Goal: Task Accomplishment & Management: Manage account settings

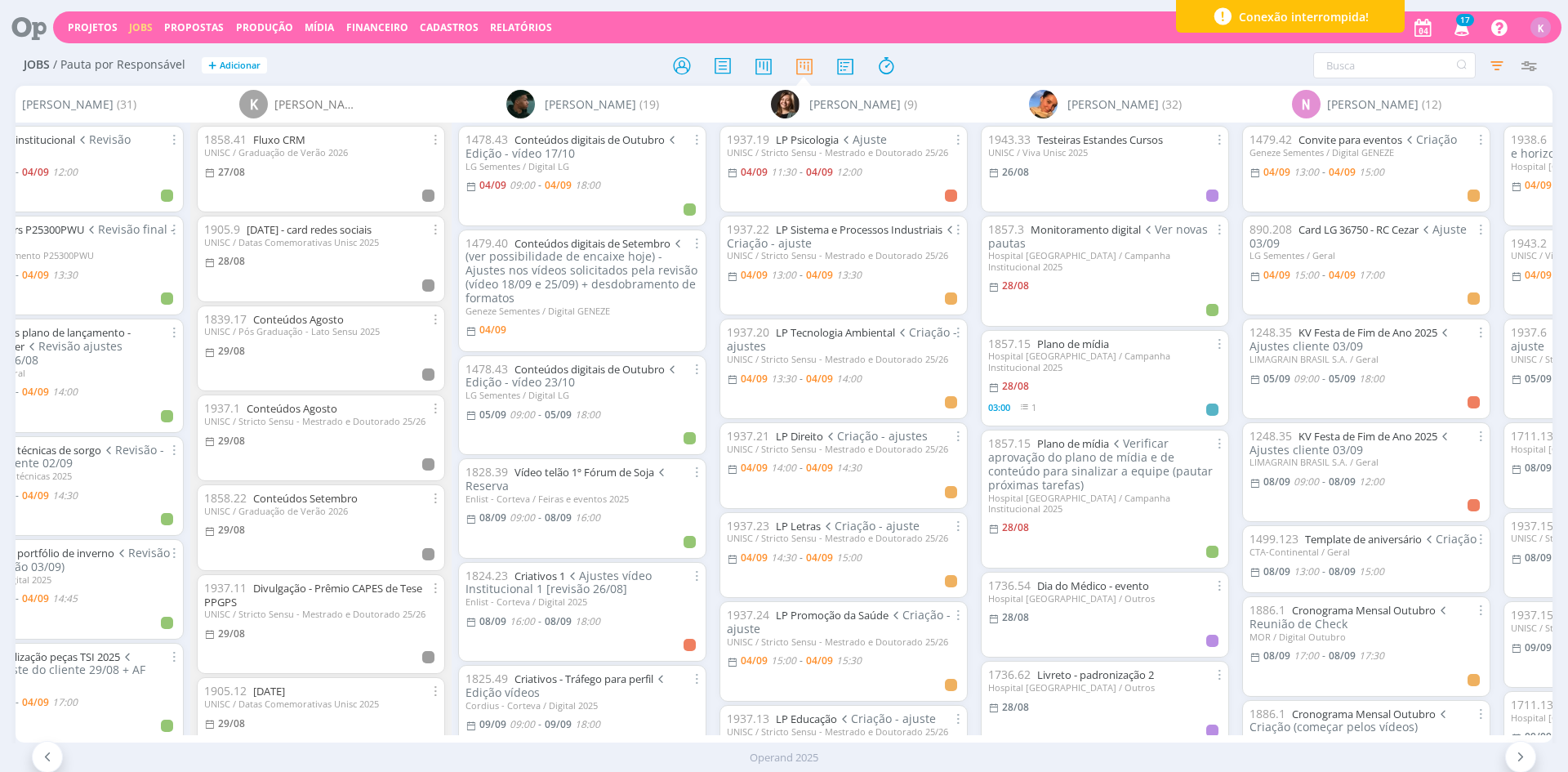
scroll to position [280, 0]
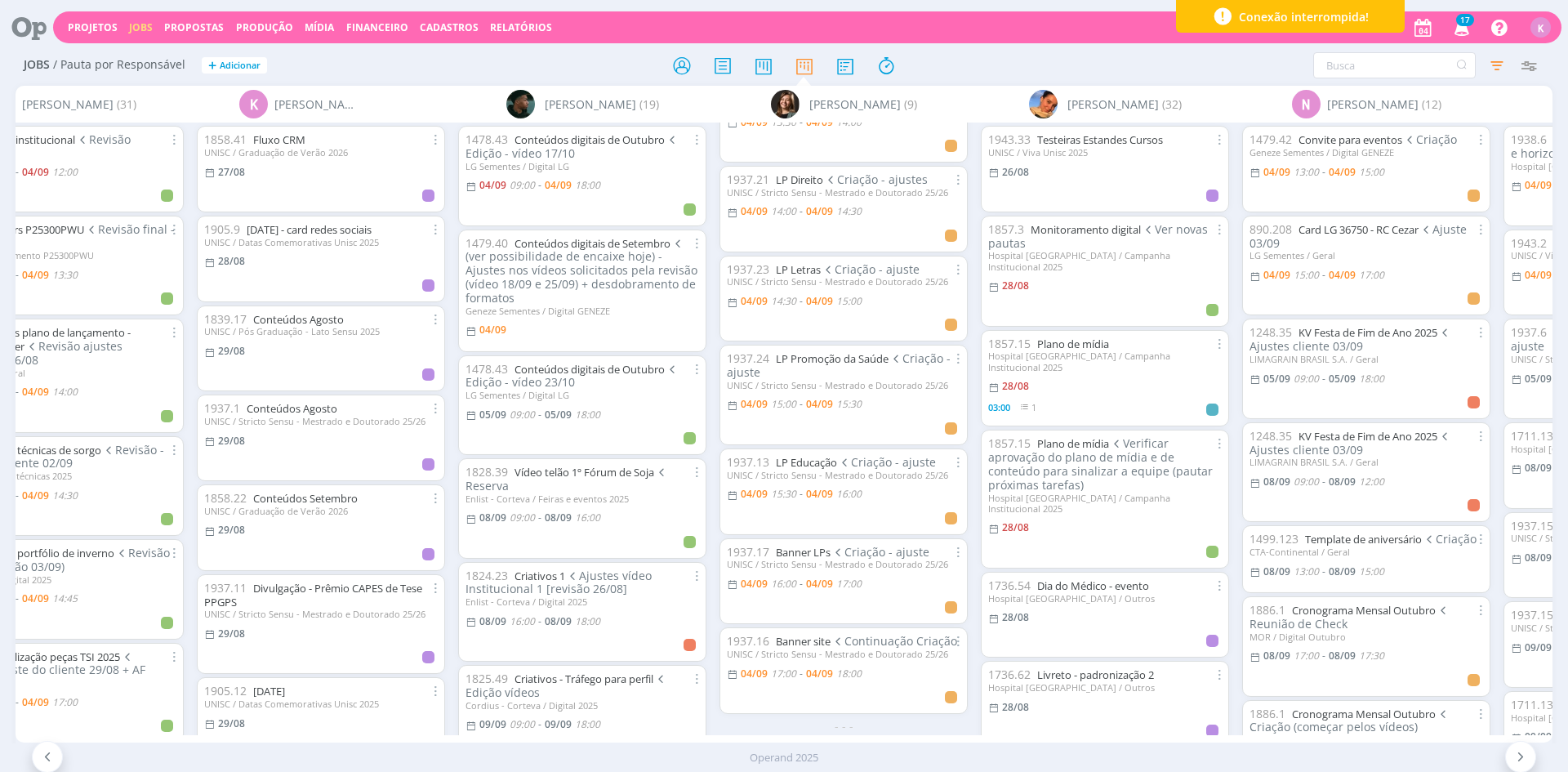
click at [986, 732] on div "Sem responsável (1) A Alexandre Assumpção (14) Beatriz Luchese (24) Bruna Bueno…" at bounding box center [784, 414] width 1537 height 657
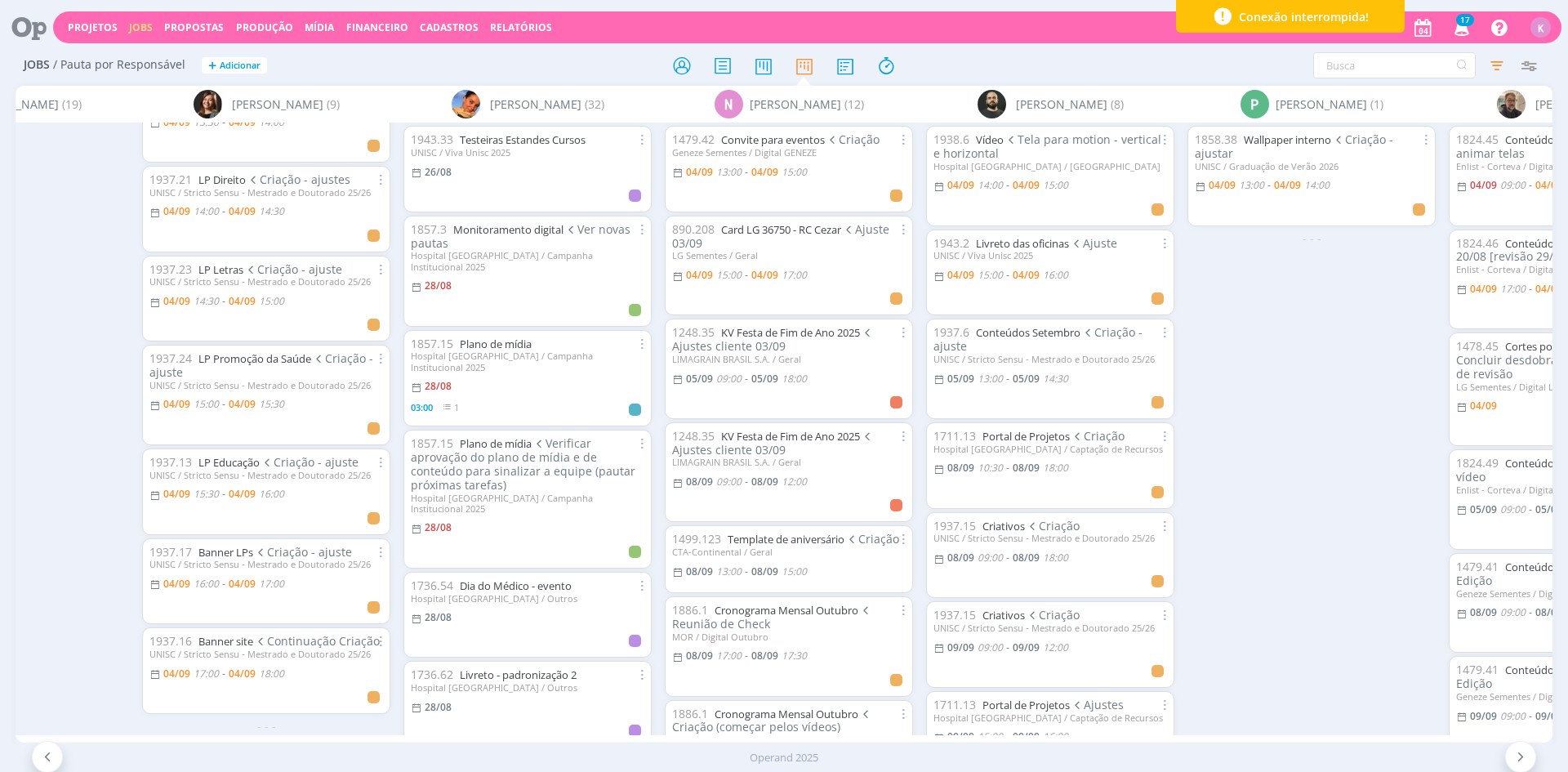
scroll to position [0, 3740]
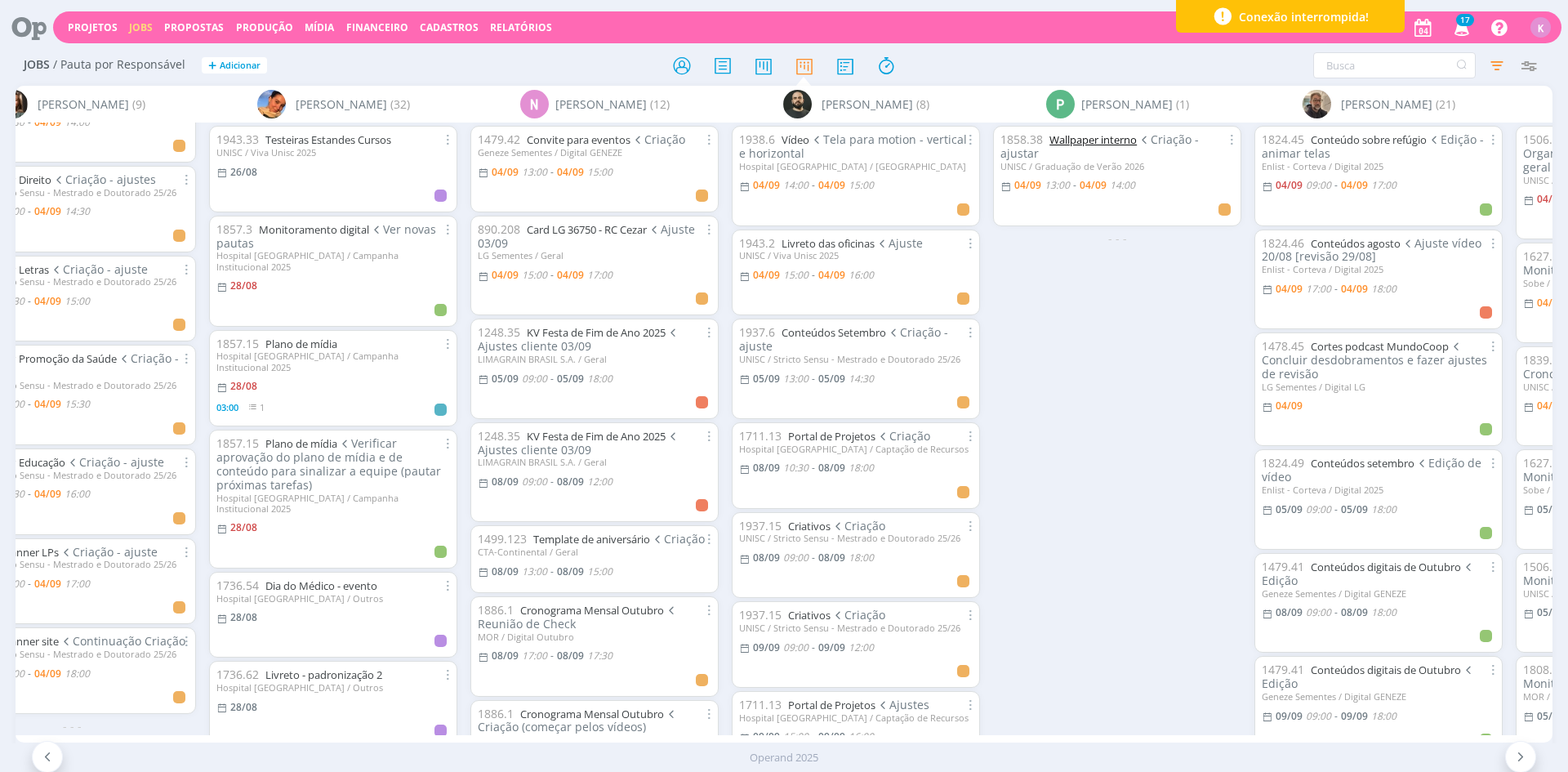
click at [1068, 140] on link "Wallpaper interno" at bounding box center [1093, 139] width 87 height 15
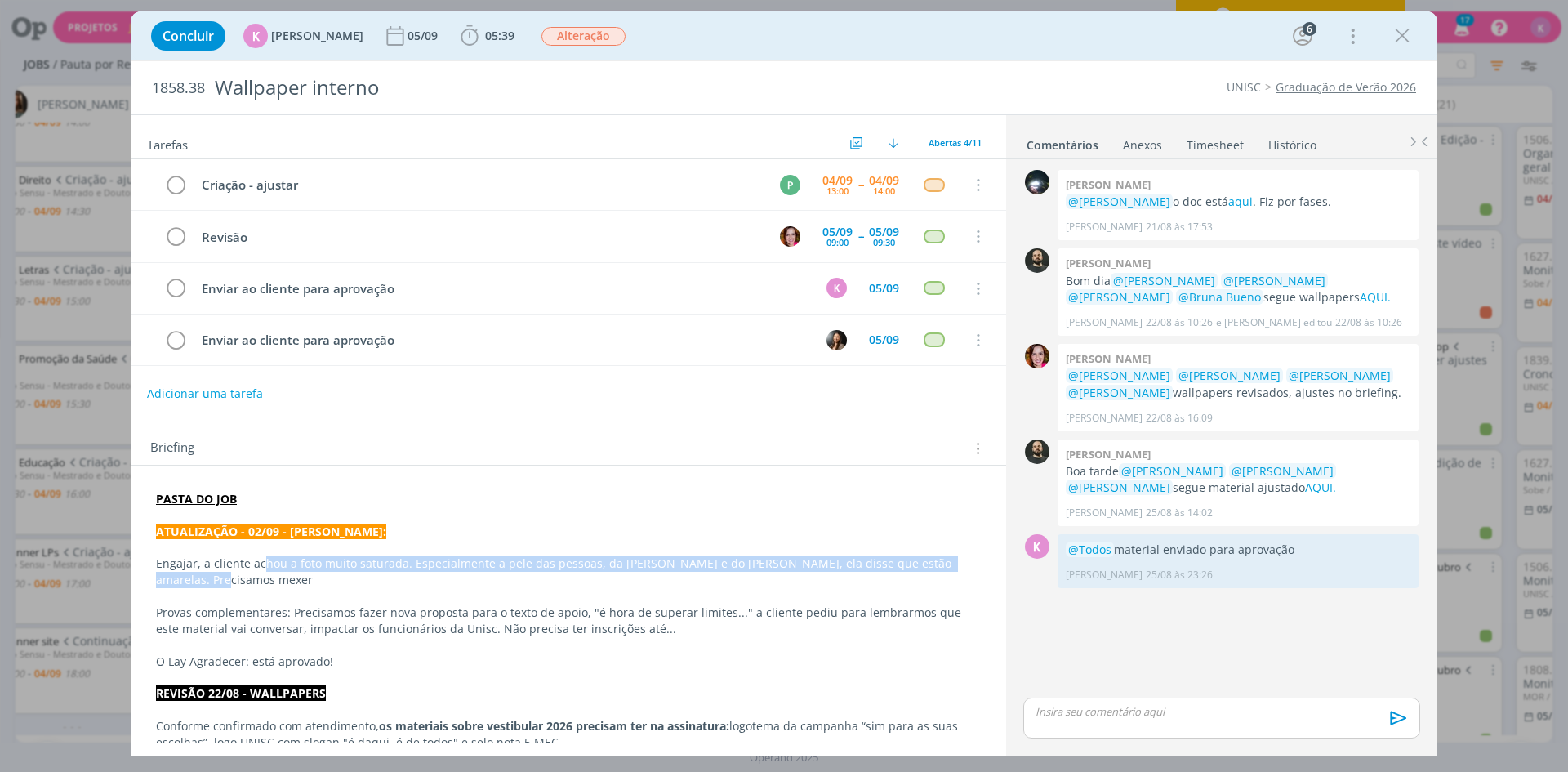
drag, startPoint x: 266, startPoint y: 568, endPoint x: 447, endPoint y: 581, distance: 181.5
click at [447, 581] on p "Engajar, a cliente achou a foto muito saturada. Especialmente a pele das pessoa…" at bounding box center [568, 572] width 825 height 32
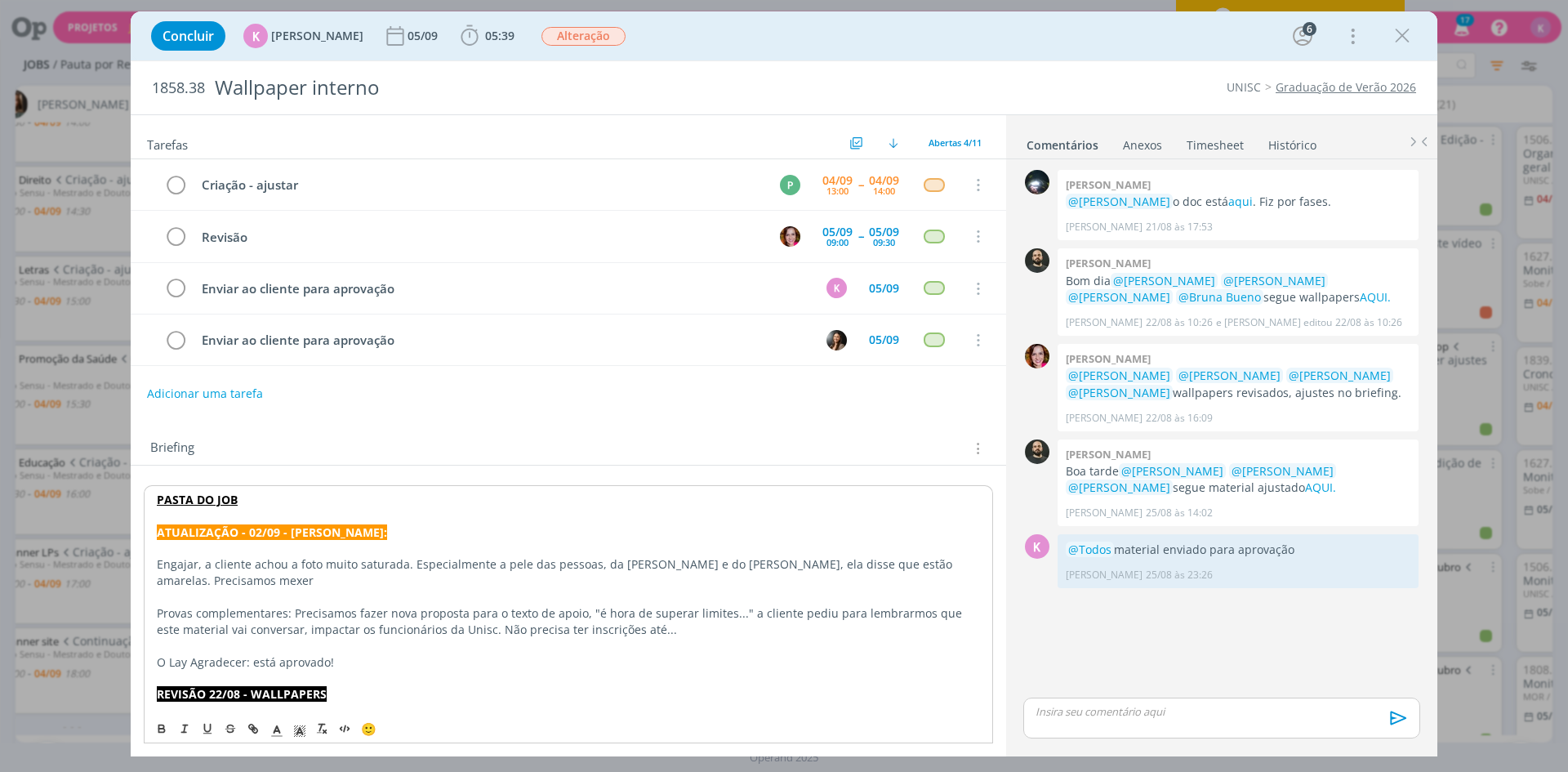
click at [420, 624] on p "Provas complementares: Precisamos fazer nova proposta para o texto de apoio, "é…" at bounding box center [568, 622] width 823 height 32
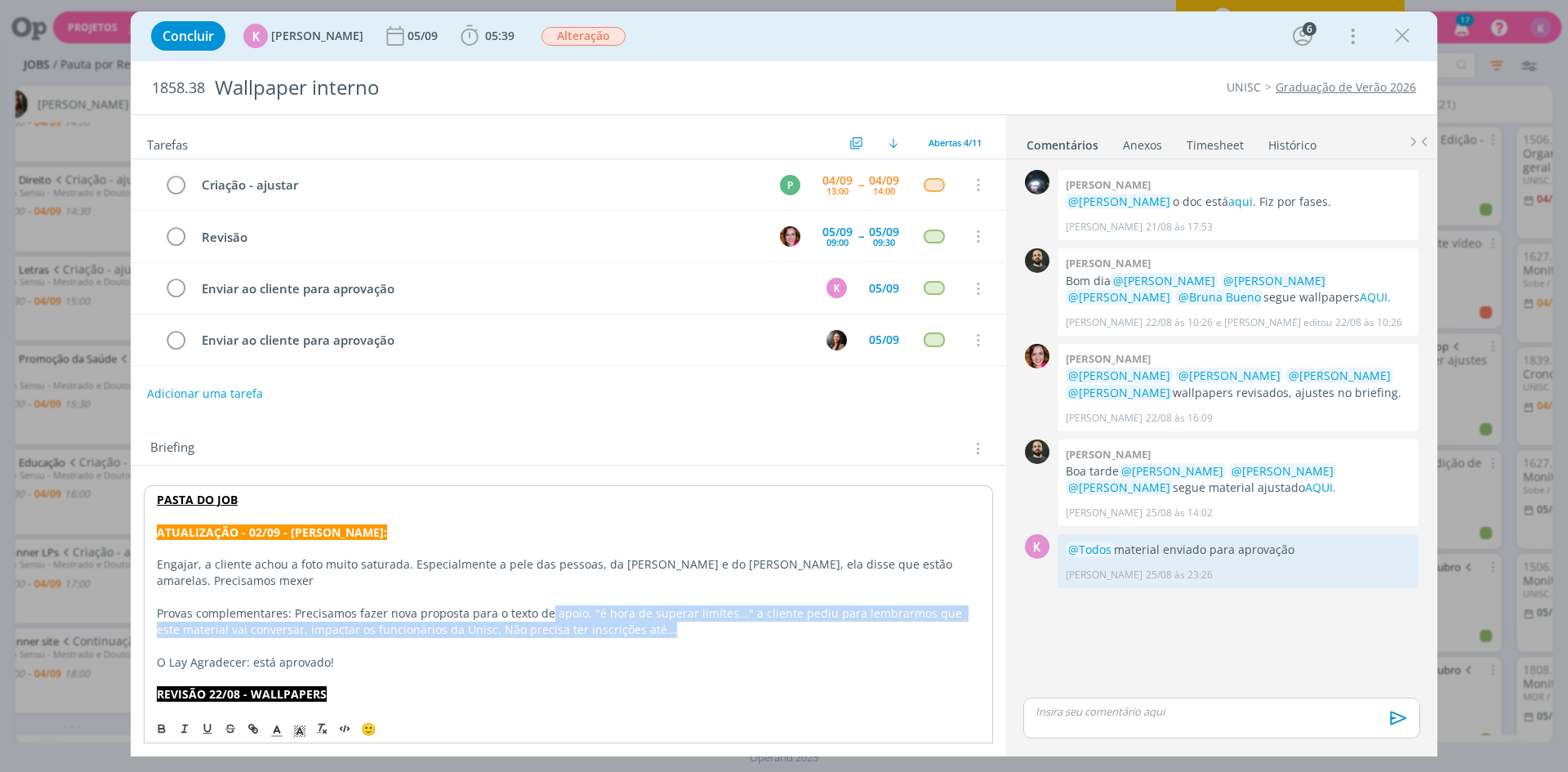
drag, startPoint x: 546, startPoint y: 610, endPoint x: 751, endPoint y: 630, distance: 206.0
click at [751, 630] on p "Provas complementares: Precisamos fazer nova proposta para o texto de apoio, "é…" at bounding box center [568, 622] width 823 height 32
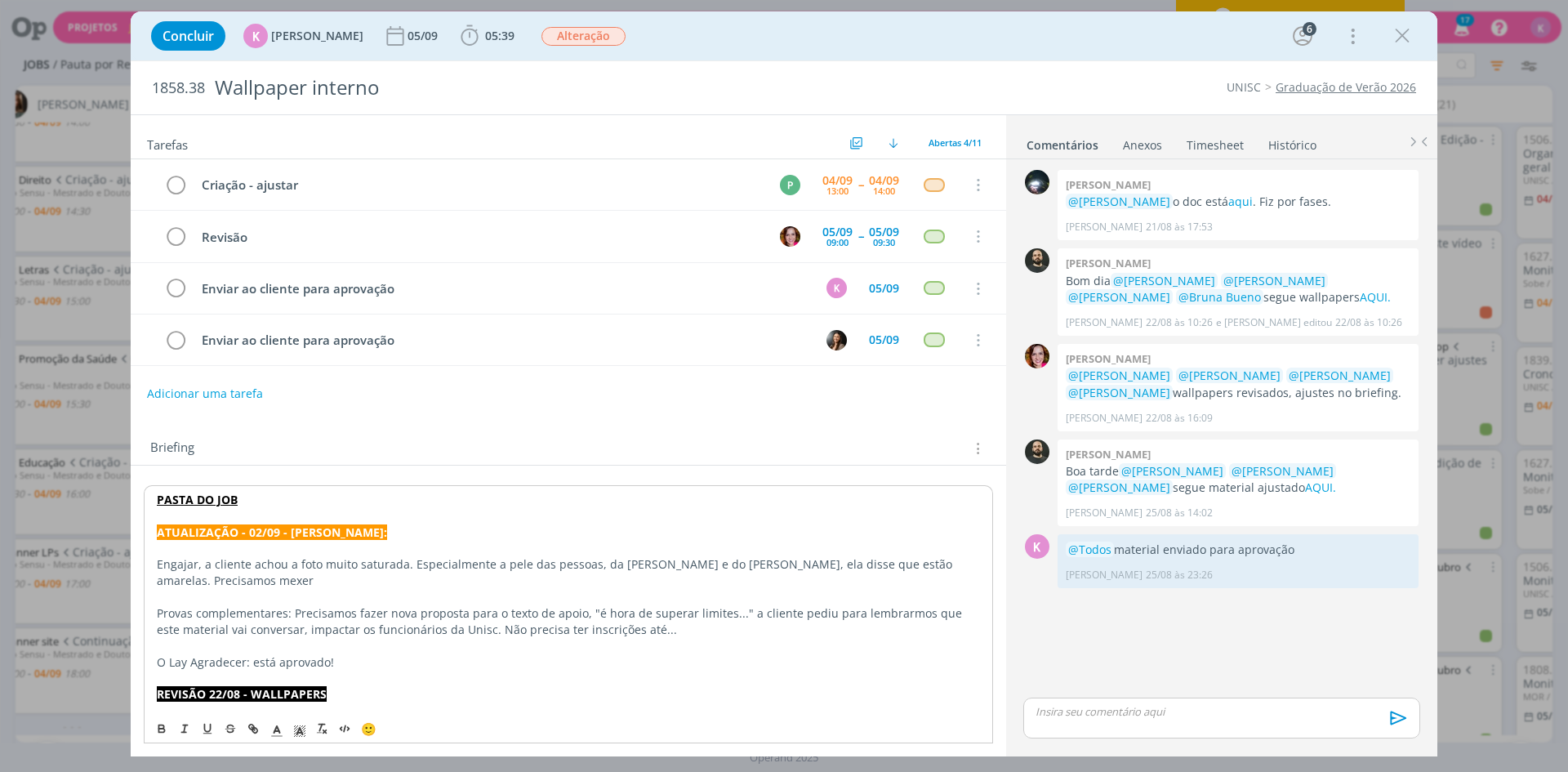
click at [474, 564] on p "Engajar, a cliente achou a foto muito saturada. Especialmente a pele das pessoa…" at bounding box center [568, 573] width 823 height 32
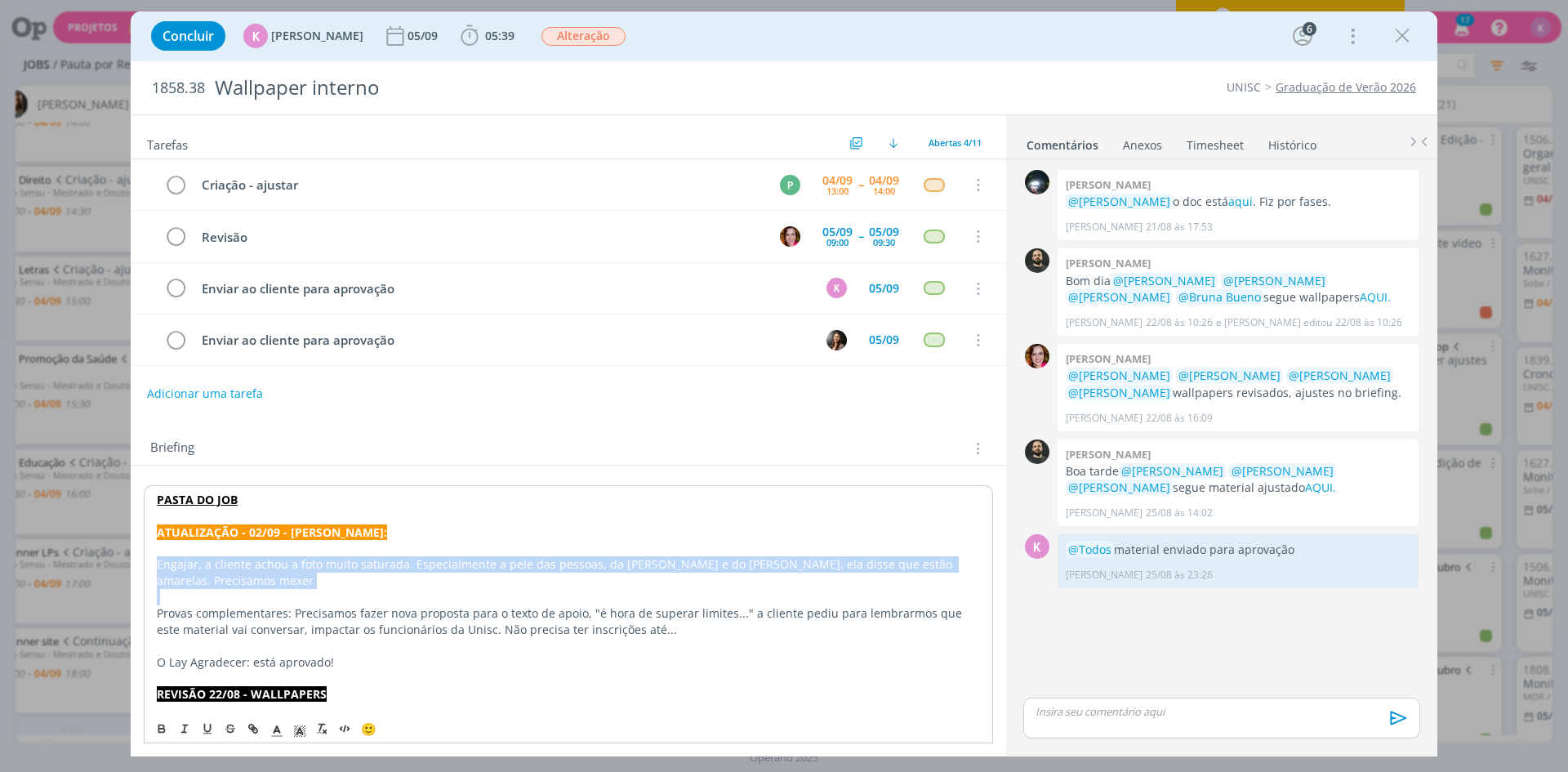
click at [474, 564] on p "Engajar, a cliente achou a foto muito saturada. Especialmente a pele das pessoa…" at bounding box center [568, 573] width 823 height 32
click at [267, 592] on p "dialog" at bounding box center [568, 597] width 823 height 16
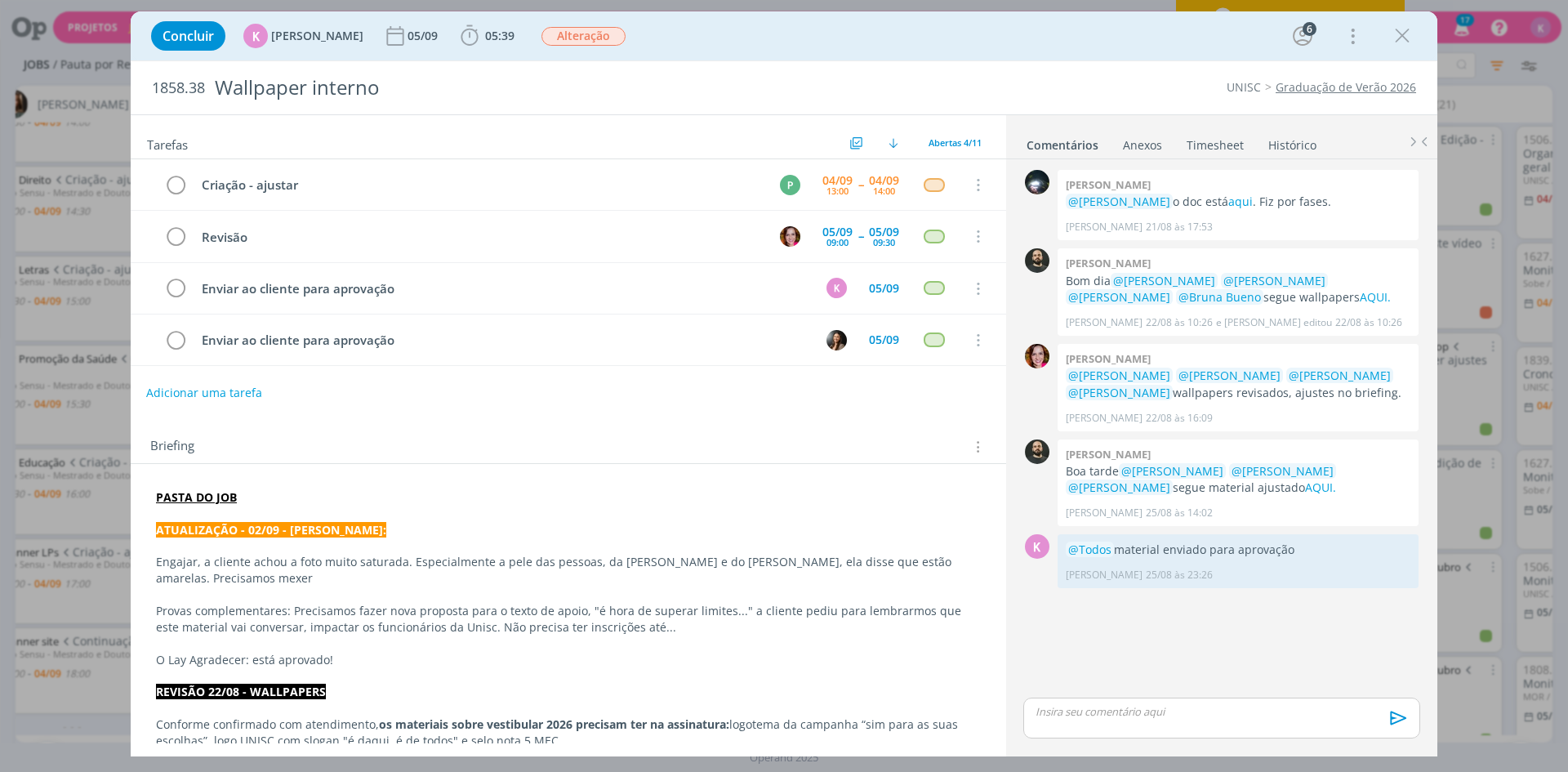
click at [211, 392] on button "Adicionar uma tarefa" at bounding box center [204, 392] width 116 height 27
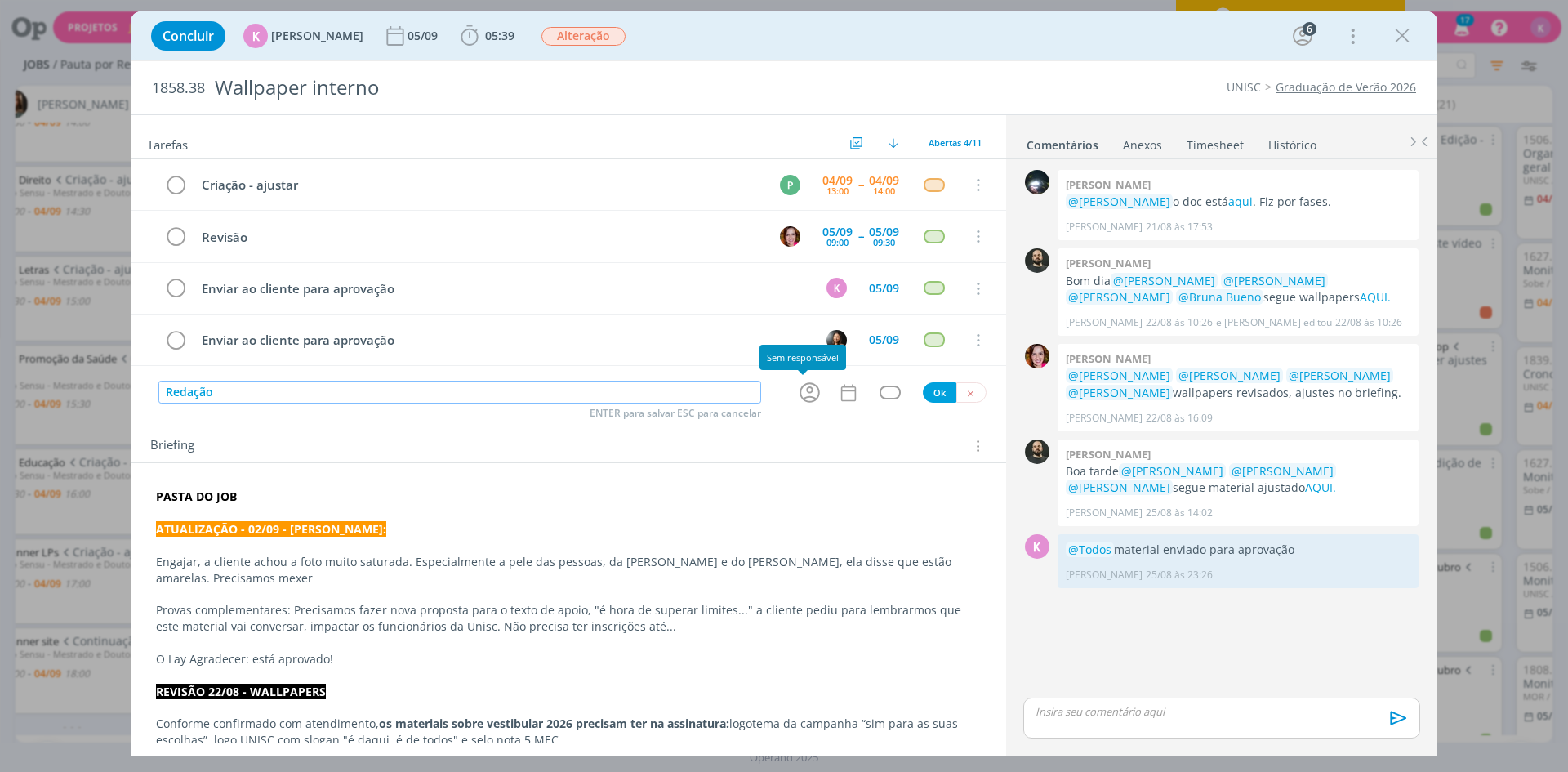
click at [803, 391] on icon "dialog" at bounding box center [810, 392] width 26 height 26
type input "Redação"
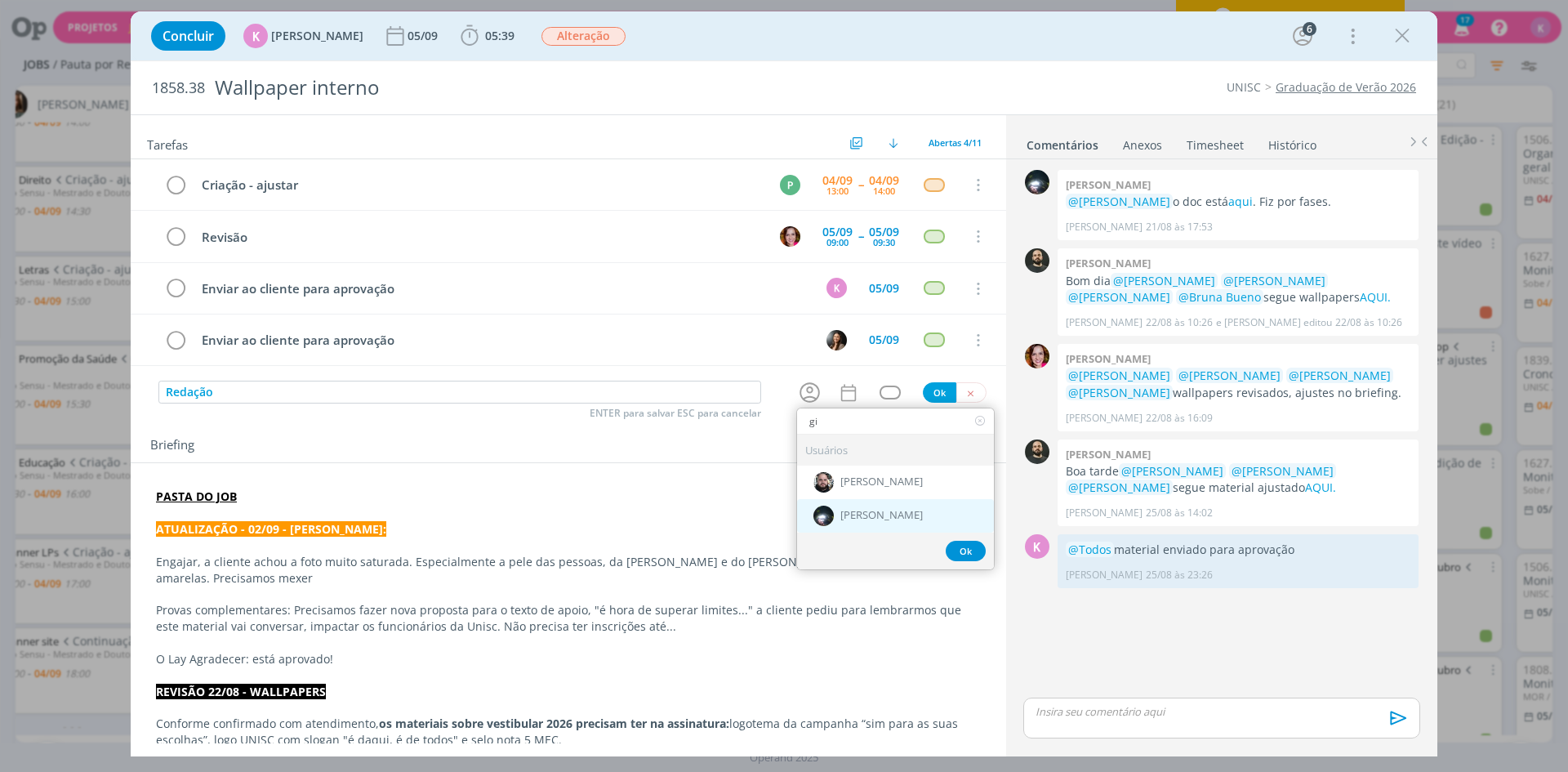
type input "gi"
click at [841, 519] on span "[PERSON_NAME]" at bounding box center [882, 516] width 83 height 13
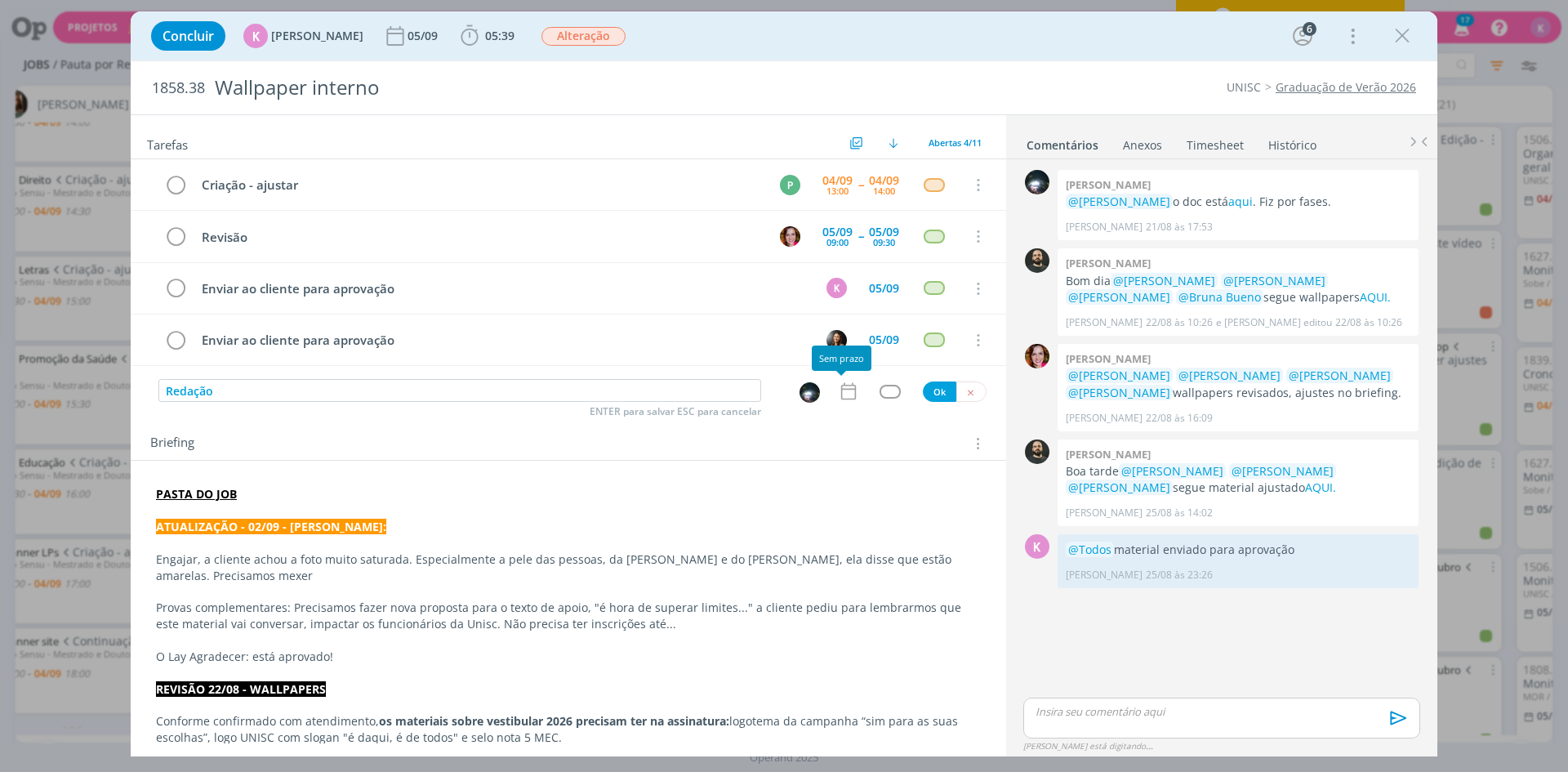
click at [843, 403] on div "Redação ENTER para salvar ESC para cancelar Ok" at bounding box center [568, 391] width 876 height 25
click at [840, 398] on icon "dialog" at bounding box center [849, 391] width 21 height 21
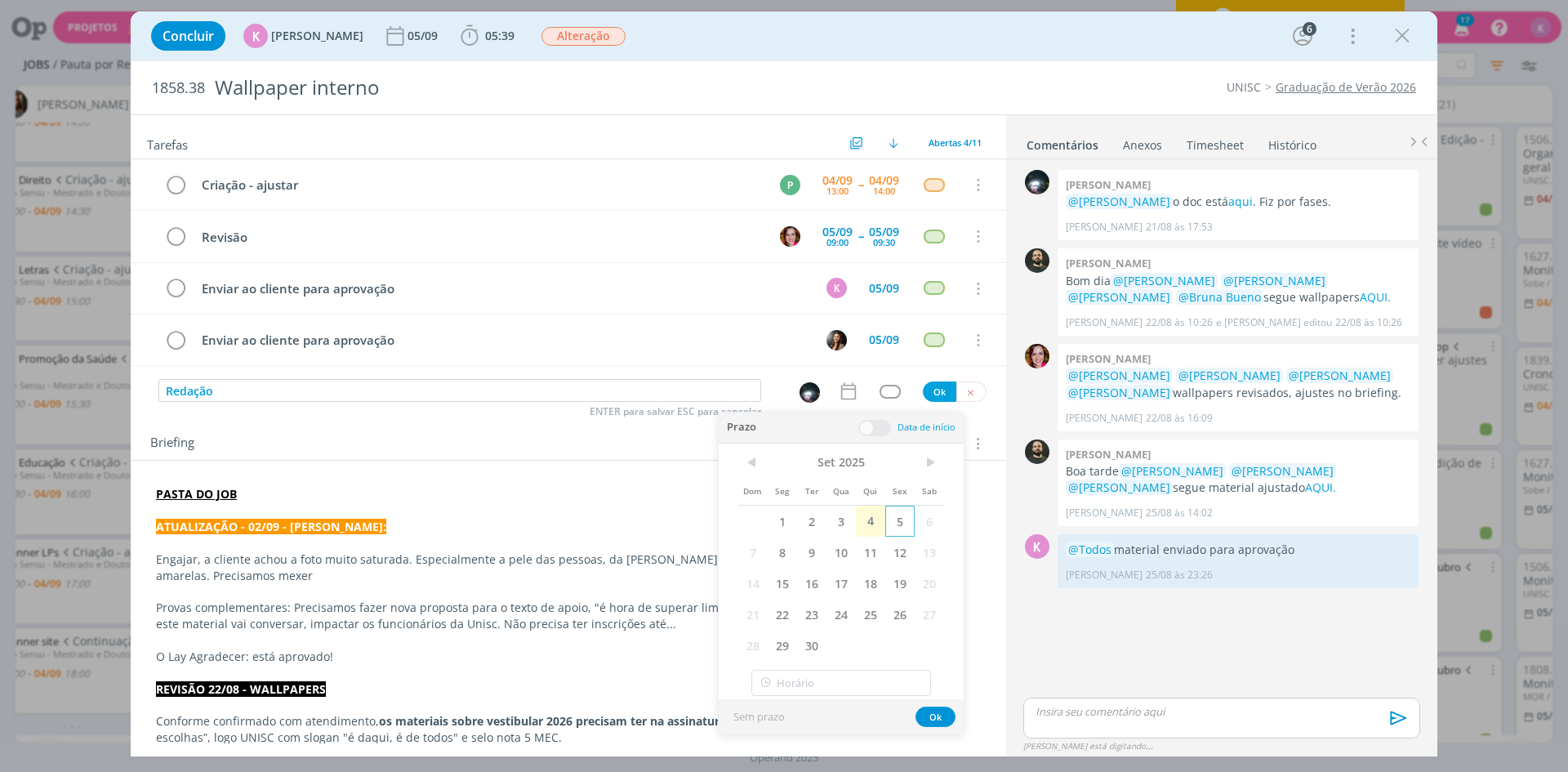
click at [898, 520] on span "5" at bounding box center [900, 522] width 29 height 31
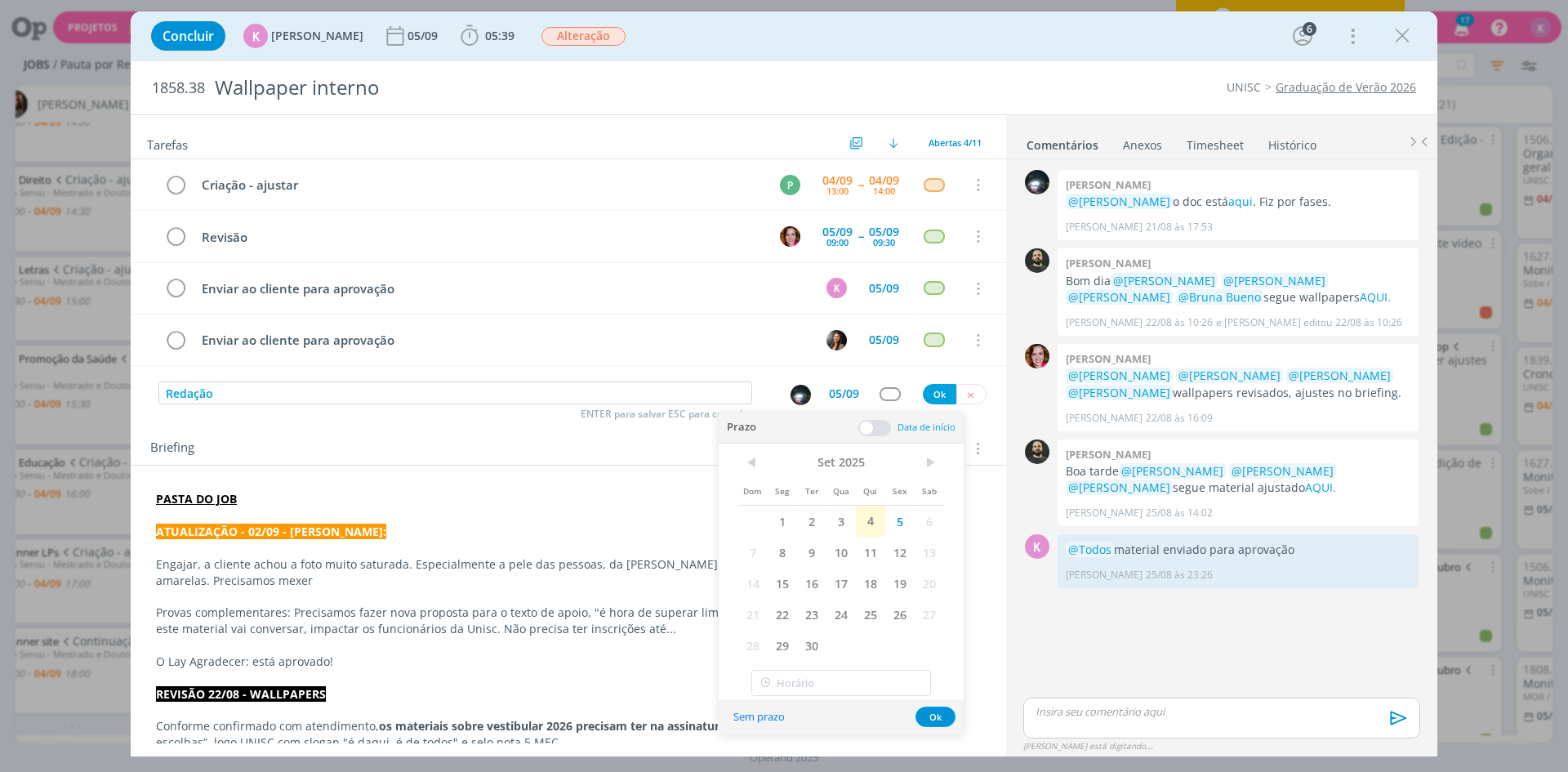
click at [878, 436] on div "Prazo Data de início" at bounding box center [841, 428] width 245 height 31
drag, startPoint x: 878, startPoint y: 434, endPoint x: 895, endPoint y: 472, distance: 41.6
click at [878, 433] on span at bounding box center [875, 427] width 32 height 16
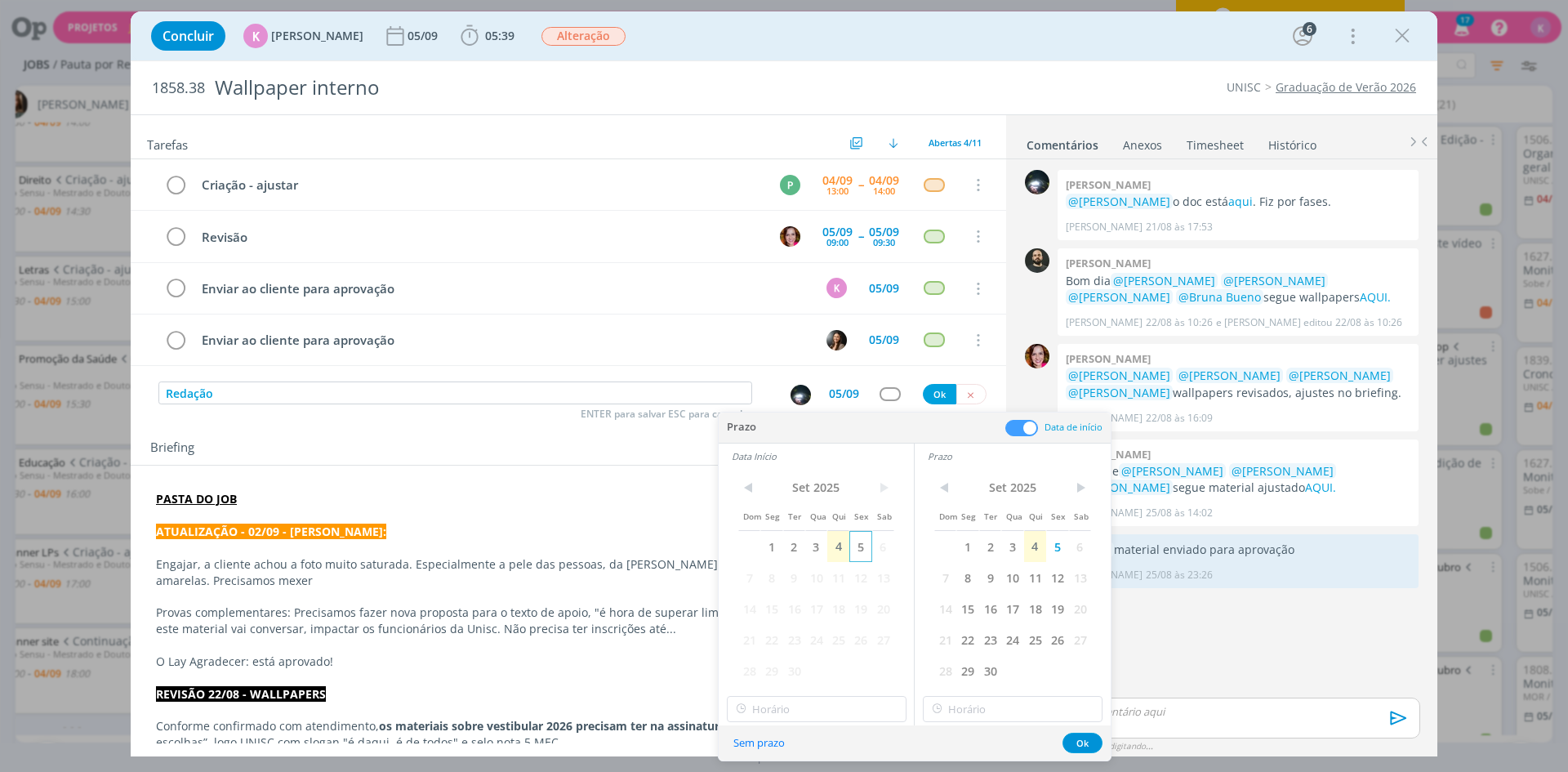
click at [860, 544] on span "5" at bounding box center [860, 546] width 22 height 31
click at [806, 710] on input "14:00" at bounding box center [817, 709] width 179 height 27
click at [786, 614] on div "09:30" at bounding box center [819, 627] width 183 height 29
type input "09:30"
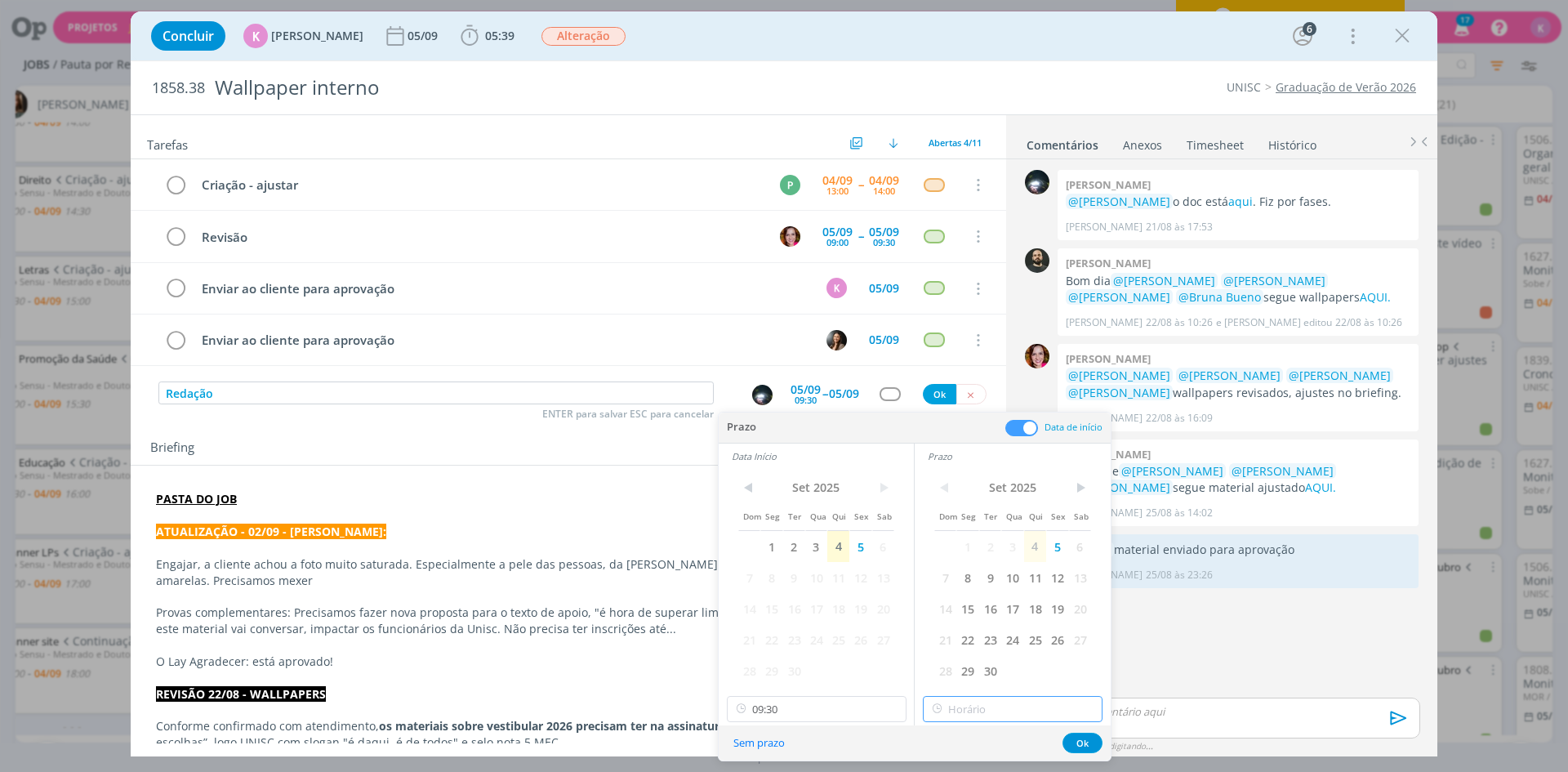
type input "14:00"
click at [981, 704] on input "14:00" at bounding box center [1013, 709] width 179 height 27
click at [818, 712] on input "09:30" at bounding box center [817, 709] width 179 height 27
click at [800, 612] on div "09:00" at bounding box center [819, 607] width 183 height 29
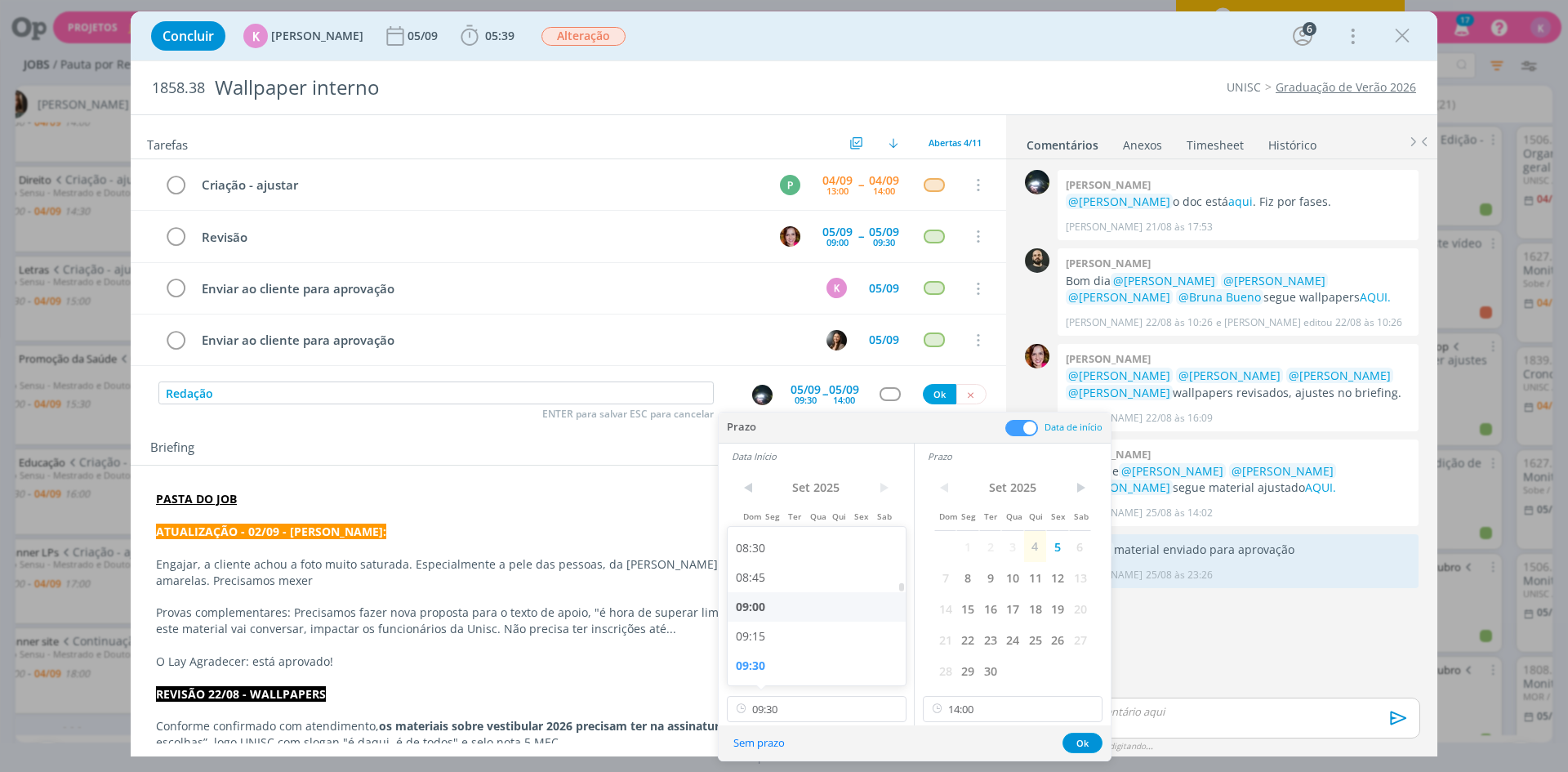
type input "09:00"
click at [970, 715] on input "14:00" at bounding box center [1013, 709] width 179 height 27
click at [969, 551] on div "09:30" at bounding box center [1015, 545] width 183 height 29
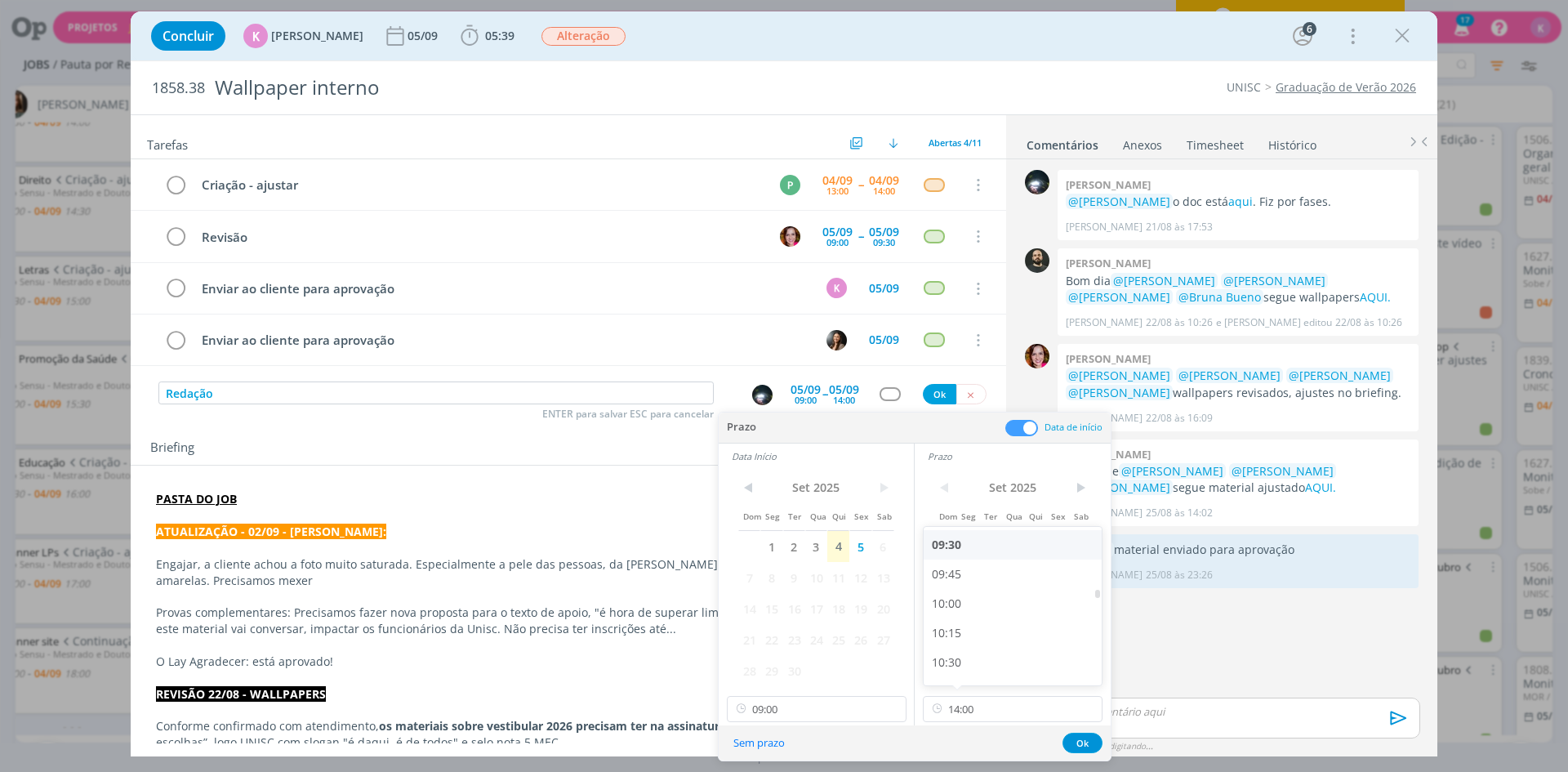
type input "09:30"
drag, startPoint x: 1084, startPoint y: 741, endPoint x: 1072, endPoint y: 732, distance: 15.0
click at [1085, 736] on button "Ok" at bounding box center [1082, 743] width 40 height 21
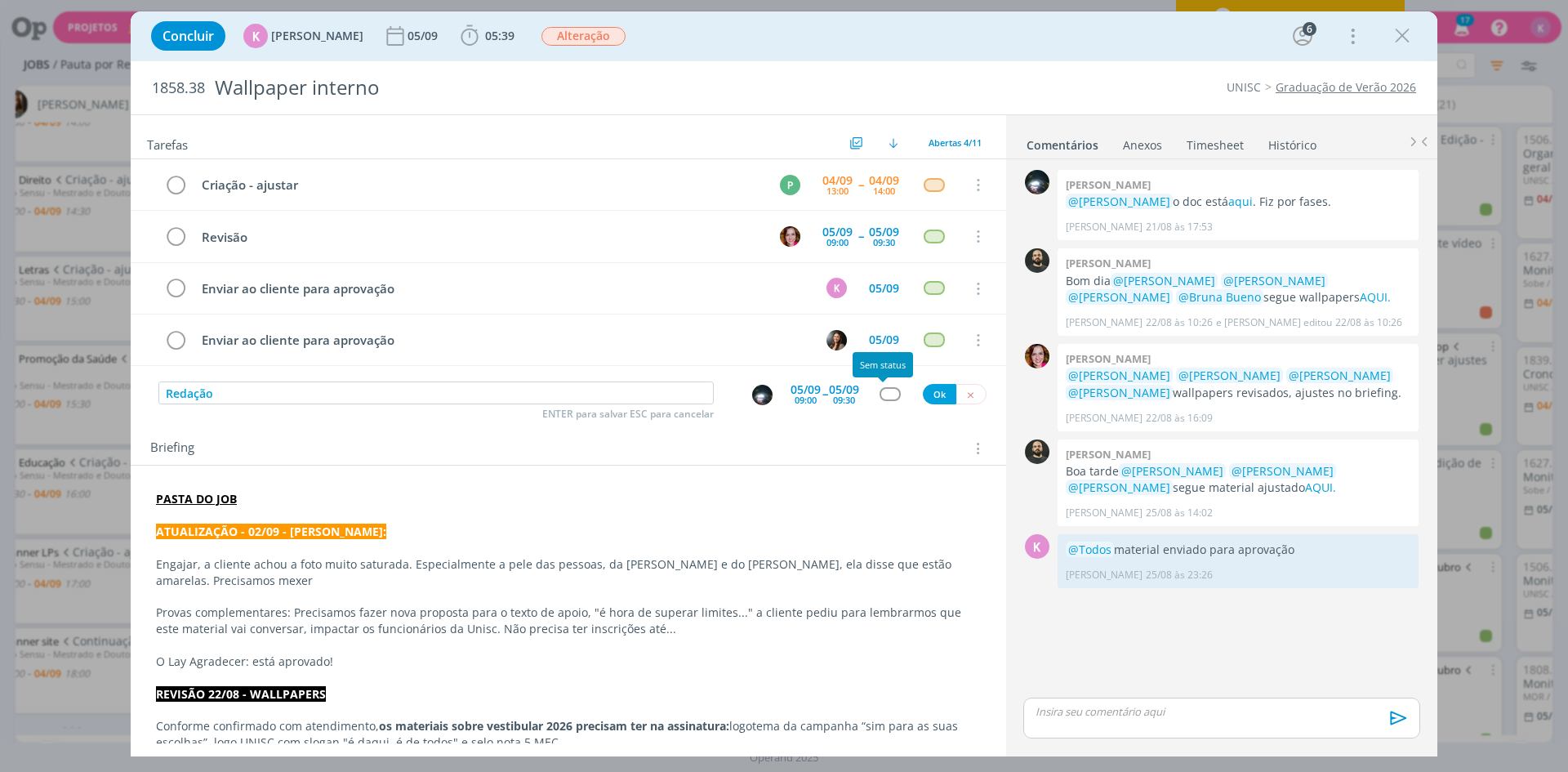
click at [880, 398] on div "dialog" at bounding box center [890, 394] width 21 height 14
type input "e"
type input "reda"
drag, startPoint x: 873, startPoint y: 442, endPoint x: 878, endPoint y: 435, distance: 8.6
click at [873, 442] on link "Redação" at bounding box center [896, 445] width 197 height 30
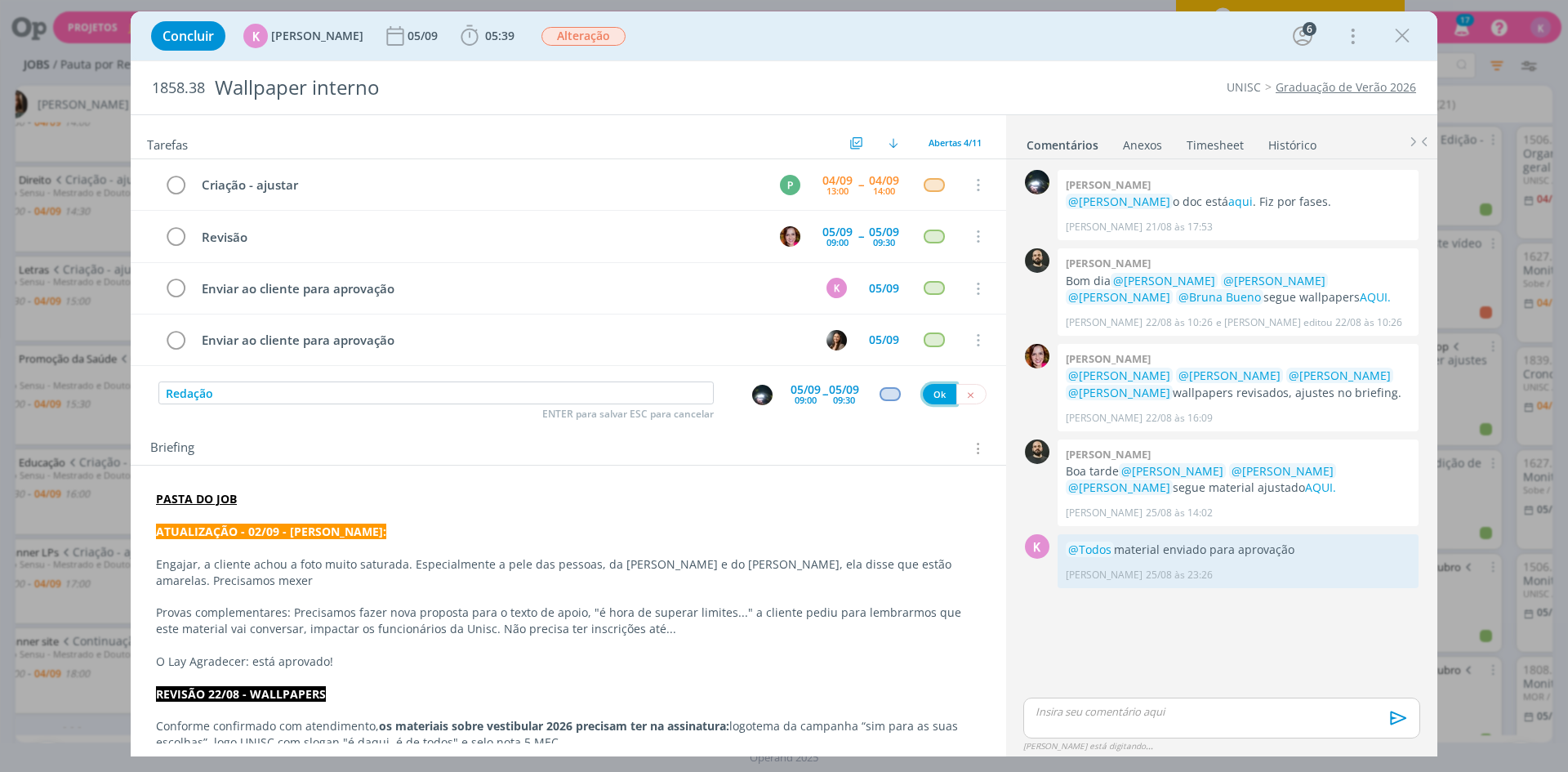
click at [934, 392] on button "Ok" at bounding box center [939, 394] width 33 height 21
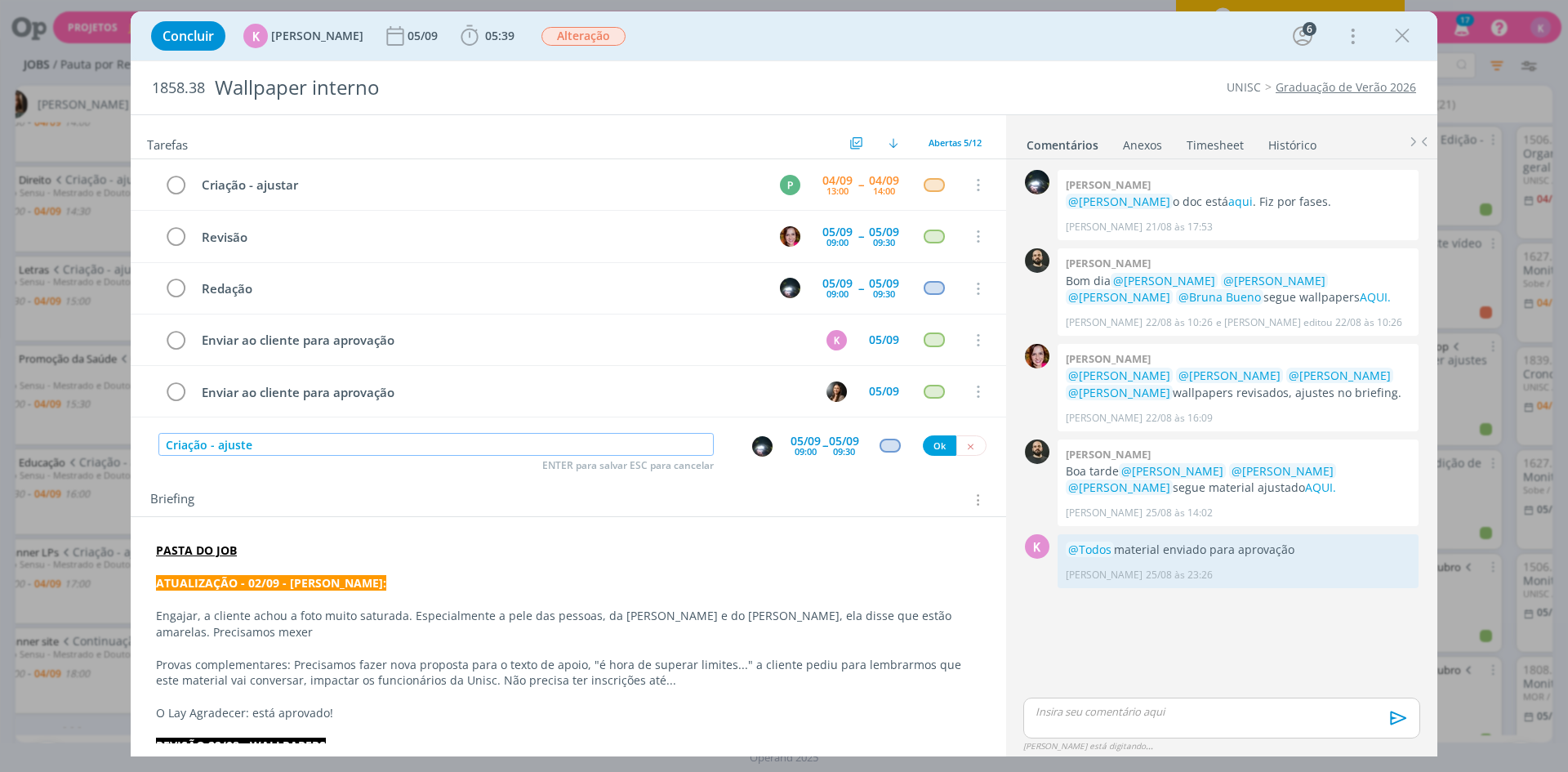
click at [752, 451] on img "dialog" at bounding box center [762, 446] width 21 height 21
type input "Criação - ajuste"
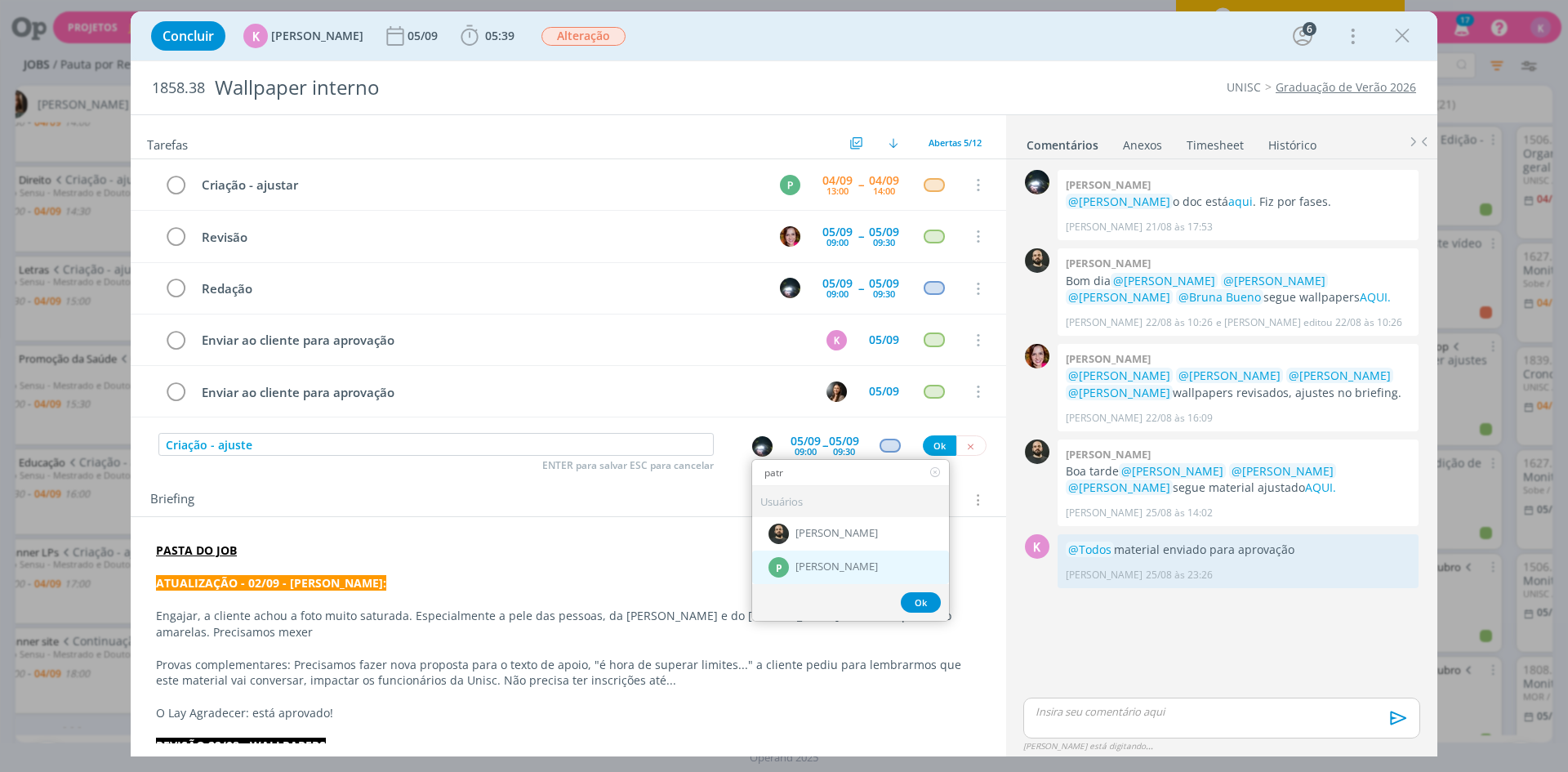
type input "patr"
click at [806, 564] on span "[PERSON_NAME]" at bounding box center [837, 568] width 83 height 13
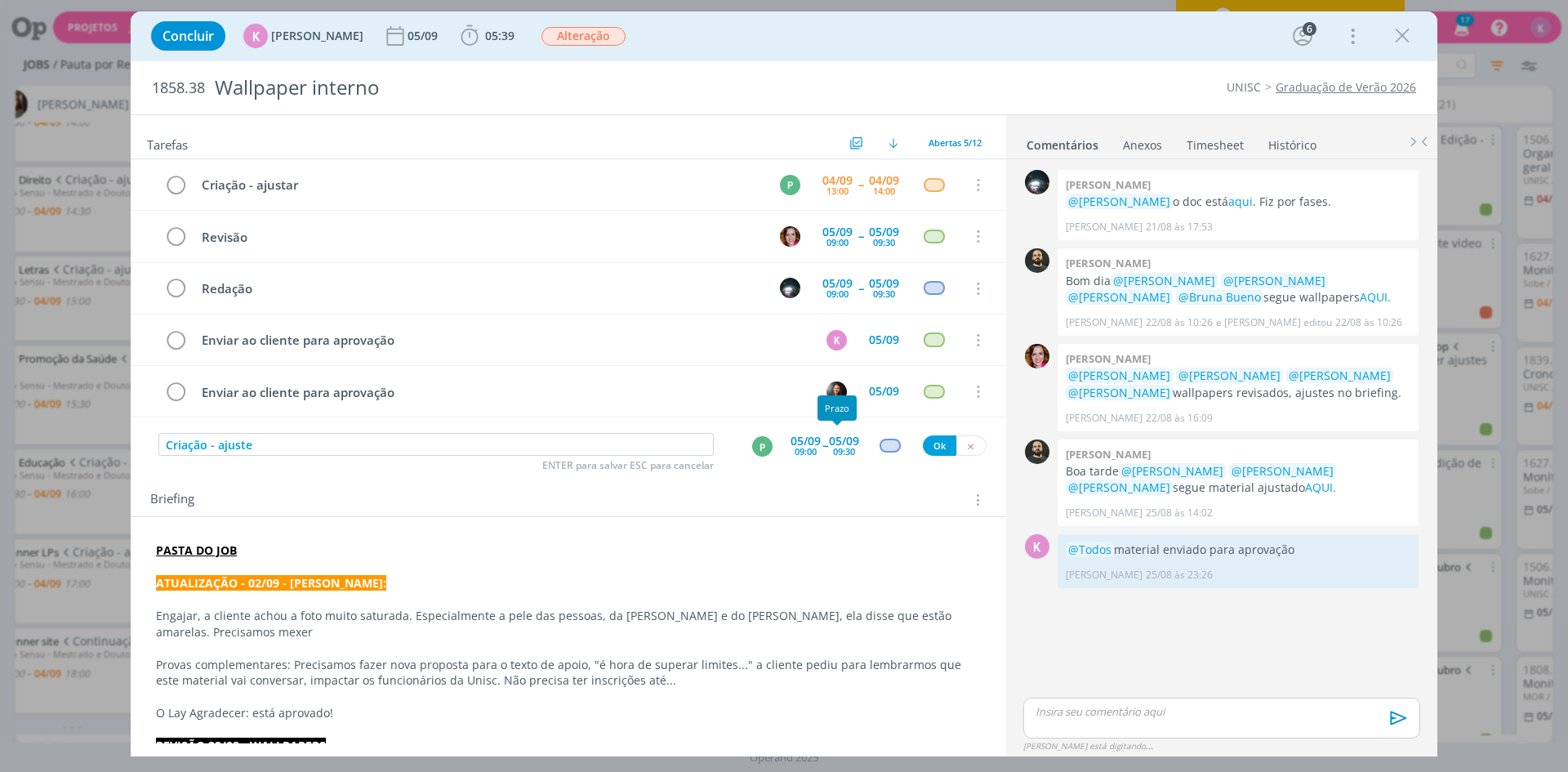
click at [829, 437] on div "05/09" at bounding box center [843, 440] width 30 height 11
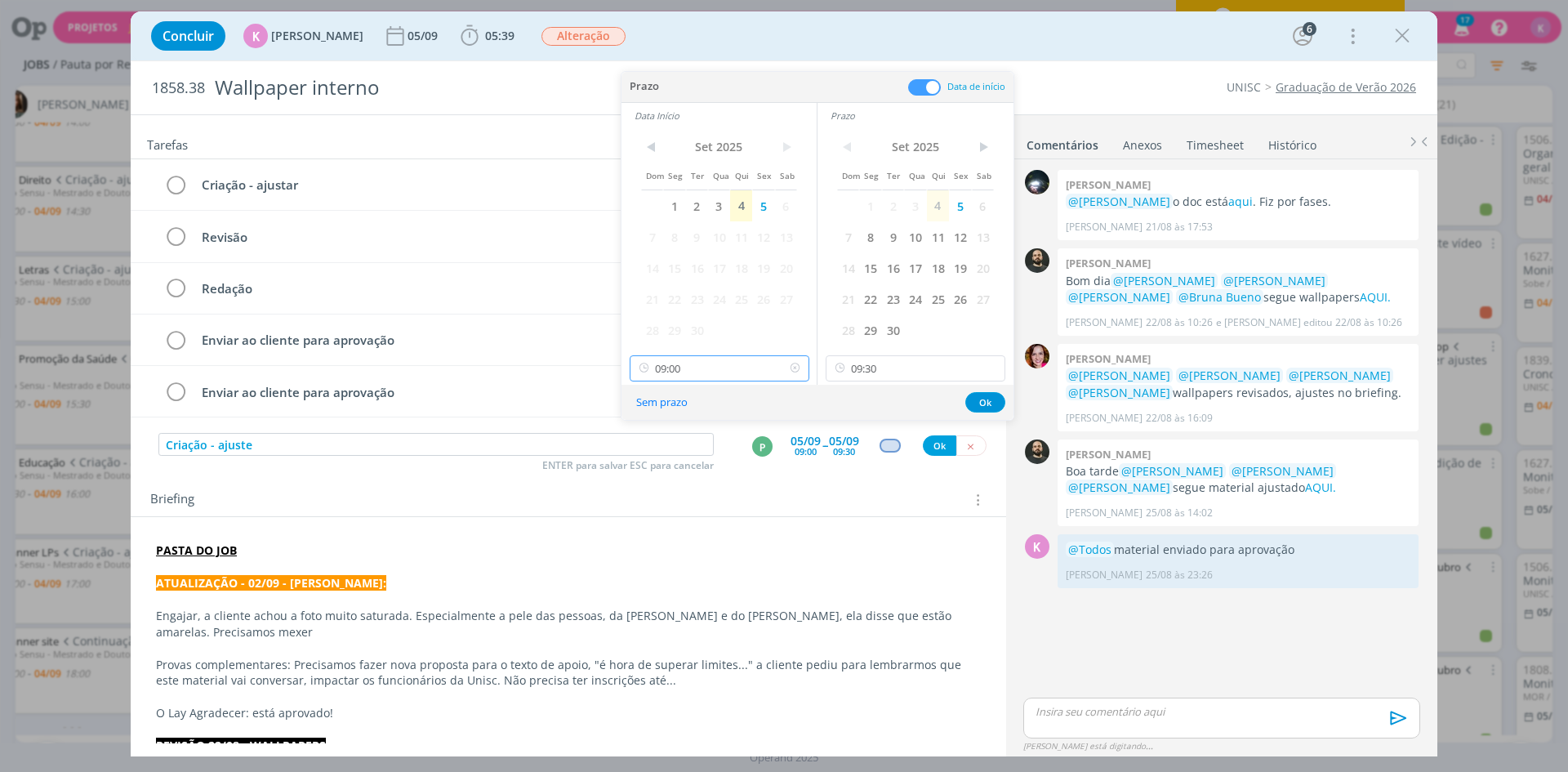
click at [738, 367] on input "09:00" at bounding box center [719, 368] width 179 height 27
click at [883, 363] on input "09:30" at bounding box center [915, 368] width 179 height 27
click at [921, 503] on div "10:00" at bounding box center [918, 508] width 183 height 29
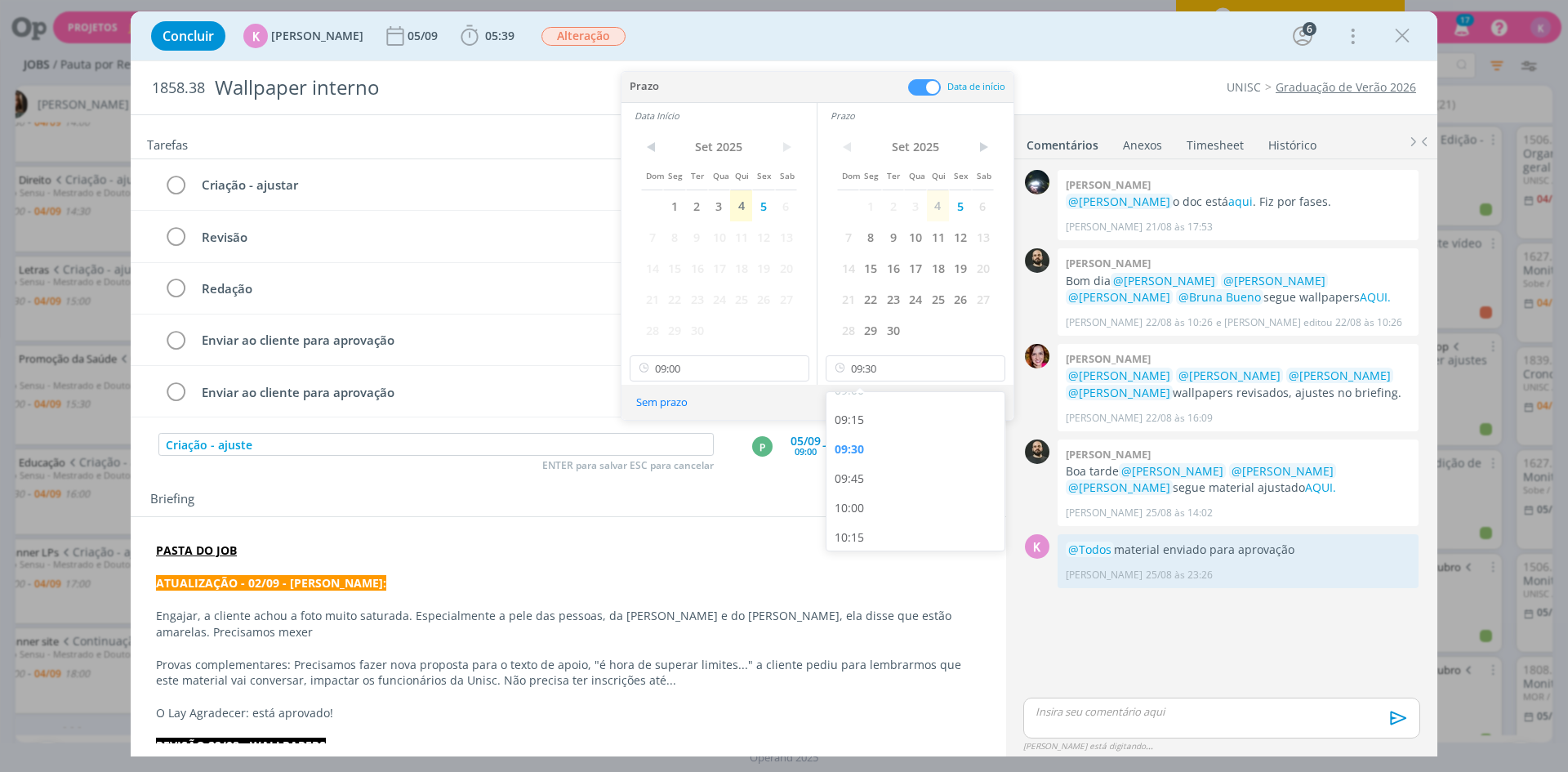
type input "10:00"
click at [687, 368] on input "09:00" at bounding box center [719, 368] width 179 height 27
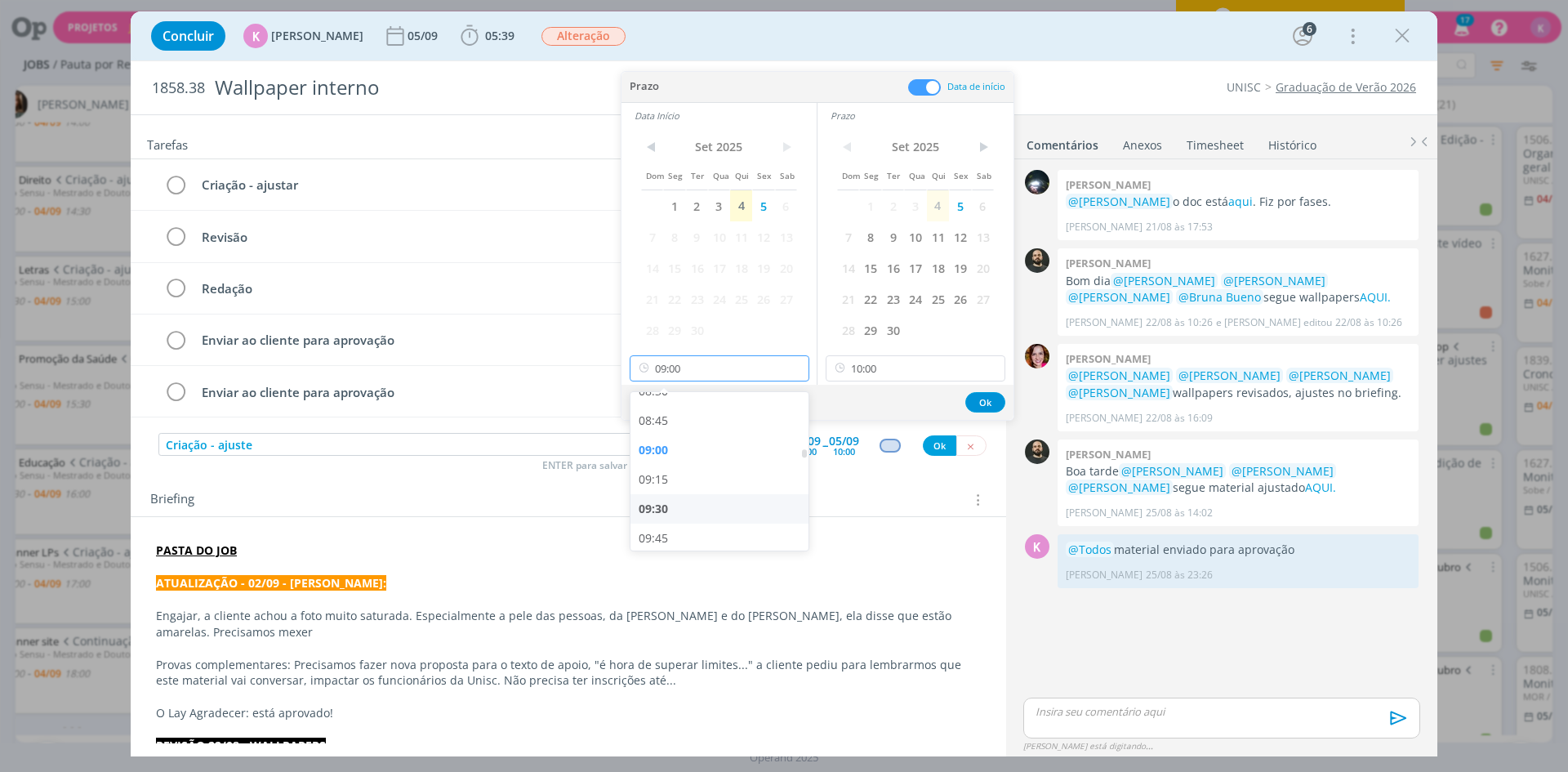
scroll to position [1017, 0]
click at [706, 497] on div "09:30" at bounding box center [722, 508] width 183 height 29
type input "09:30"
click at [982, 402] on button "Ok" at bounding box center [985, 403] width 40 height 21
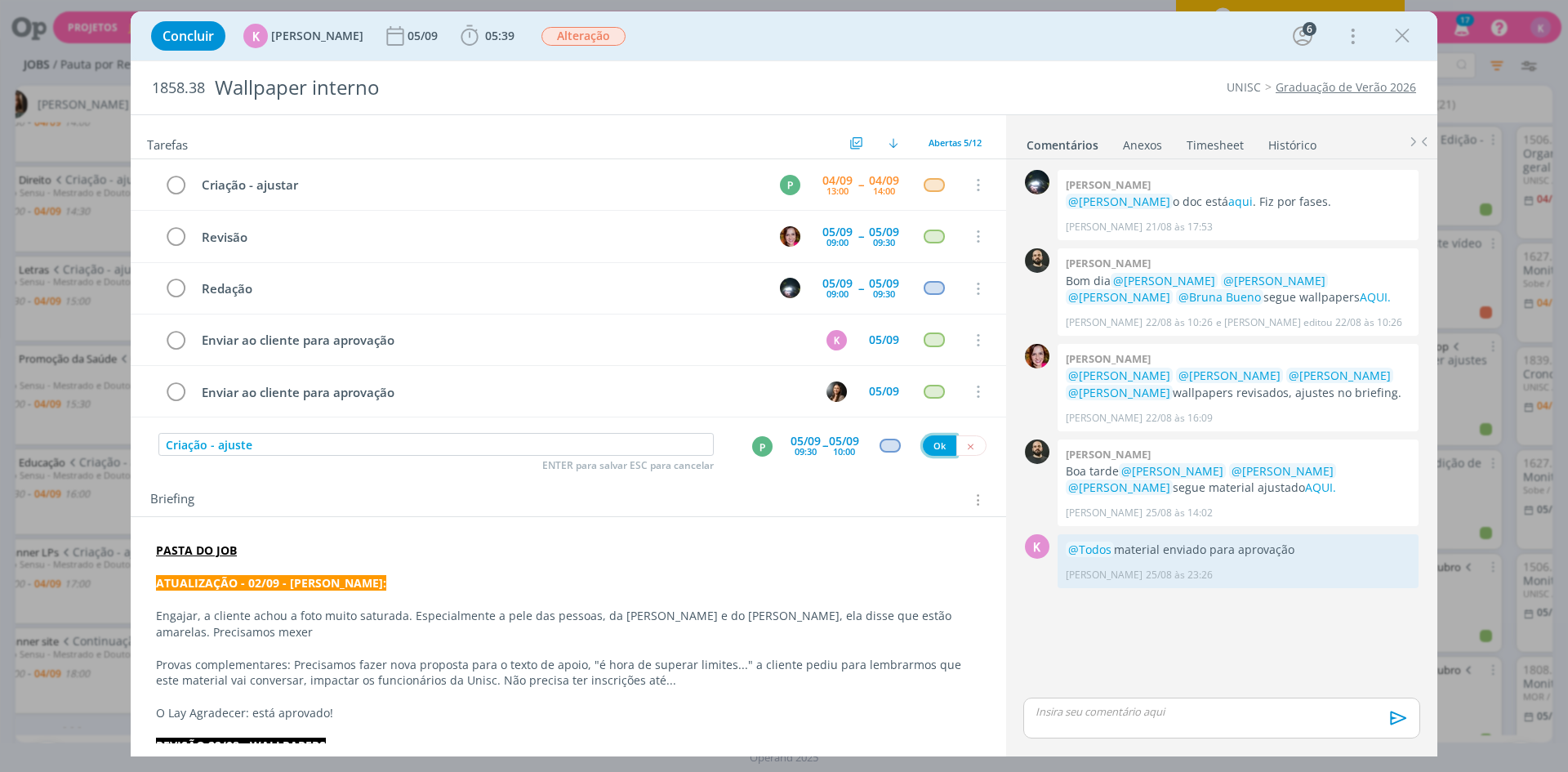
click at [923, 445] on button "Ok" at bounding box center [939, 445] width 33 height 21
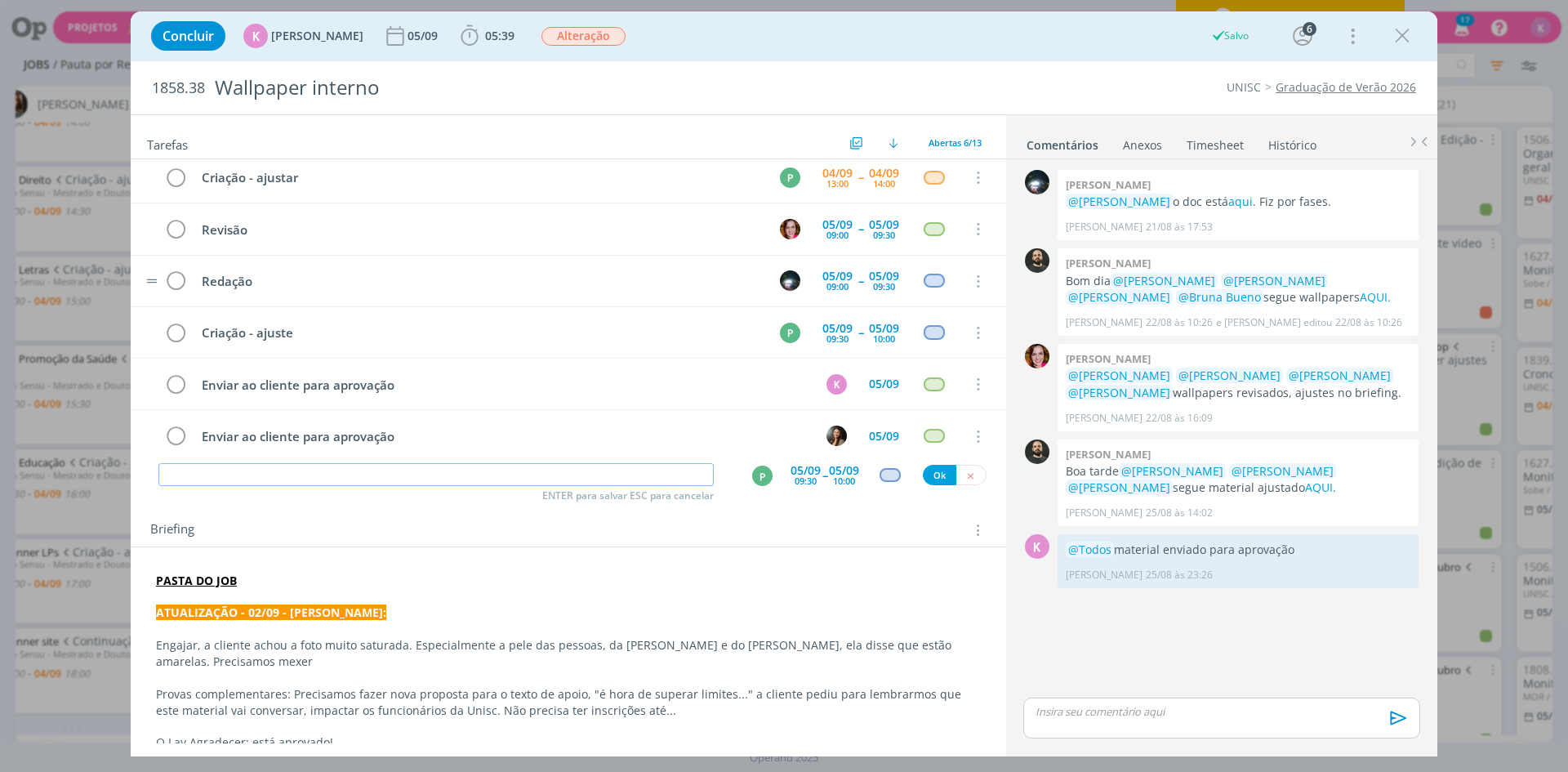
scroll to position [0, 0]
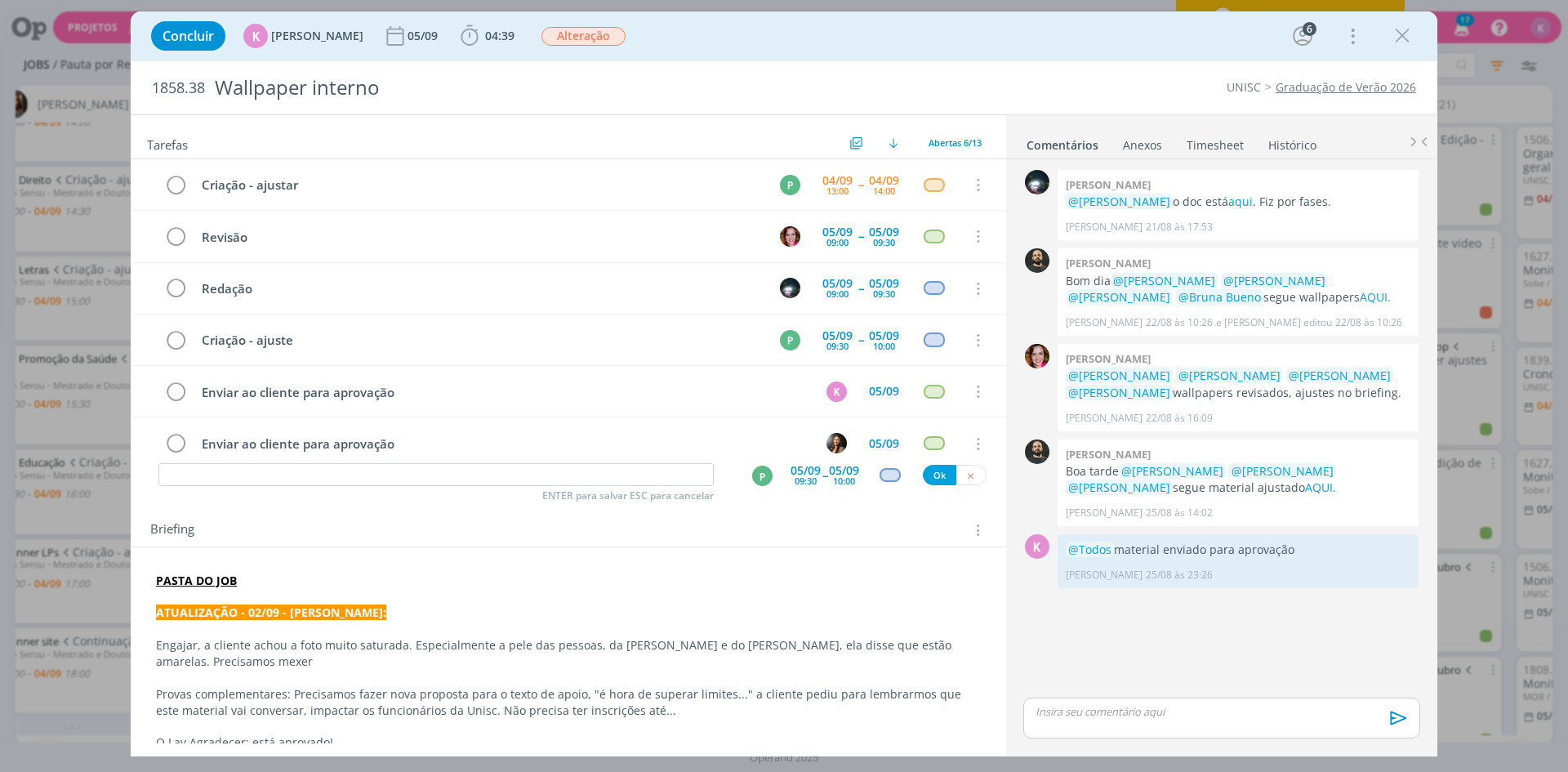
click at [690, 539] on div "Briefing Briefings Predefinidos Versões do Briefing Ver Briefing do Projeto" at bounding box center [571, 530] width 841 height 21
click at [523, 482] on input "dialog" at bounding box center [436, 474] width 555 height 23
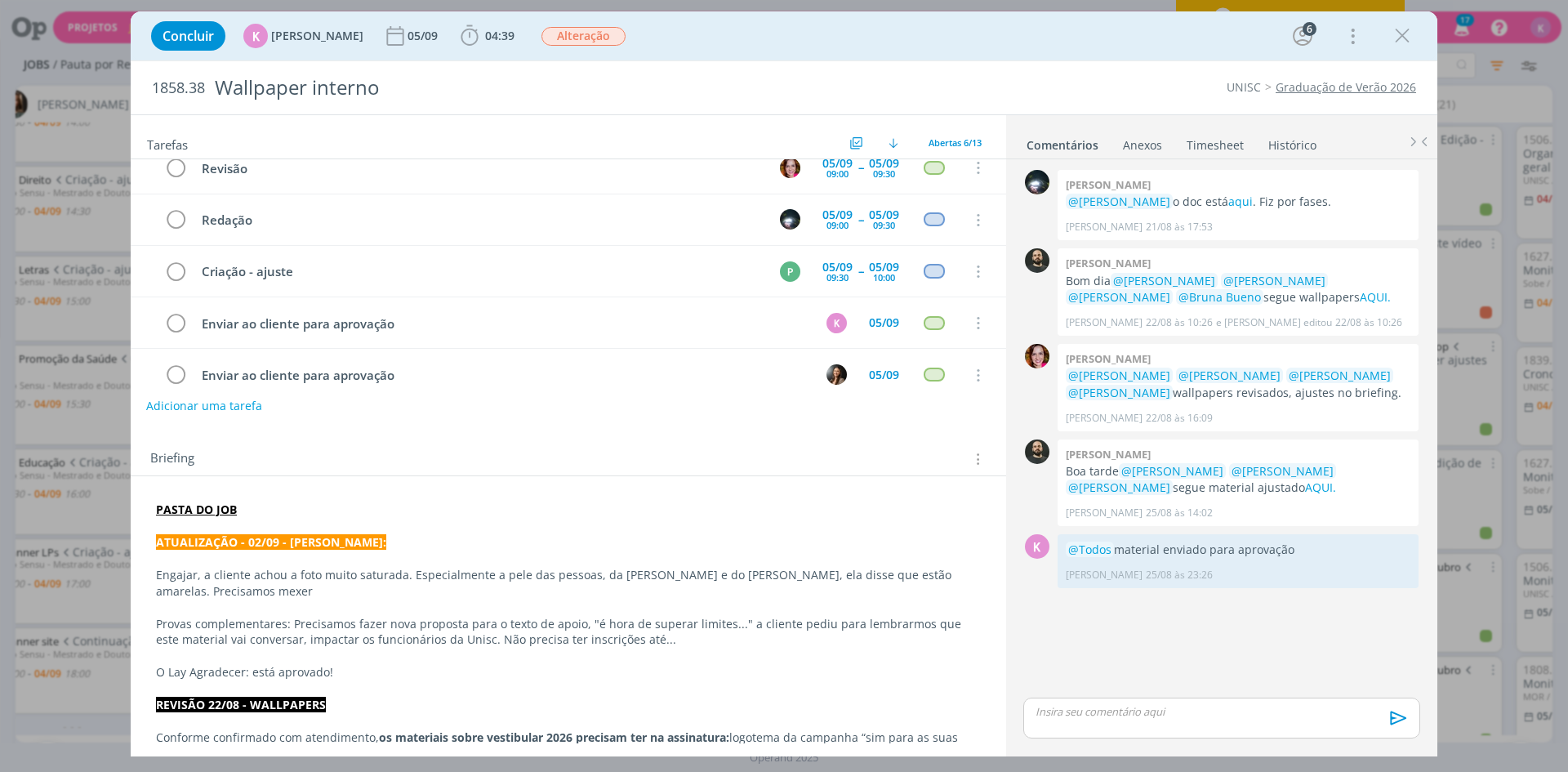
scroll to position [82, 0]
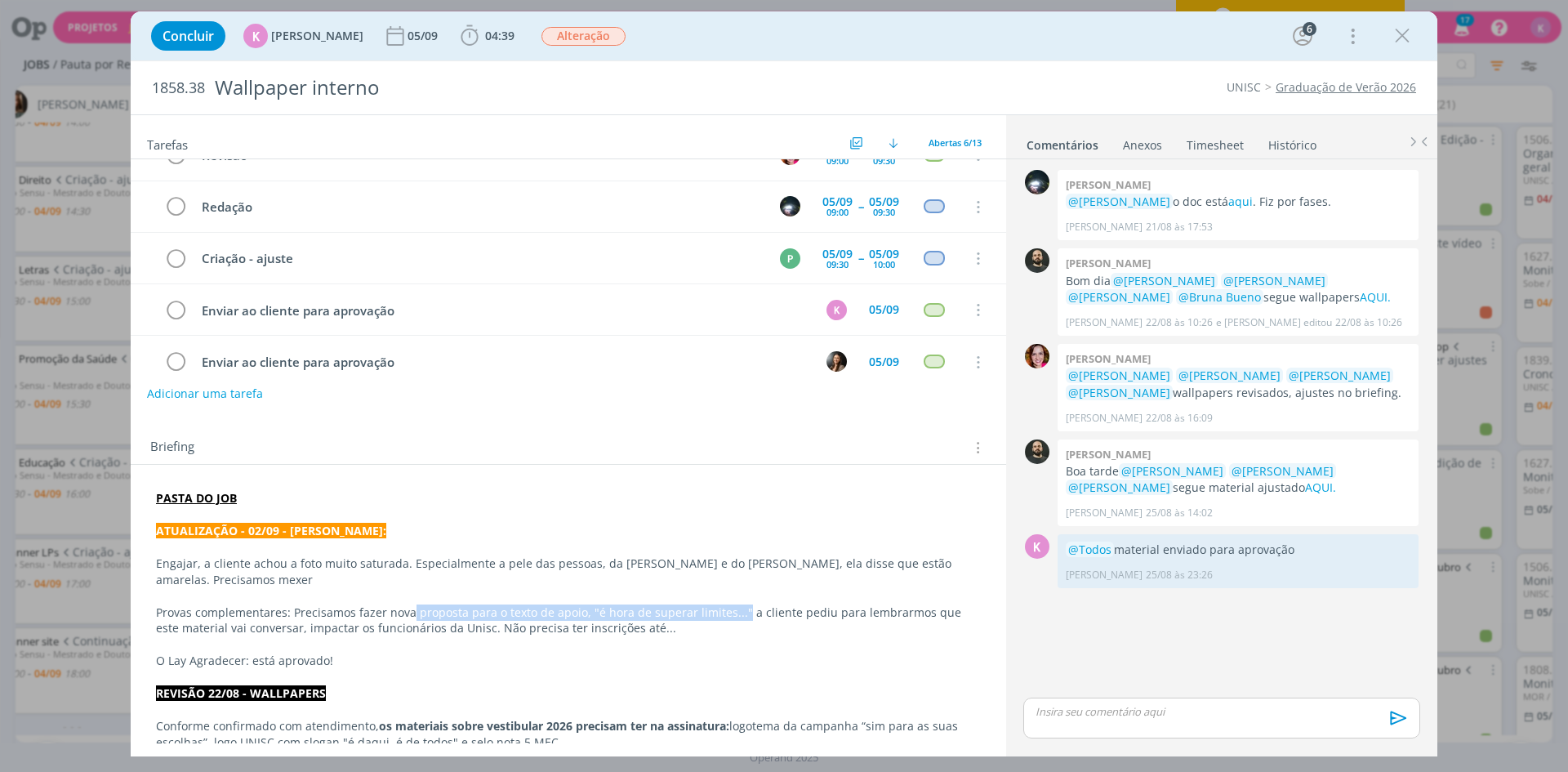
drag, startPoint x: 472, startPoint y: 603, endPoint x: 737, endPoint y: 614, distance: 265.2
click at [737, 614] on p "Provas complementares: Precisamos fazer nova proposta para o texto de apoio, "é…" at bounding box center [568, 621] width 825 height 32
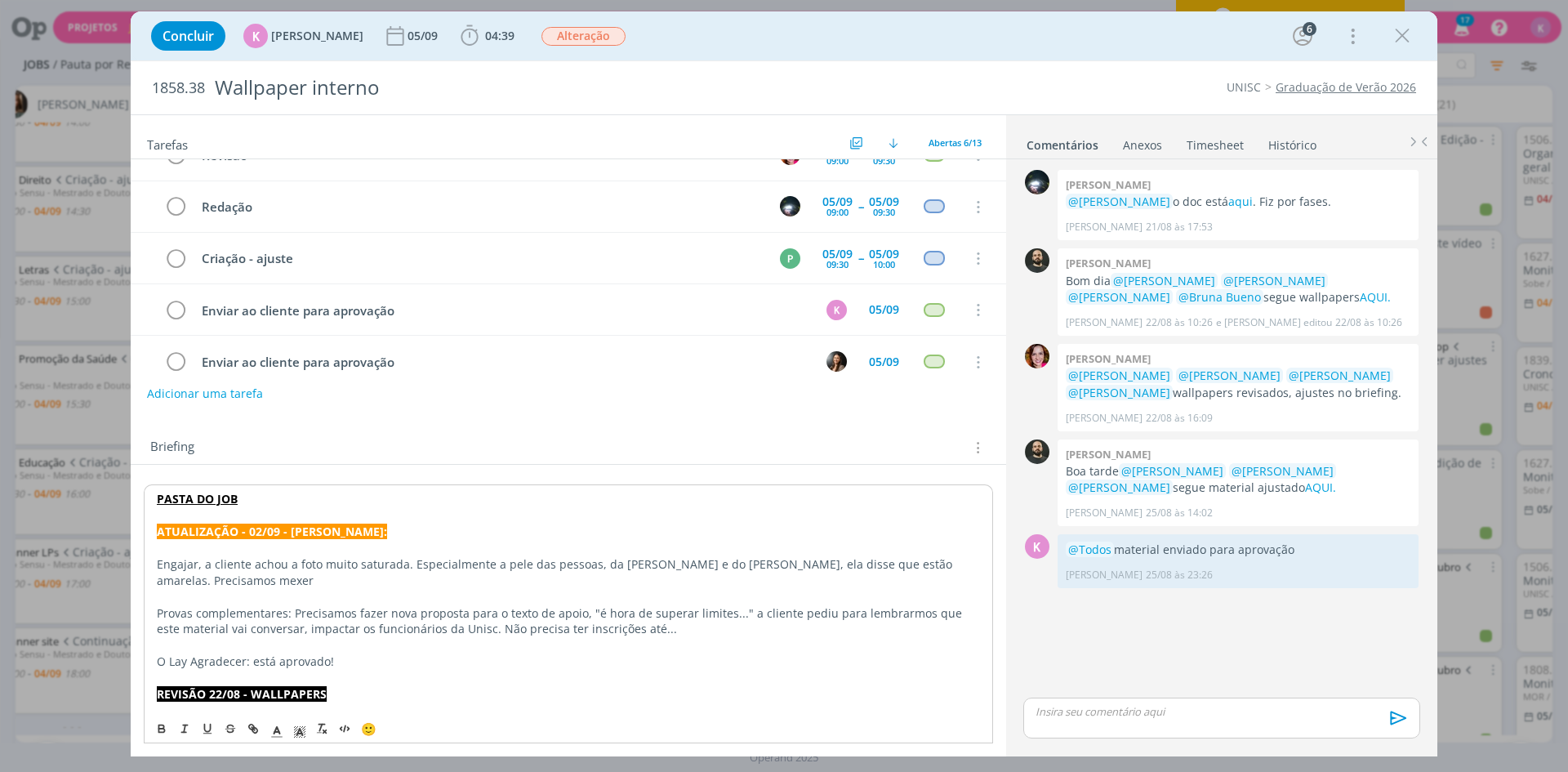
click at [554, 455] on div "Briefing Briefings Predefinidos Versões do Briefing Ver Briefing do Projeto" at bounding box center [571, 447] width 841 height 21
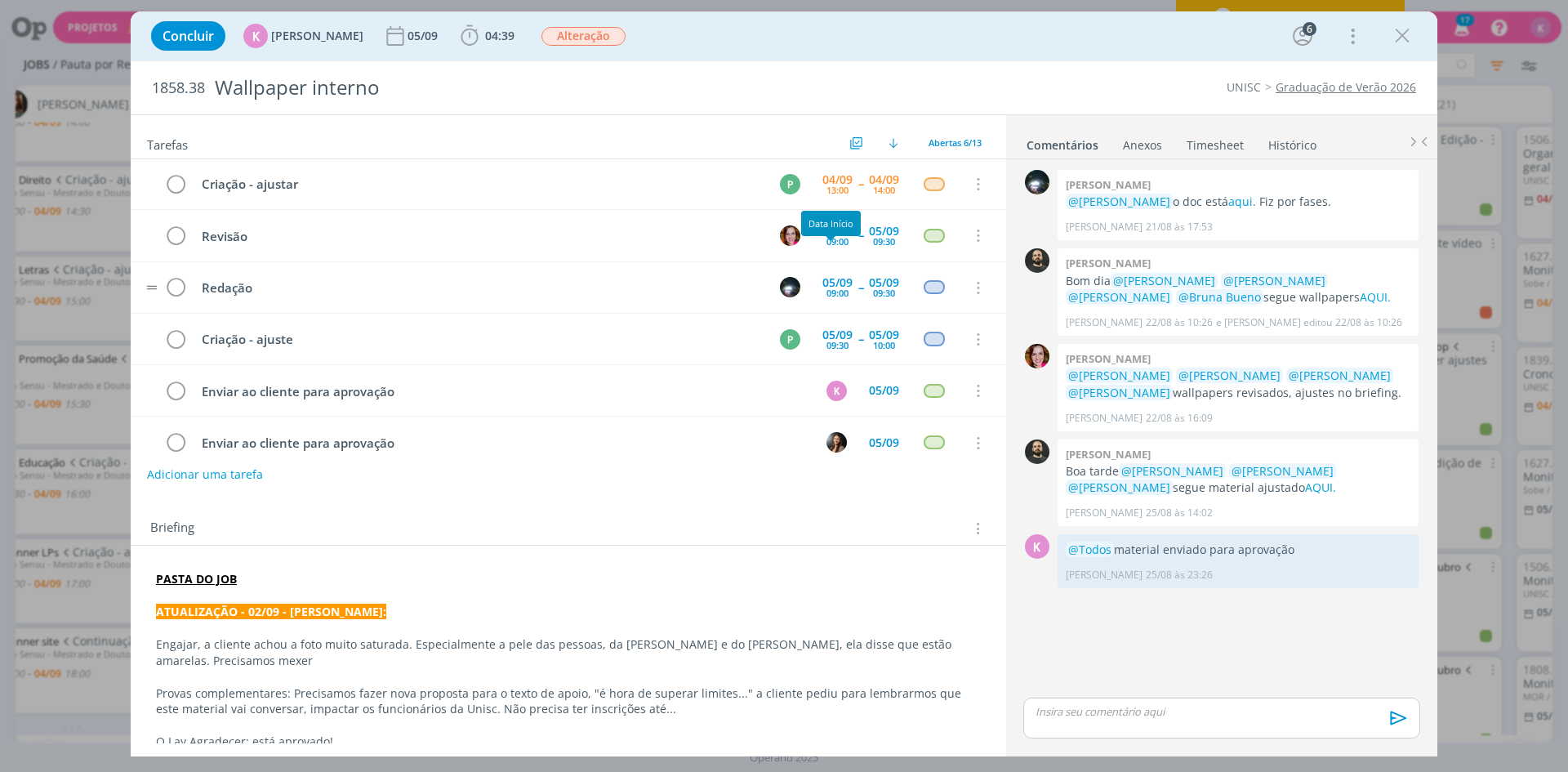
scroll to position [0, 0]
click at [835, 239] on div "09:00" at bounding box center [837, 242] width 22 height 9
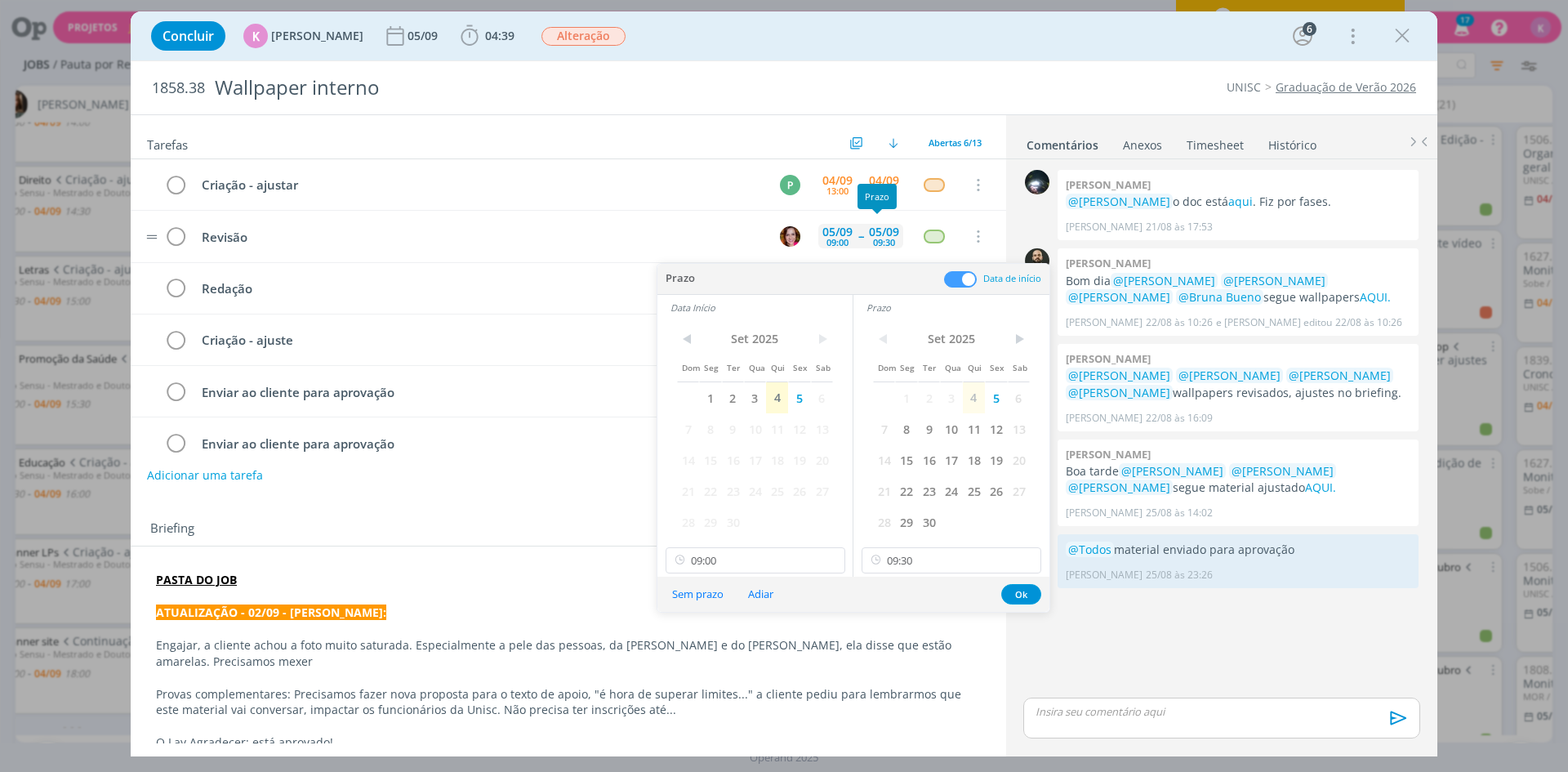
click at [837, 238] on div "09:00" at bounding box center [837, 242] width 22 height 9
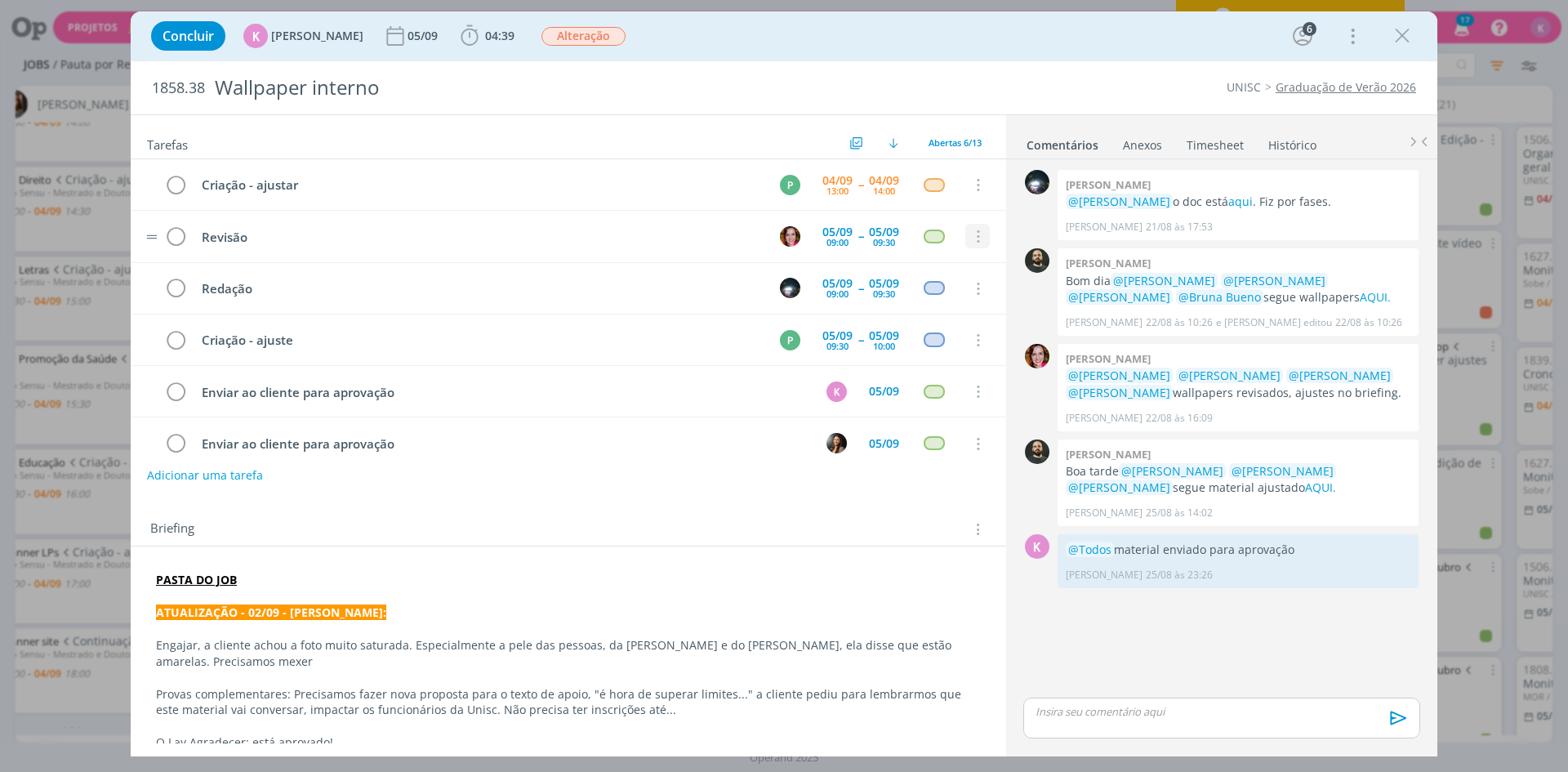
click at [969, 234] on icon "dialog" at bounding box center [977, 237] width 18 height 15
click at [924, 271] on link "Cancelar" at bounding box center [924, 264] width 129 height 27
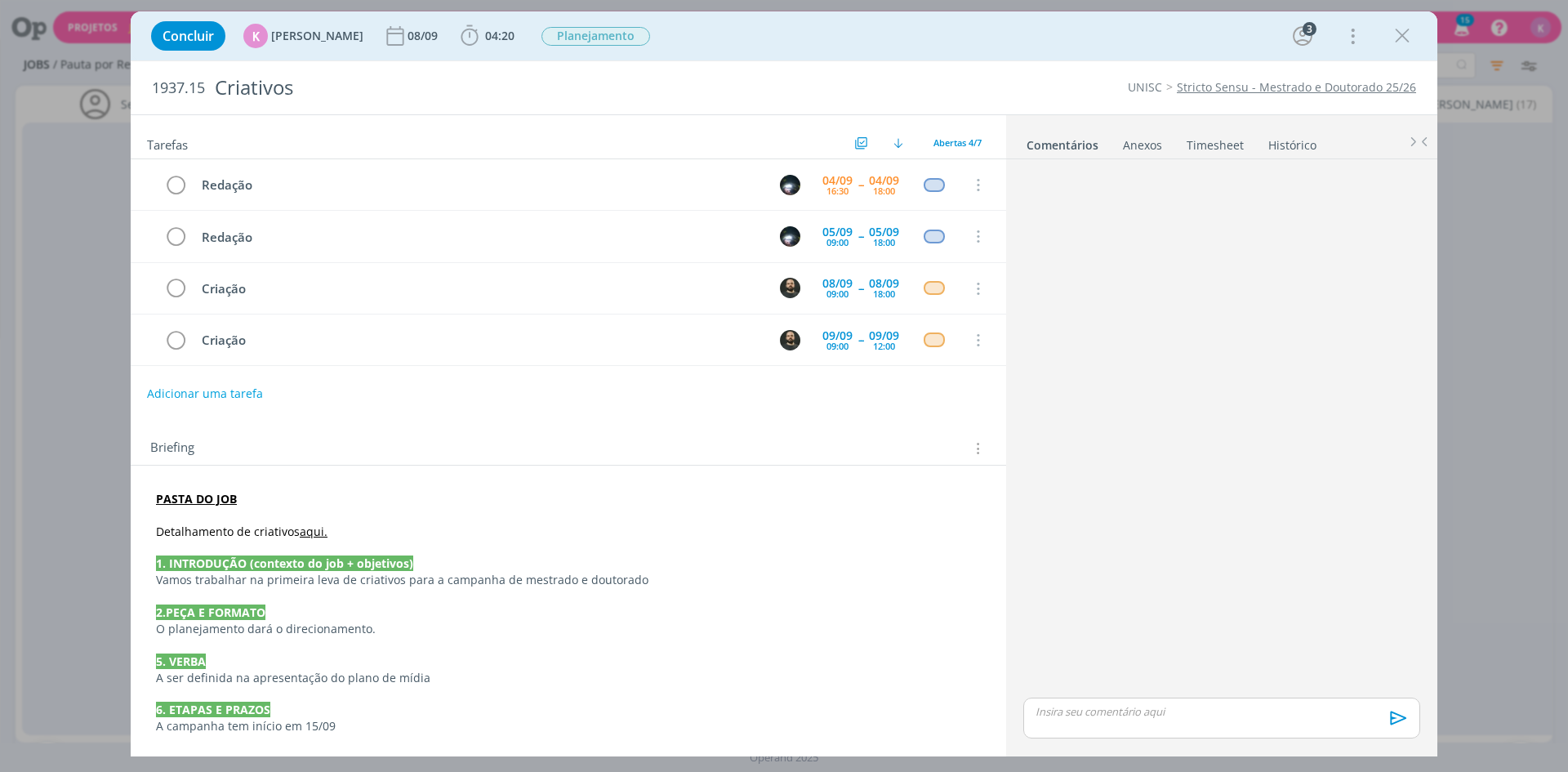
scroll to position [516, 0]
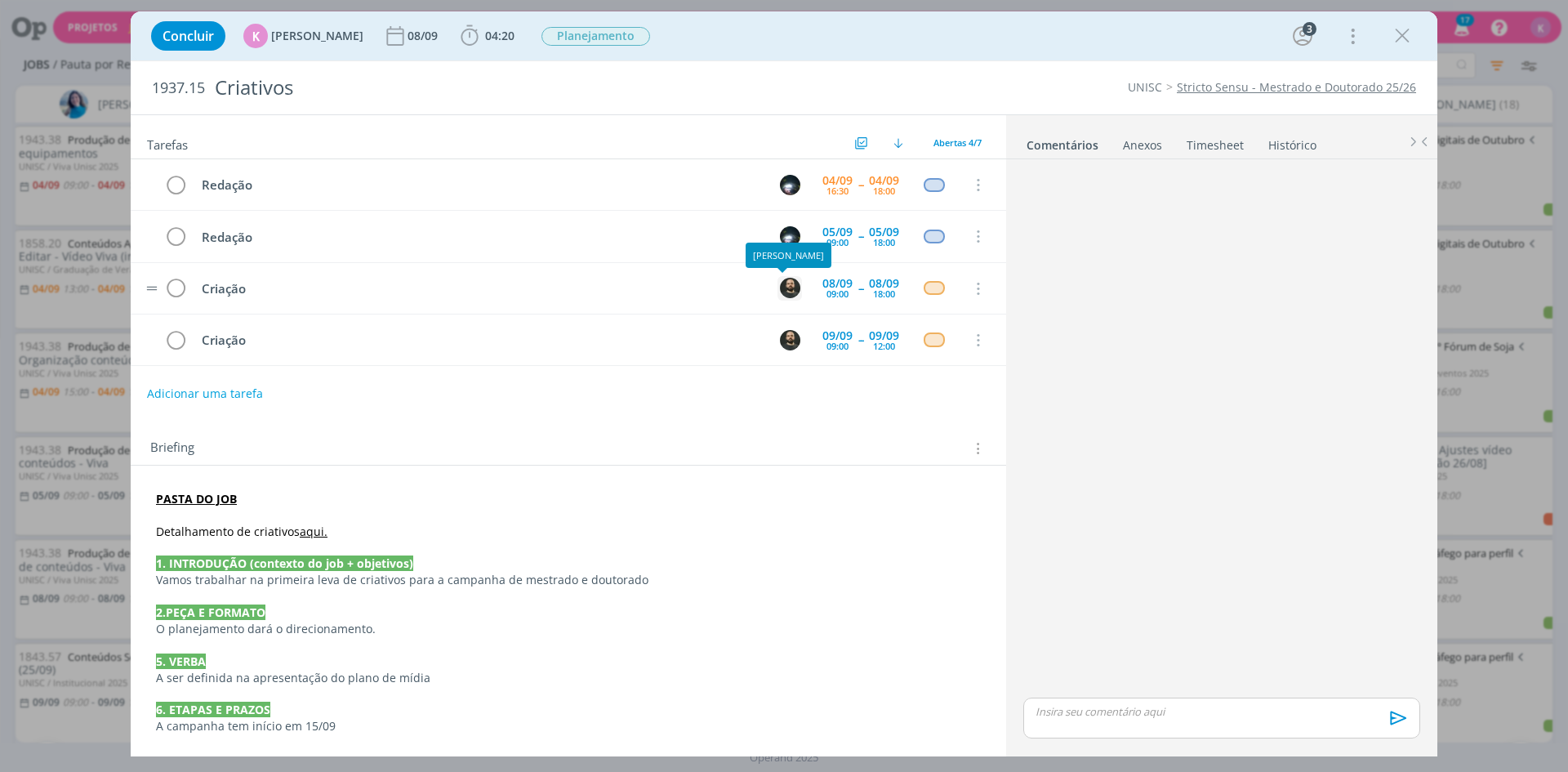
click at [785, 287] on img "dialog" at bounding box center [790, 288] width 21 height 21
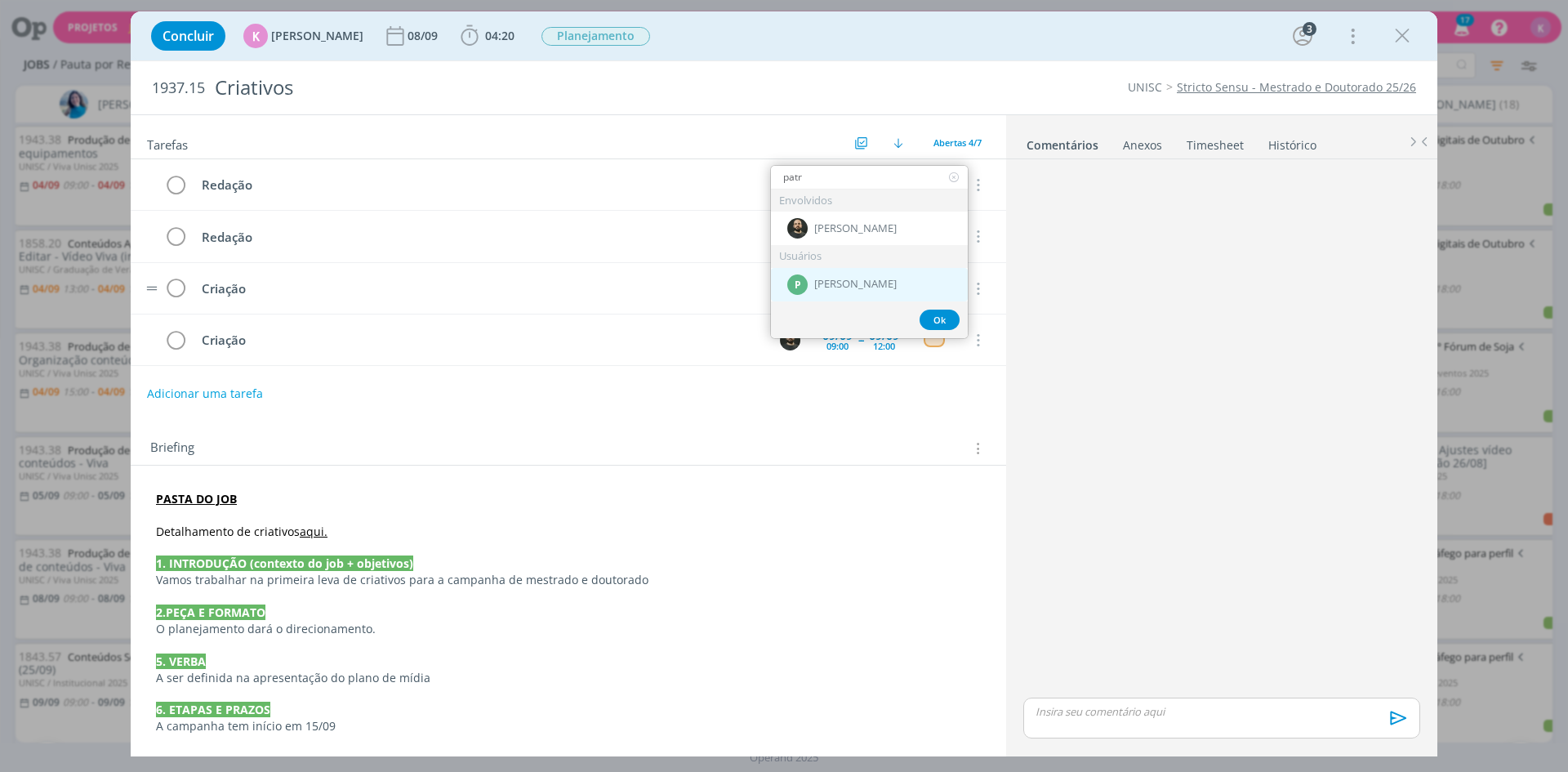
type input "patr"
click at [886, 286] on span "Patrick Meireles" at bounding box center [855, 284] width 83 height 13
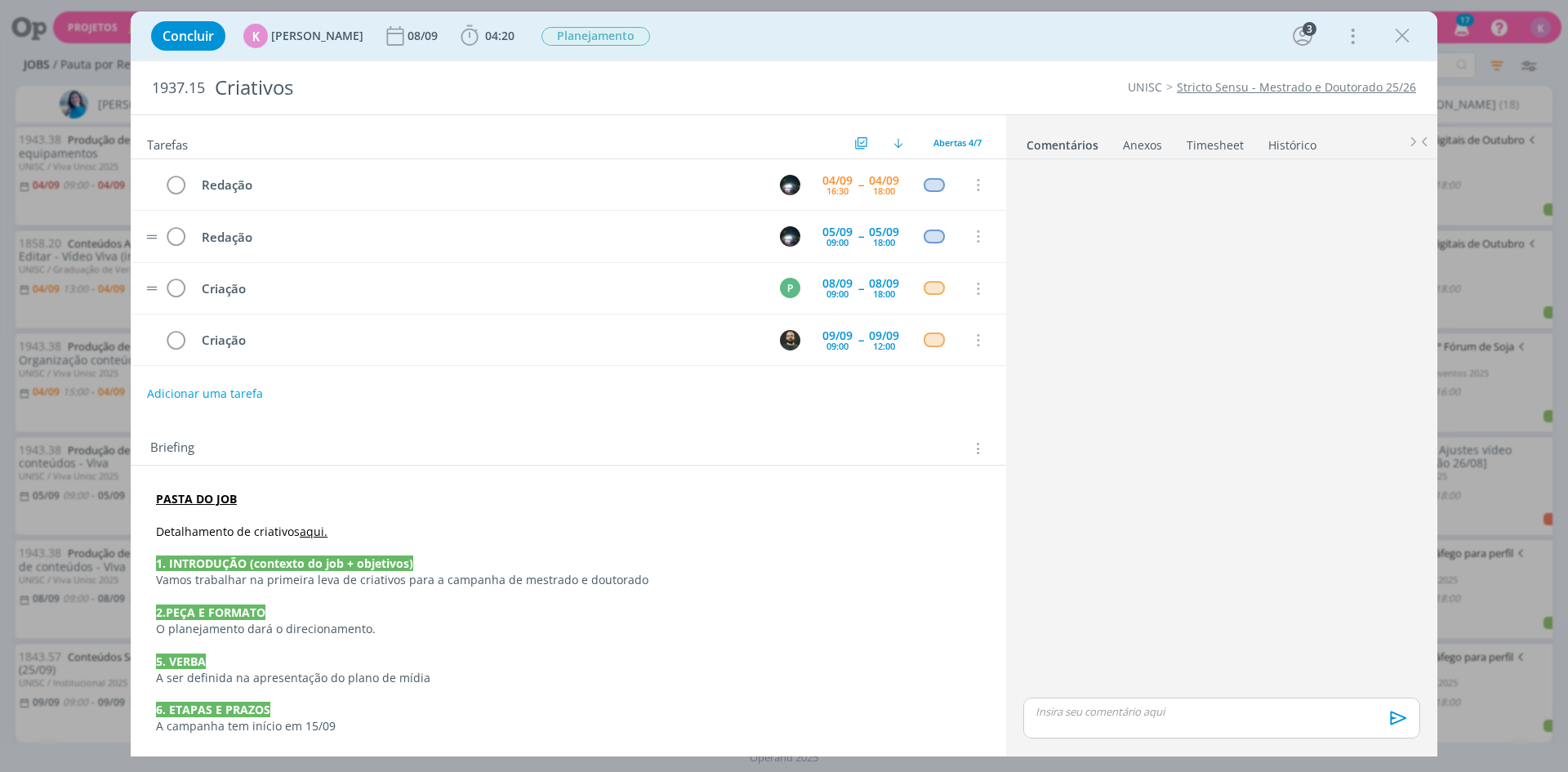
click at [789, 336] on img "dialog" at bounding box center [790, 340] width 21 height 21
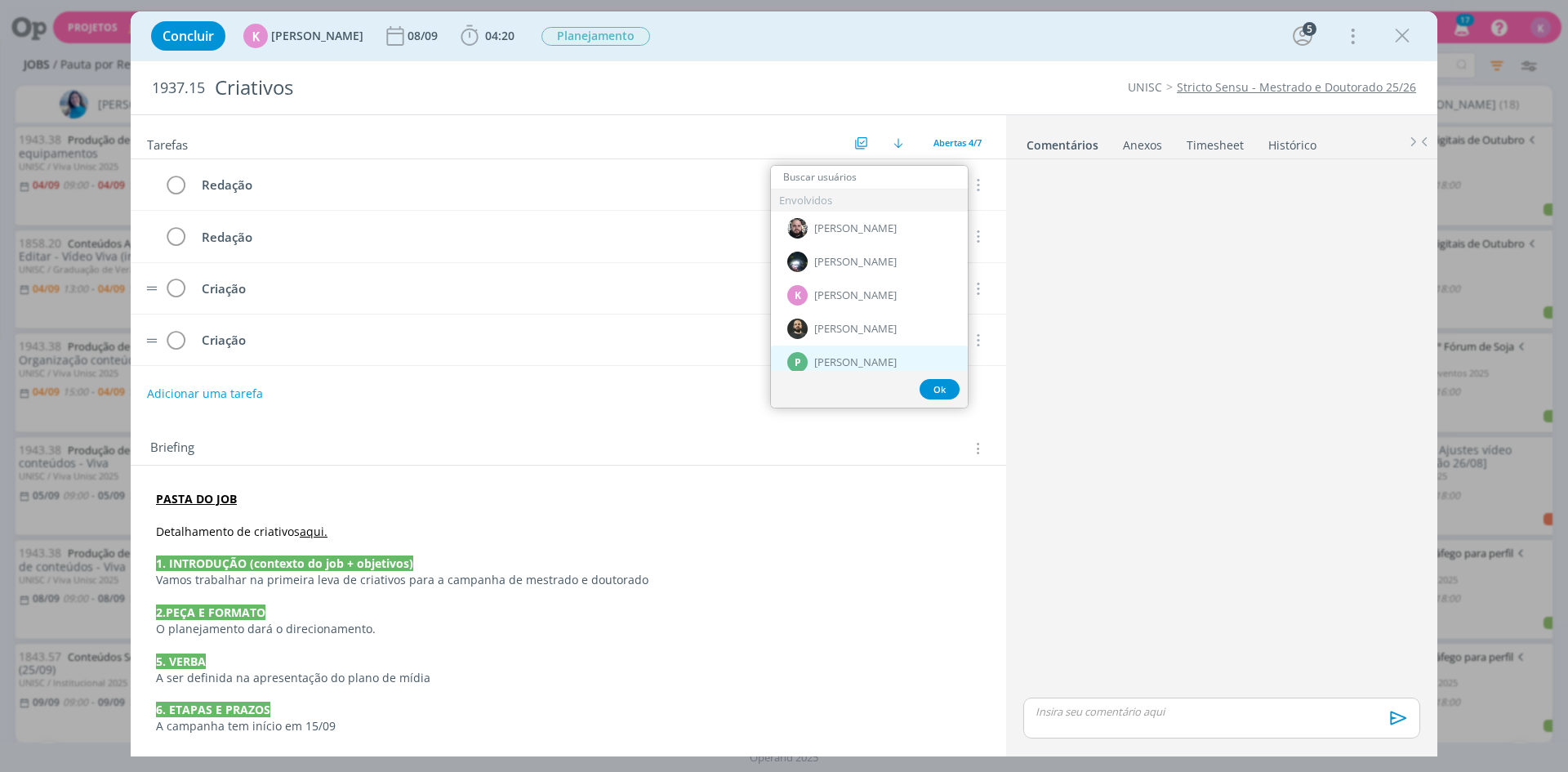
click at [825, 351] on div "P [PERSON_NAME]" at bounding box center [869, 362] width 197 height 33
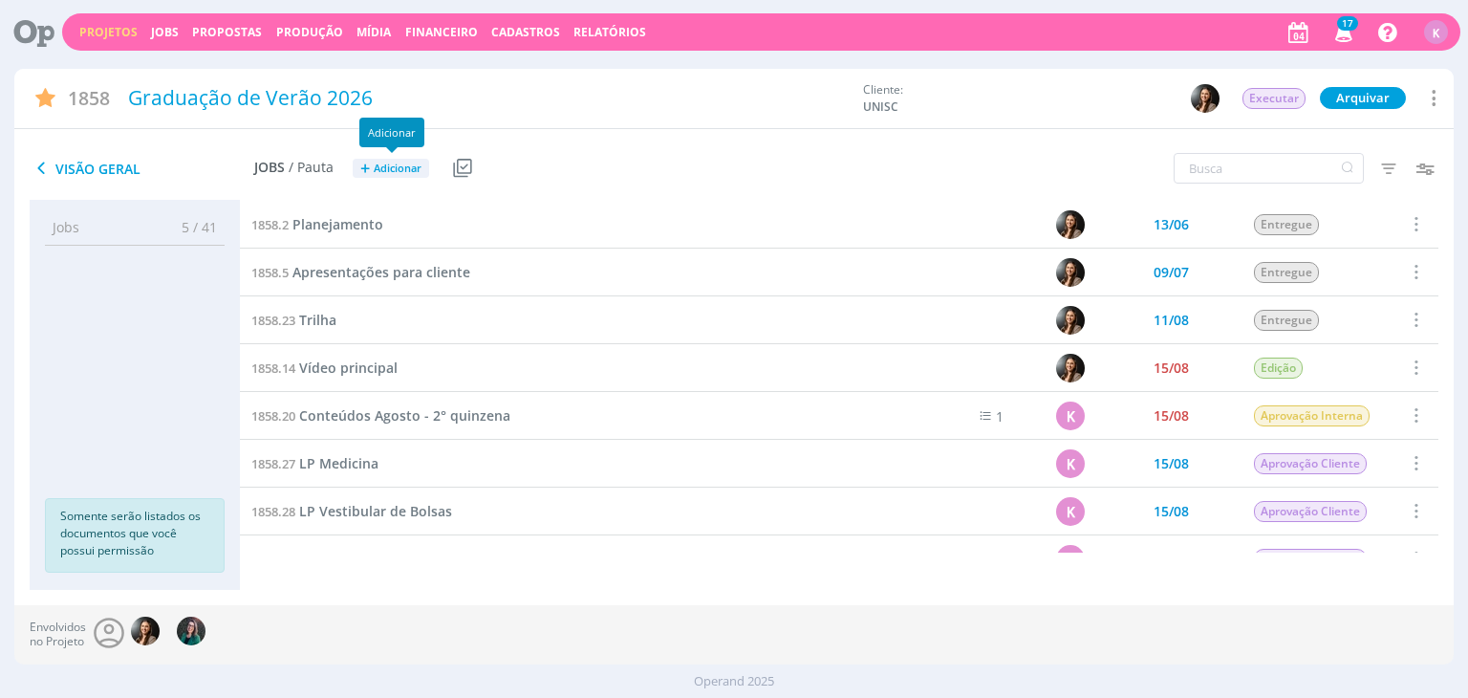
click at [386, 172] on span "Adicionar" at bounding box center [398, 168] width 48 height 12
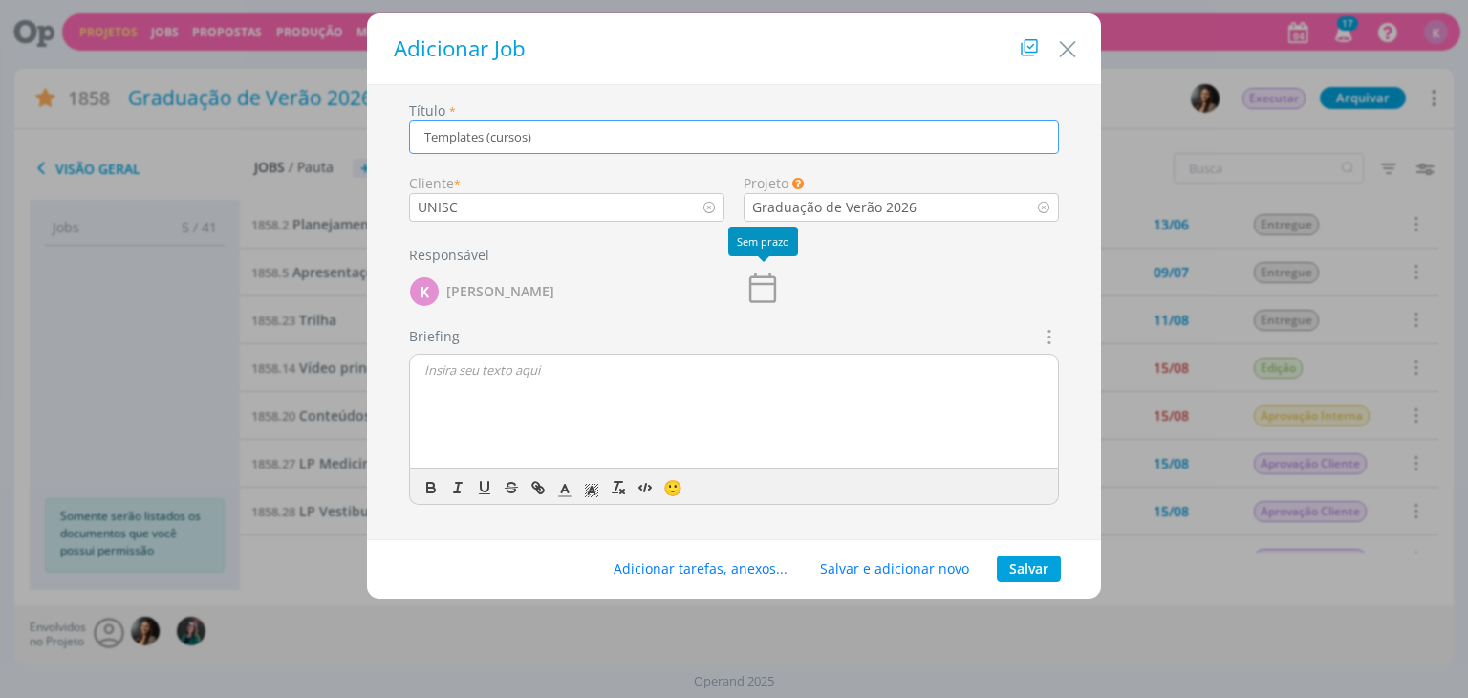
type input "Templates (cursos)"
click at [754, 288] on icon "dialog" at bounding box center [763, 288] width 38 height 38
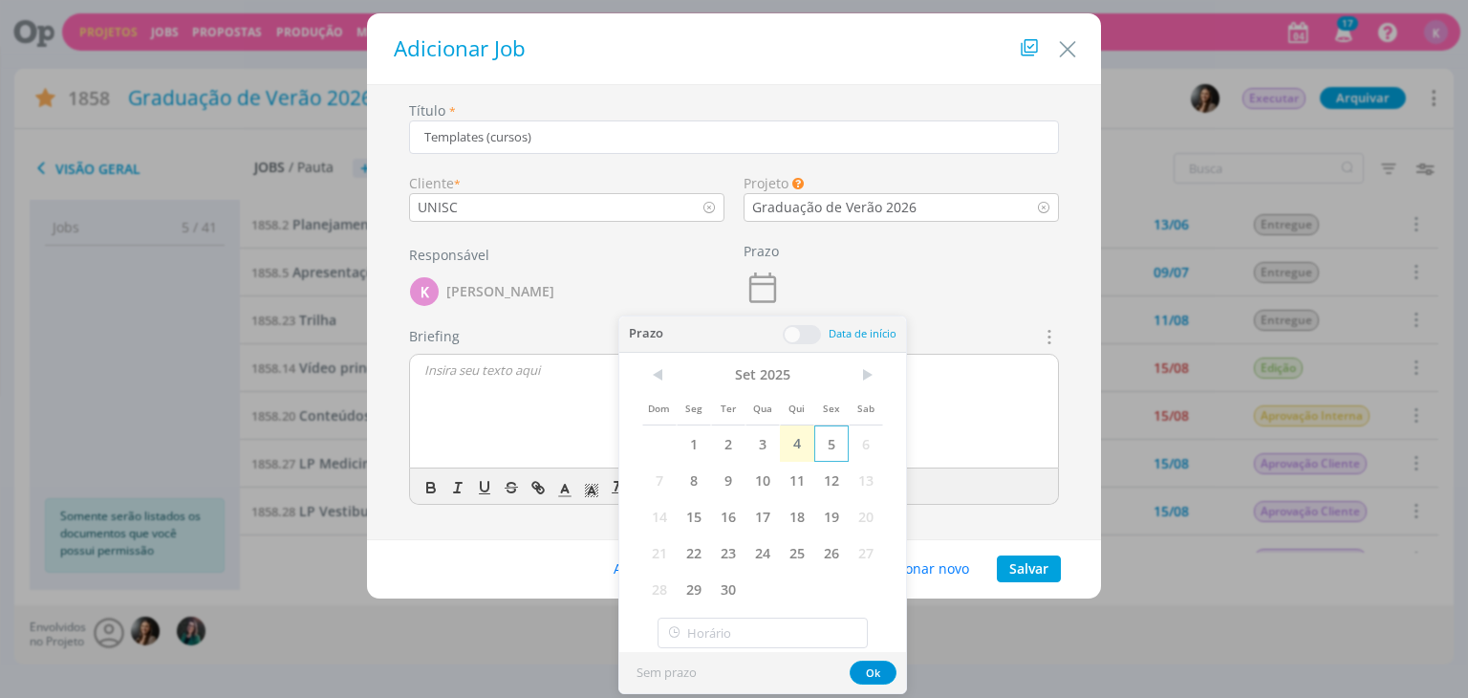
click at [830, 437] on span "5" at bounding box center [831, 443] width 34 height 36
click at [875, 663] on button "Ok" at bounding box center [873, 672] width 47 height 24
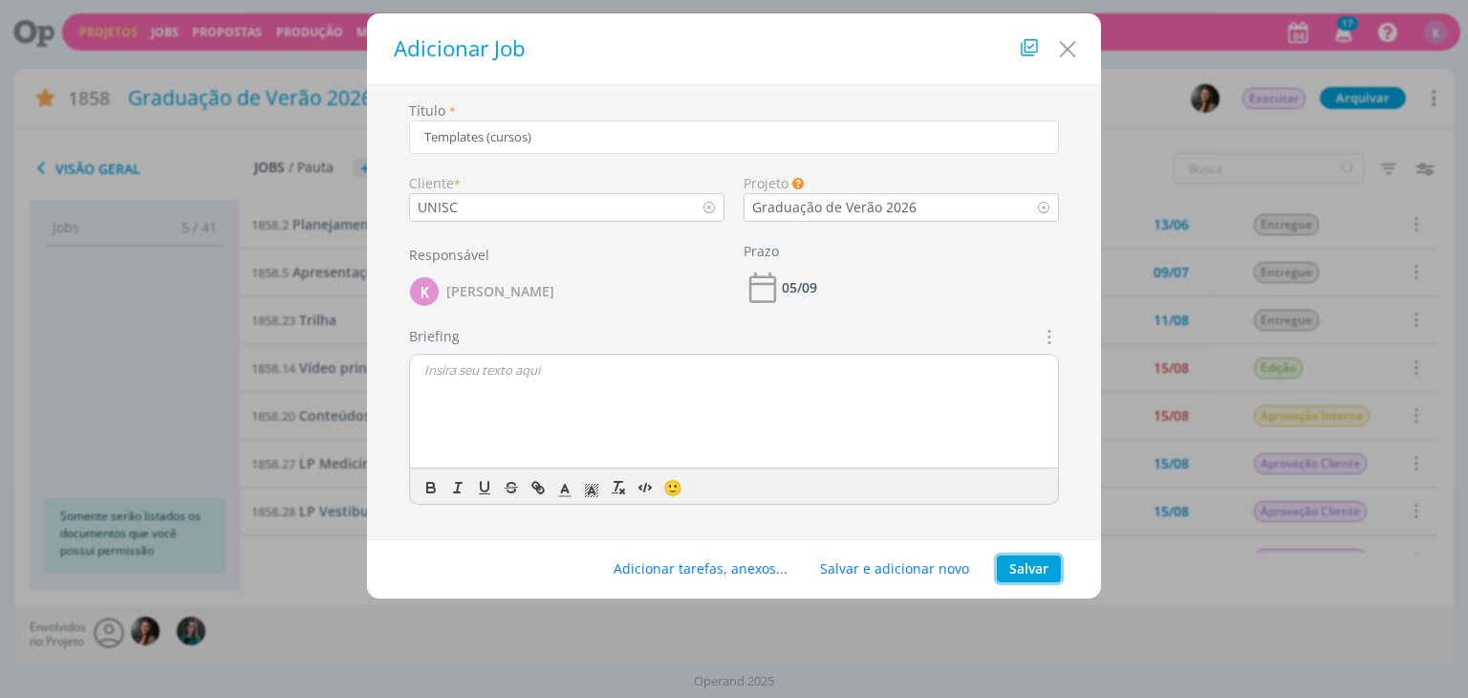
click at [1026, 563] on button "Salvar" at bounding box center [1029, 568] width 64 height 27
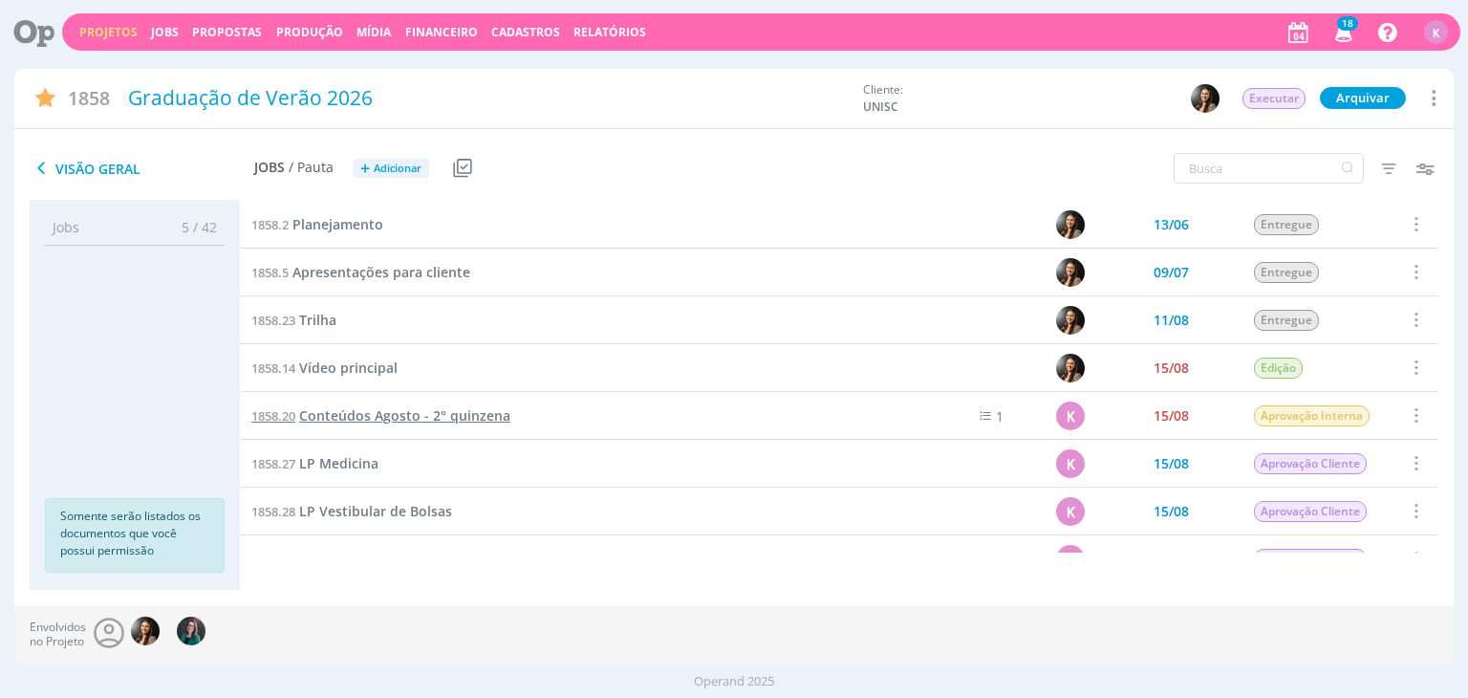
click at [369, 424] on span "Conteúdos Agosto - 2° quinzena" at bounding box center [404, 415] width 211 height 18
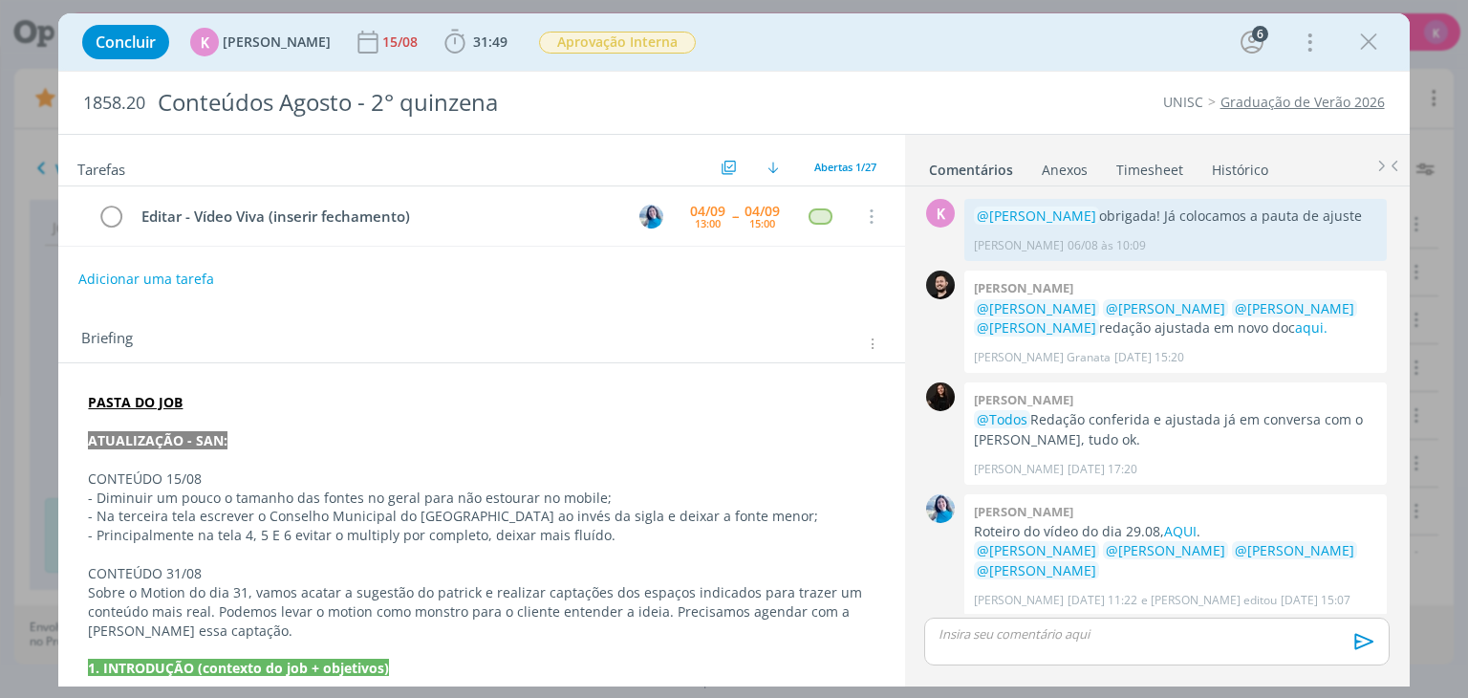
scroll to position [2999, 0]
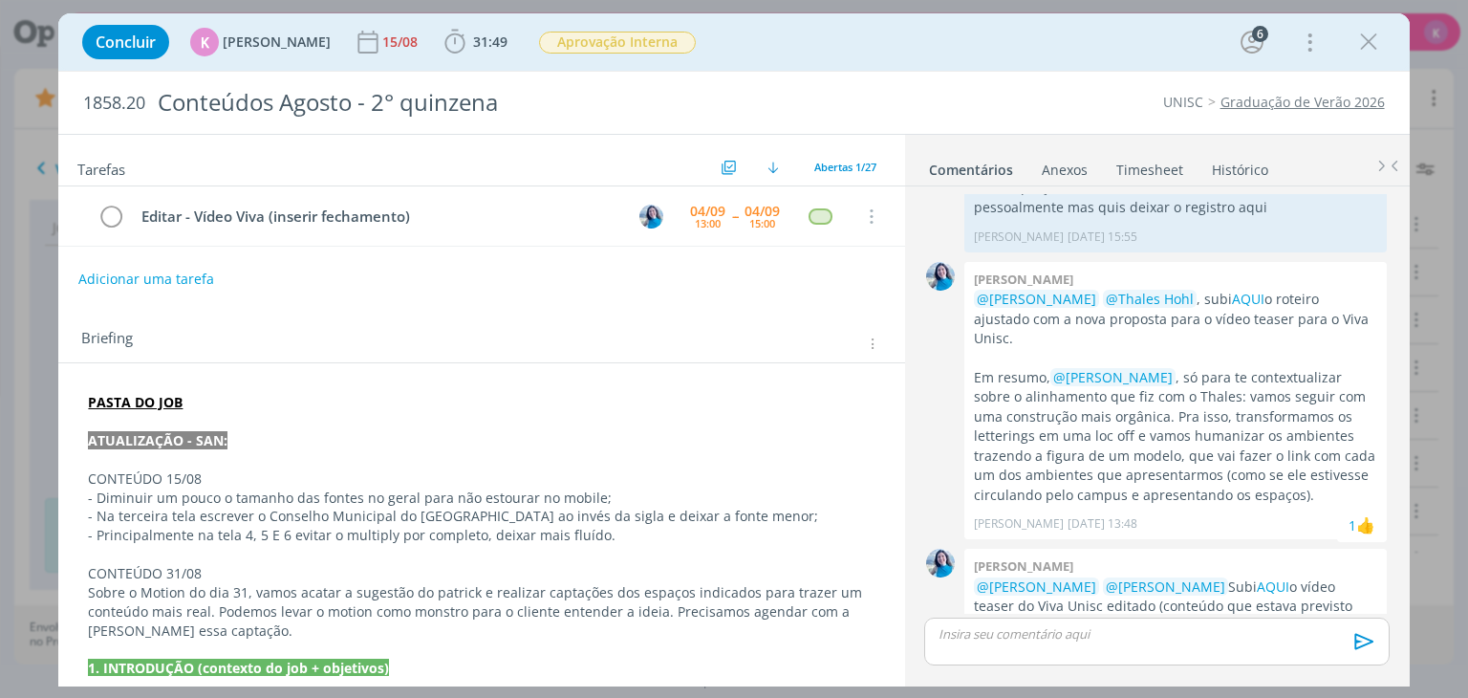
click at [928, 663] on div "dialog" at bounding box center [1156, 673] width 465 height 17
drag, startPoint x: 1366, startPoint y: 49, endPoint x: 628, endPoint y: 205, distance: 754.3
click at [1366, 49] on icon "dialog" at bounding box center [1368, 42] width 29 height 29
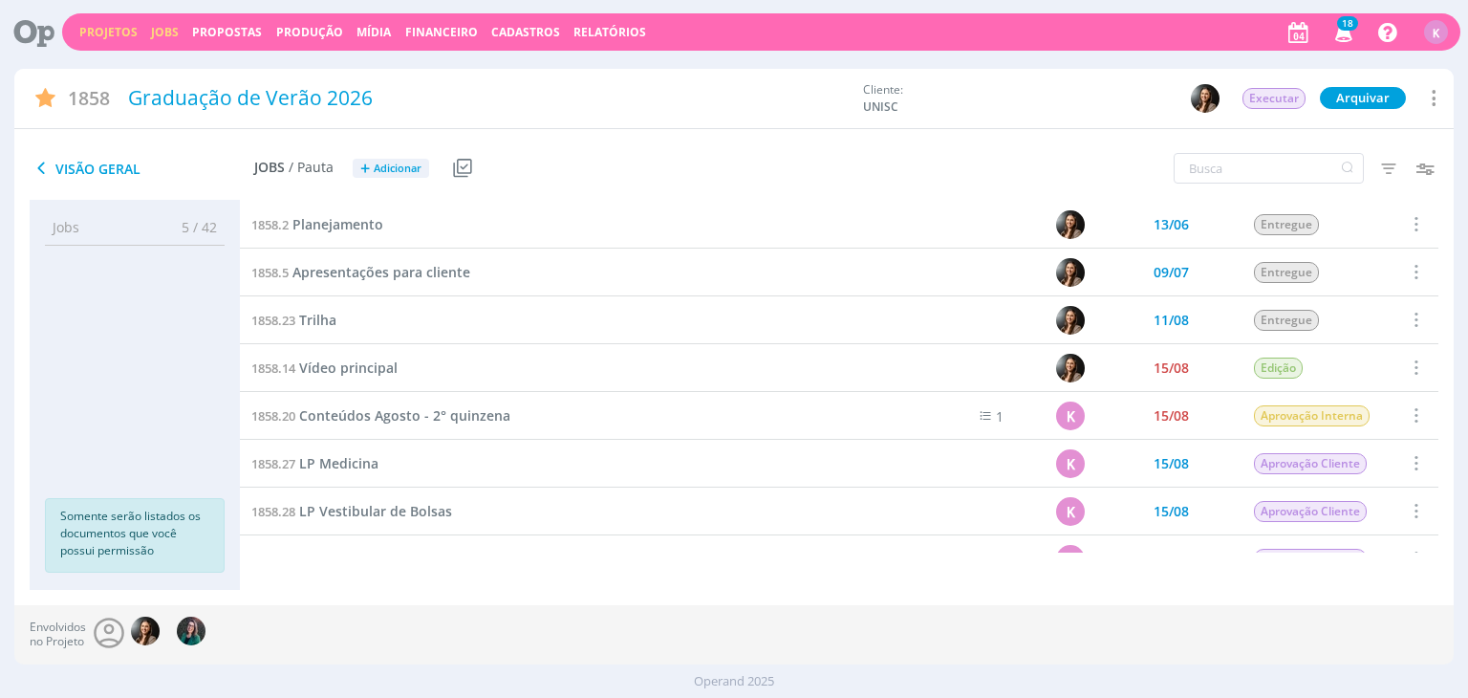
click at [152, 28] on link "Jobs" at bounding box center [165, 32] width 28 height 16
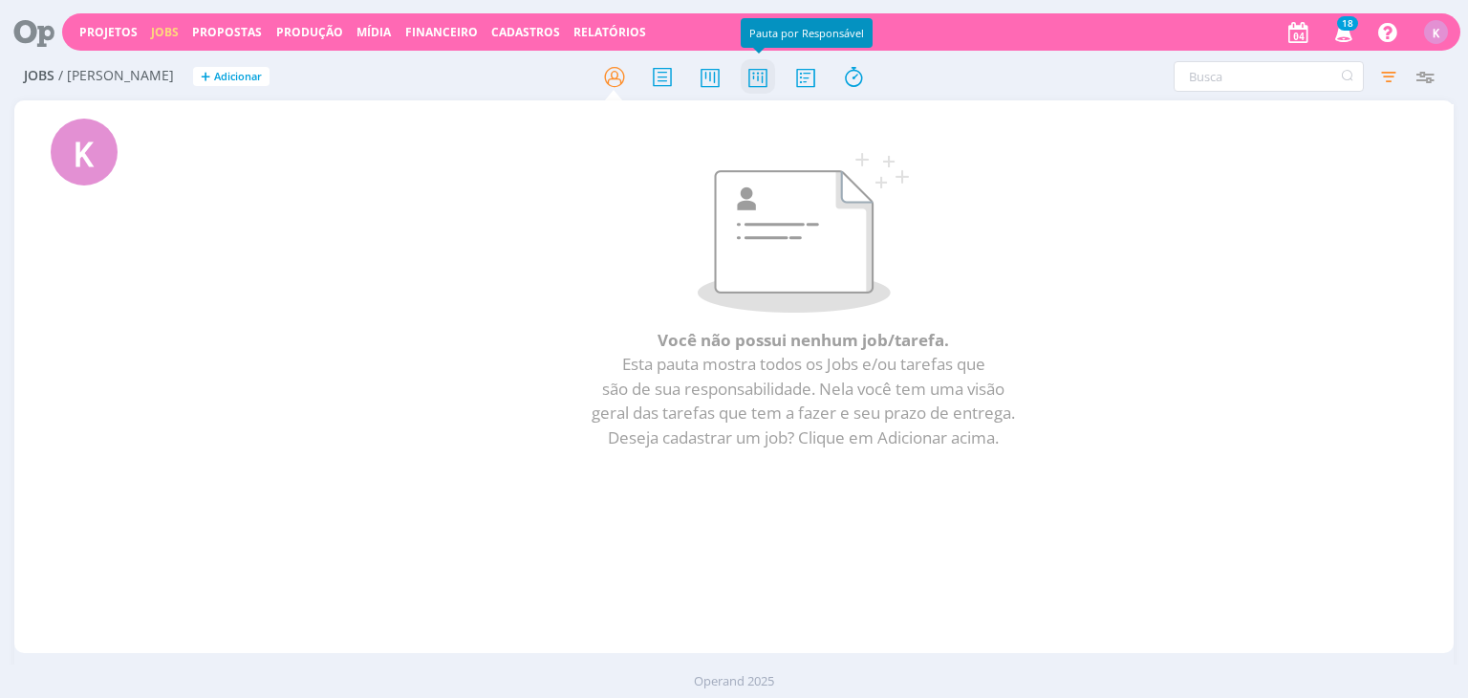
click at [765, 78] on icon at bounding box center [758, 76] width 34 height 37
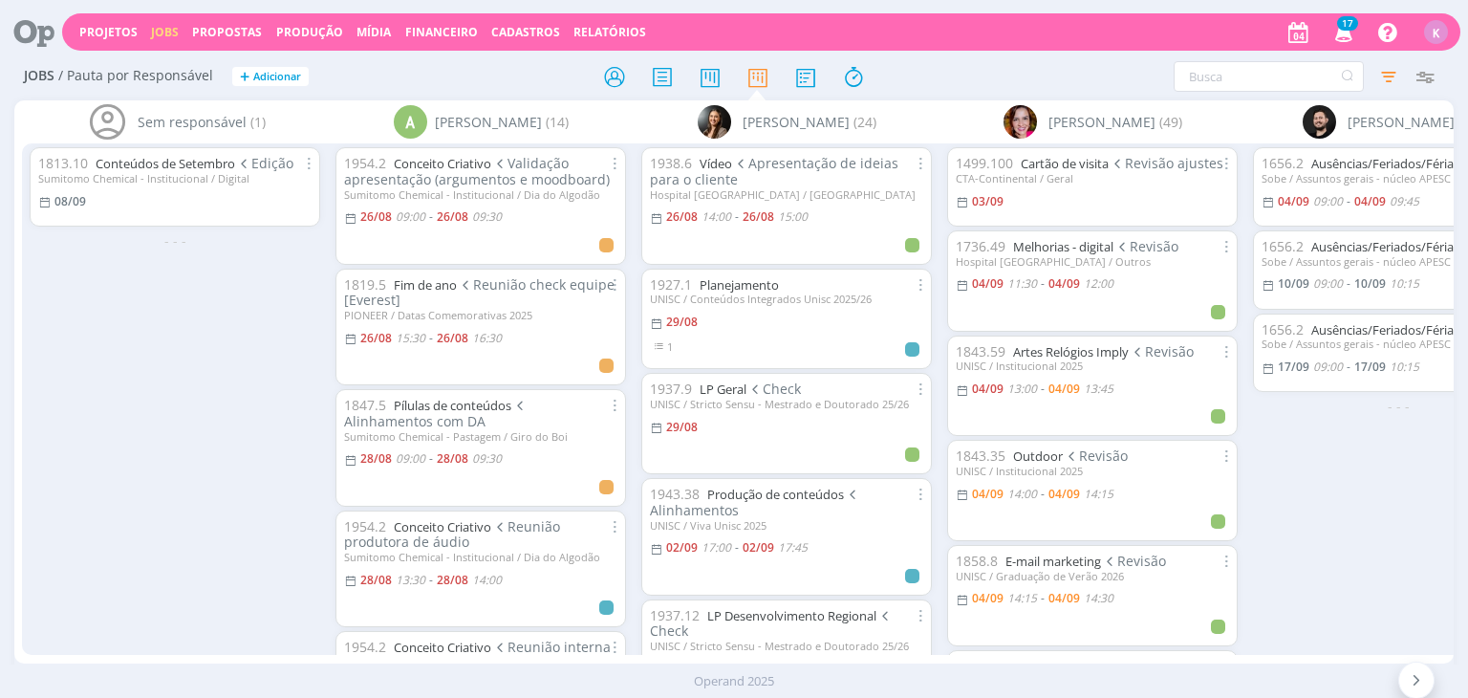
click at [770, 16] on div "Projetos Jobs Propostas Produção Mídia Financeiro Cadastros Relatórios 17 Notif…" at bounding box center [761, 31] width 1398 height 37
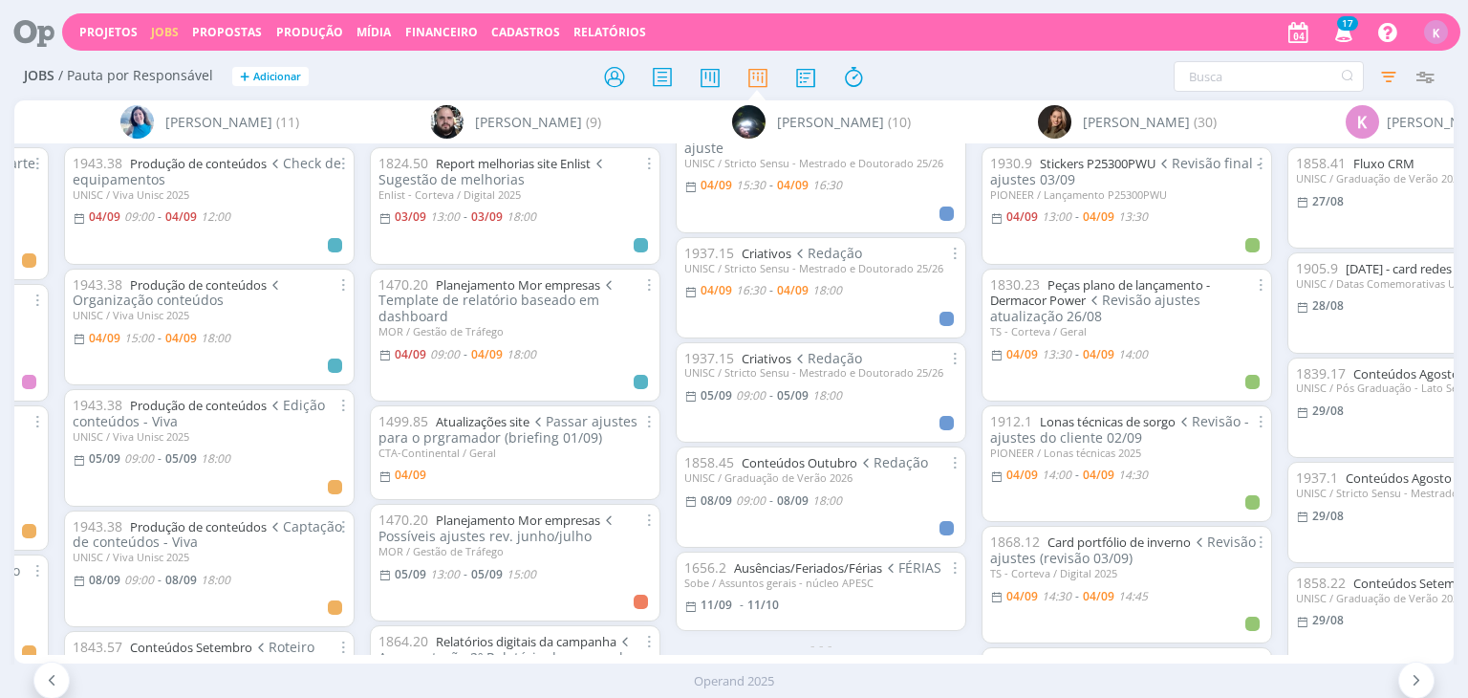
scroll to position [596, 0]
click at [751, 395] on div "1937.15 Criativos Redação UNISC / Stricto Sensu - Mestrado e Doutorado 25/26 05…" at bounding box center [820, 393] width 273 height 84
click at [749, 387] on span "09:00" at bounding box center [751, 395] width 30 height 16
type input "18:00"
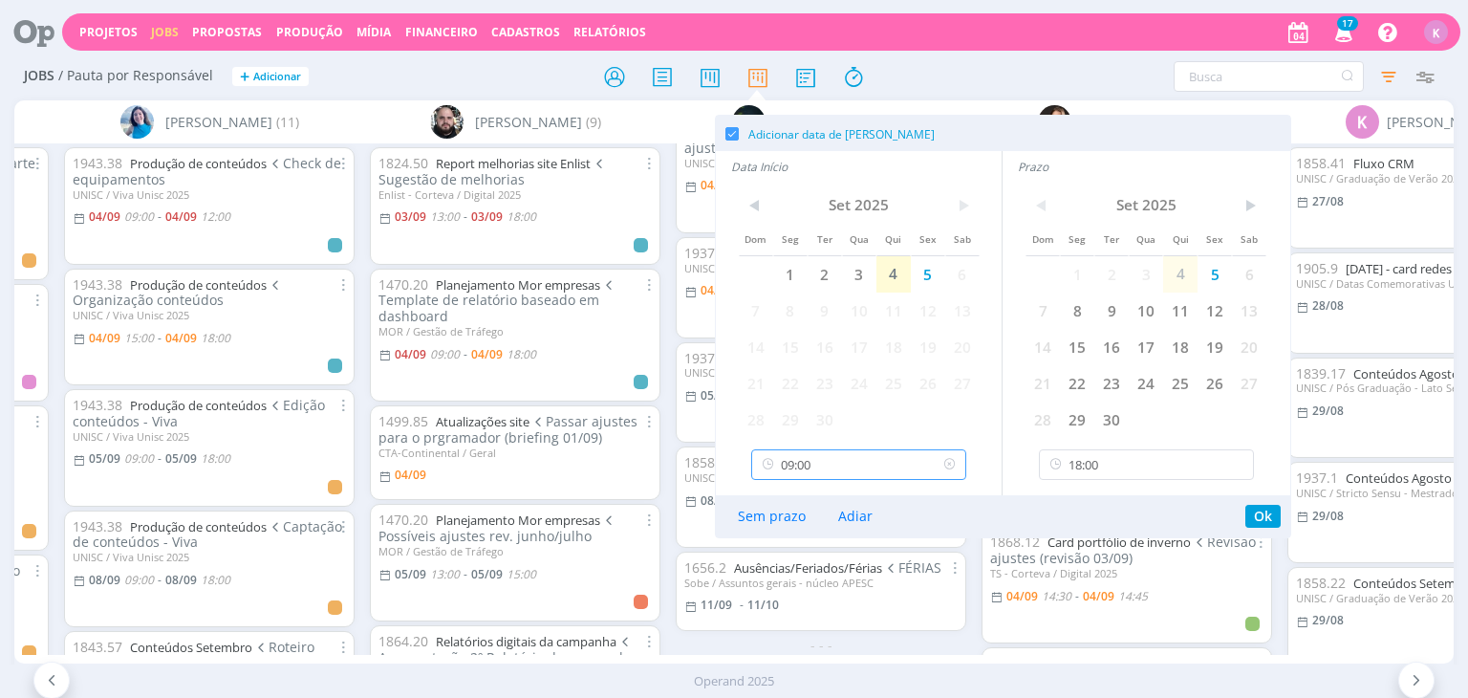
click at [877, 460] on input "09:00" at bounding box center [858, 464] width 215 height 31
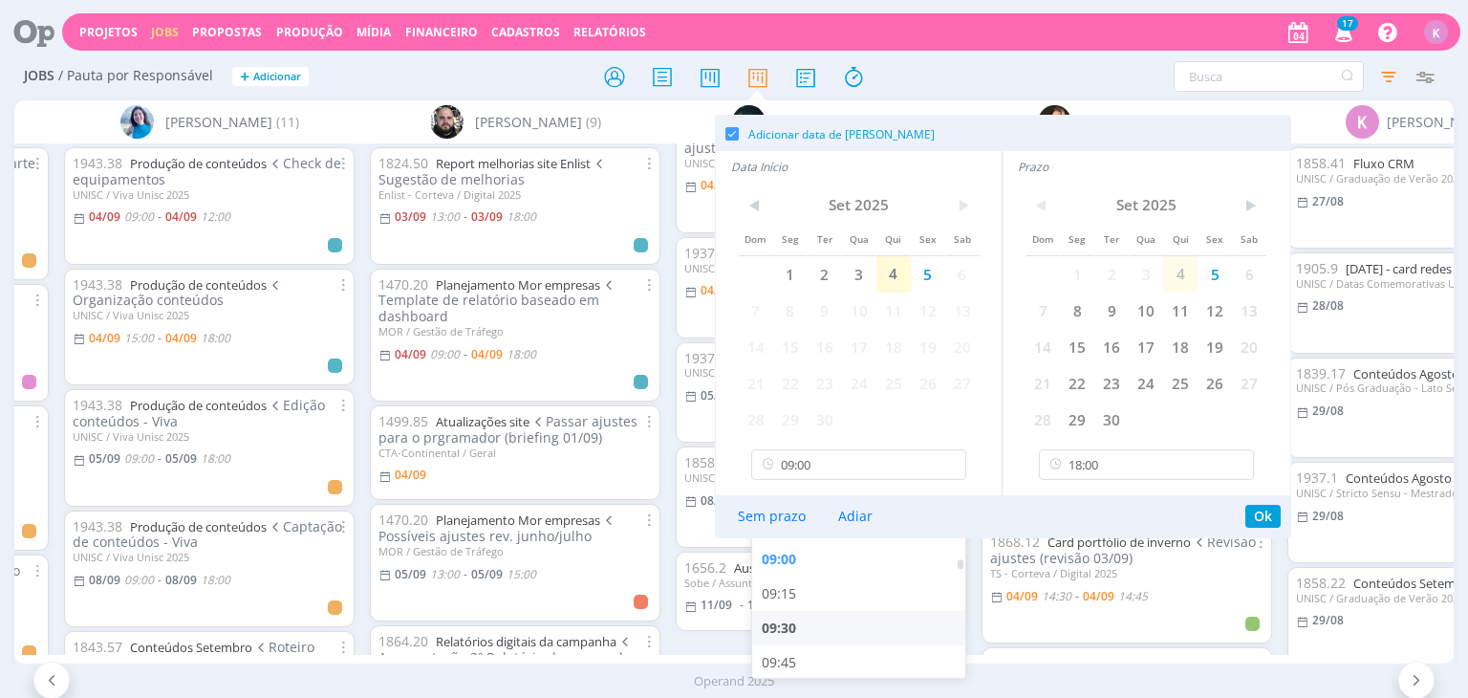
click at [847, 615] on div "09:30" at bounding box center [861, 628] width 219 height 34
type input "09:30"
click at [1269, 512] on button "Ok" at bounding box center [1262, 516] width 35 height 23
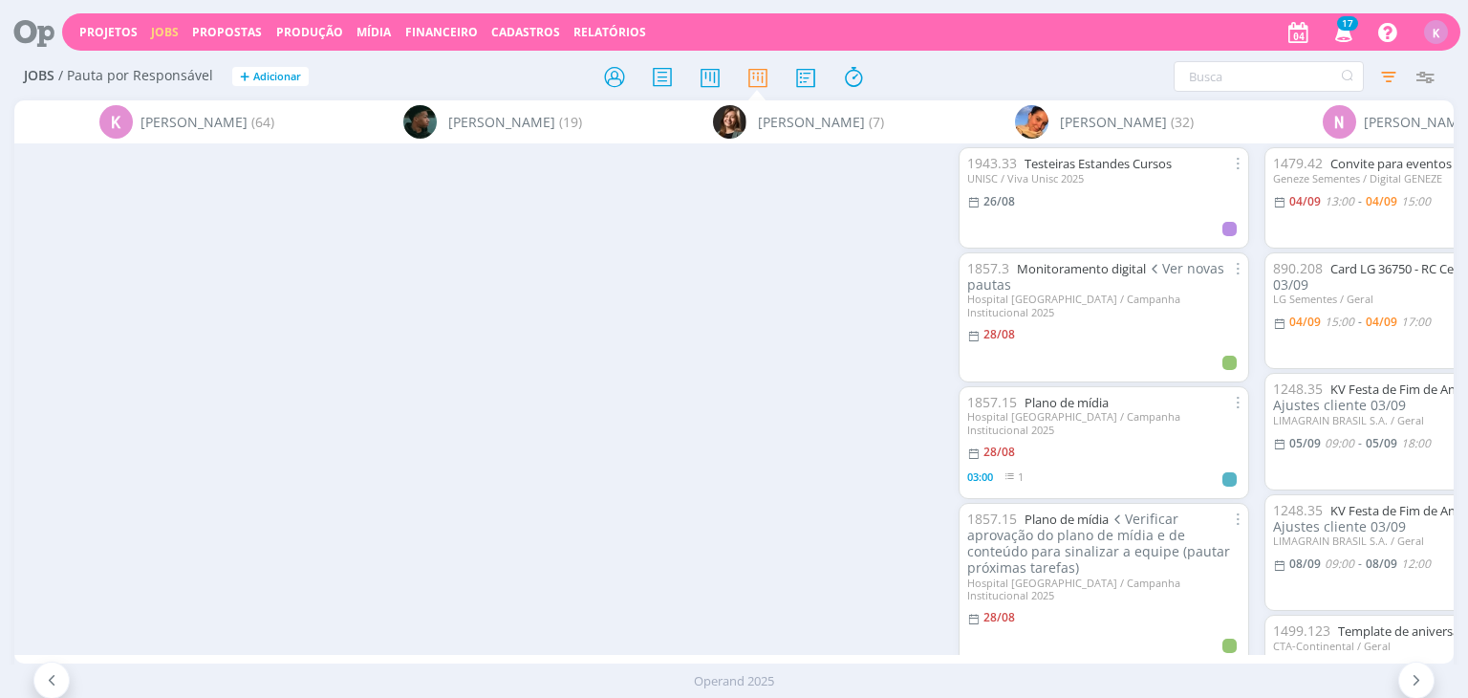
scroll to position [0, 4827]
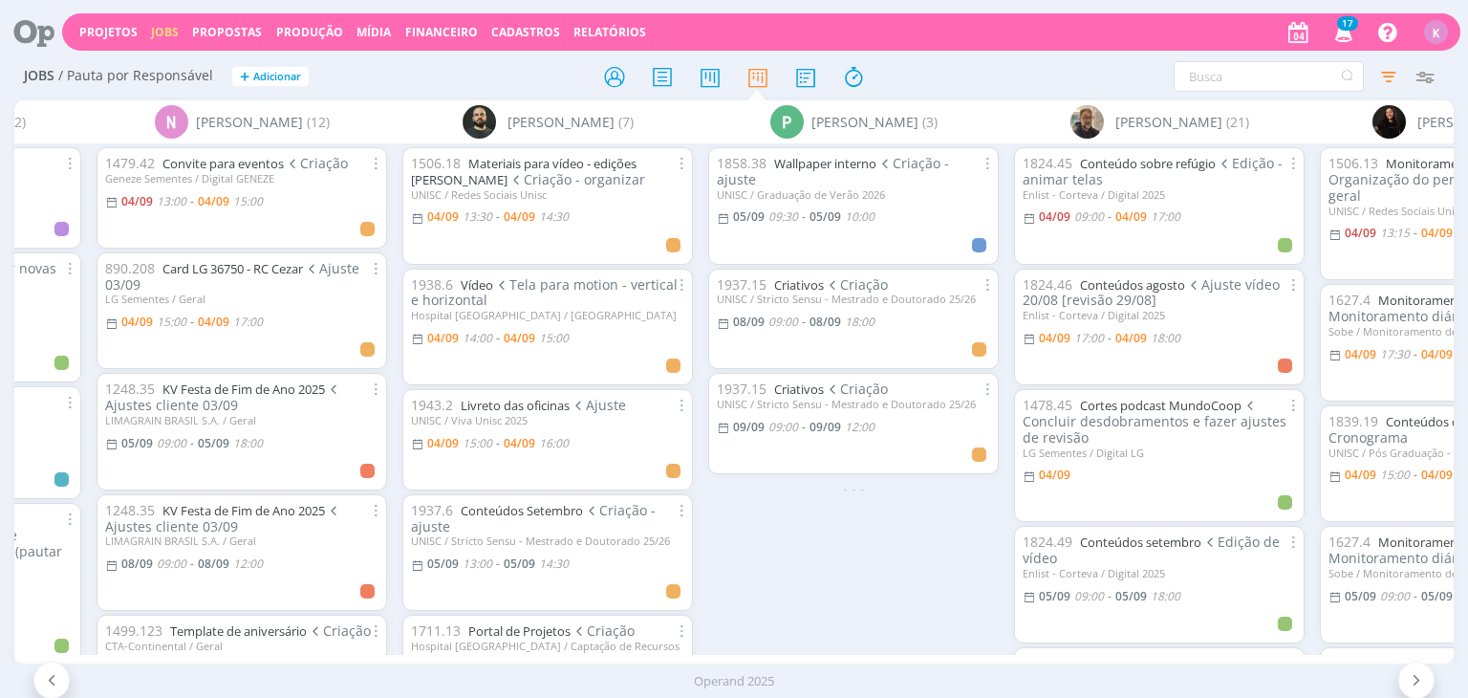
click at [714, 622] on div "1858.38 Wallpaper interno Criação - ajuste UNISC / Graduação de Verão 2026 05/0…" at bounding box center [854, 398] width 306 height 510
click at [500, 159] on link "Materiais para vídeo - edições [PERSON_NAME]" at bounding box center [524, 171] width 226 height 33
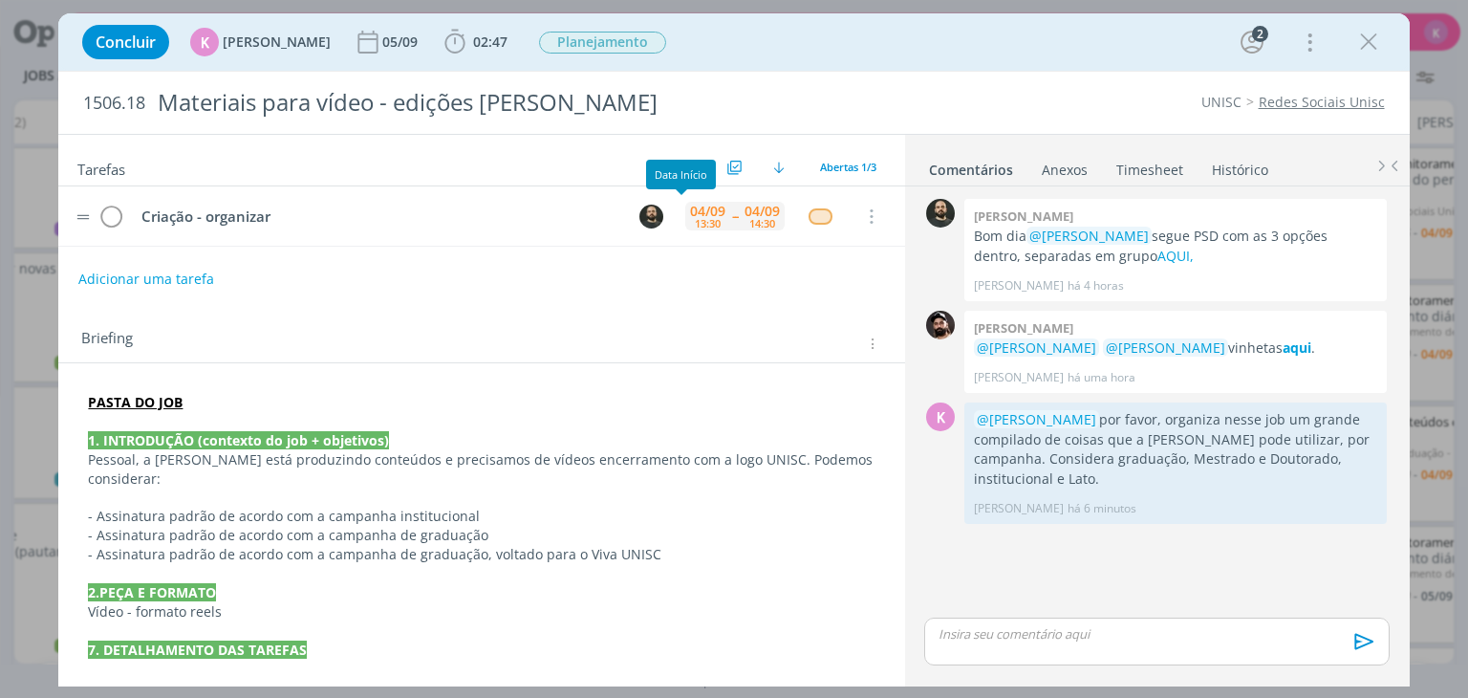
click at [695, 218] on div "13:30" at bounding box center [708, 223] width 26 height 11
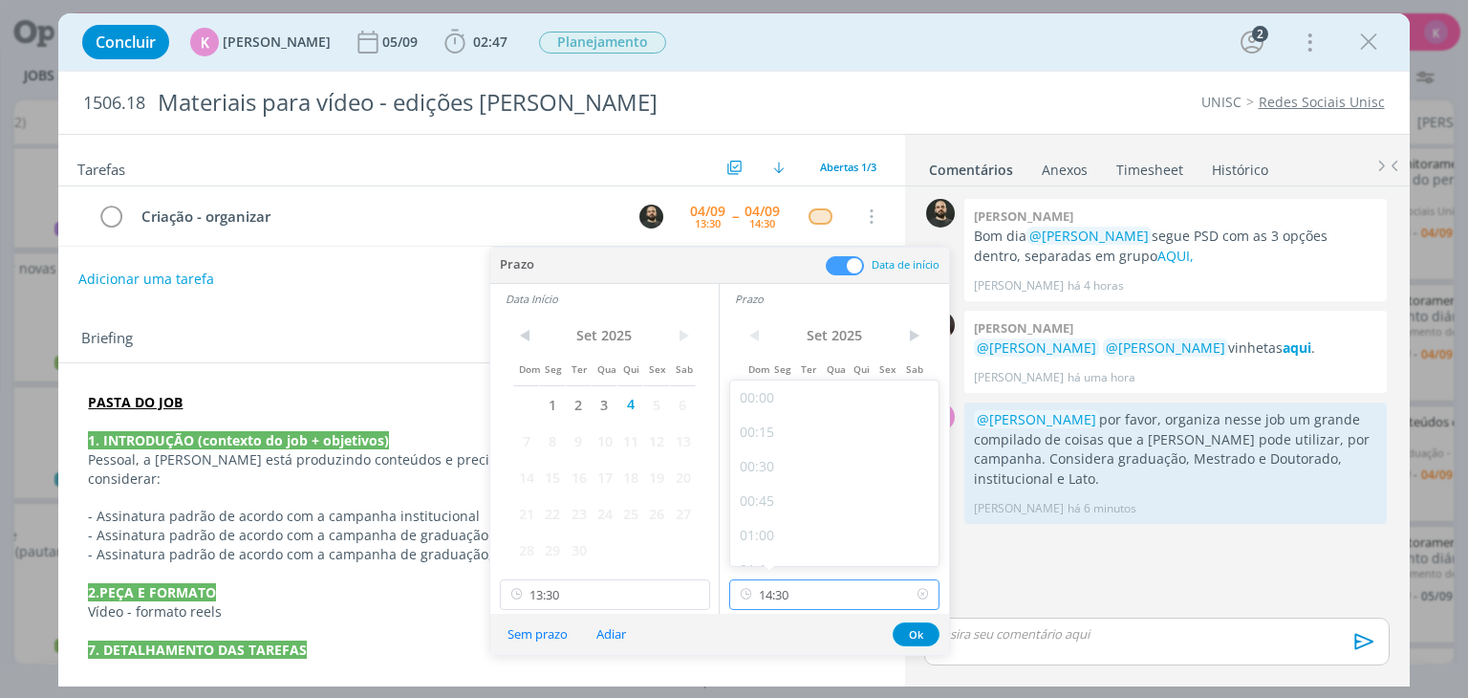
click at [814, 581] on input "14:30" at bounding box center [834, 594] width 210 height 31
click at [802, 550] on div "18:00" at bounding box center [837, 547] width 214 height 34
type input "18:00"
click at [646, 590] on input "13:30" at bounding box center [605, 594] width 210 height 31
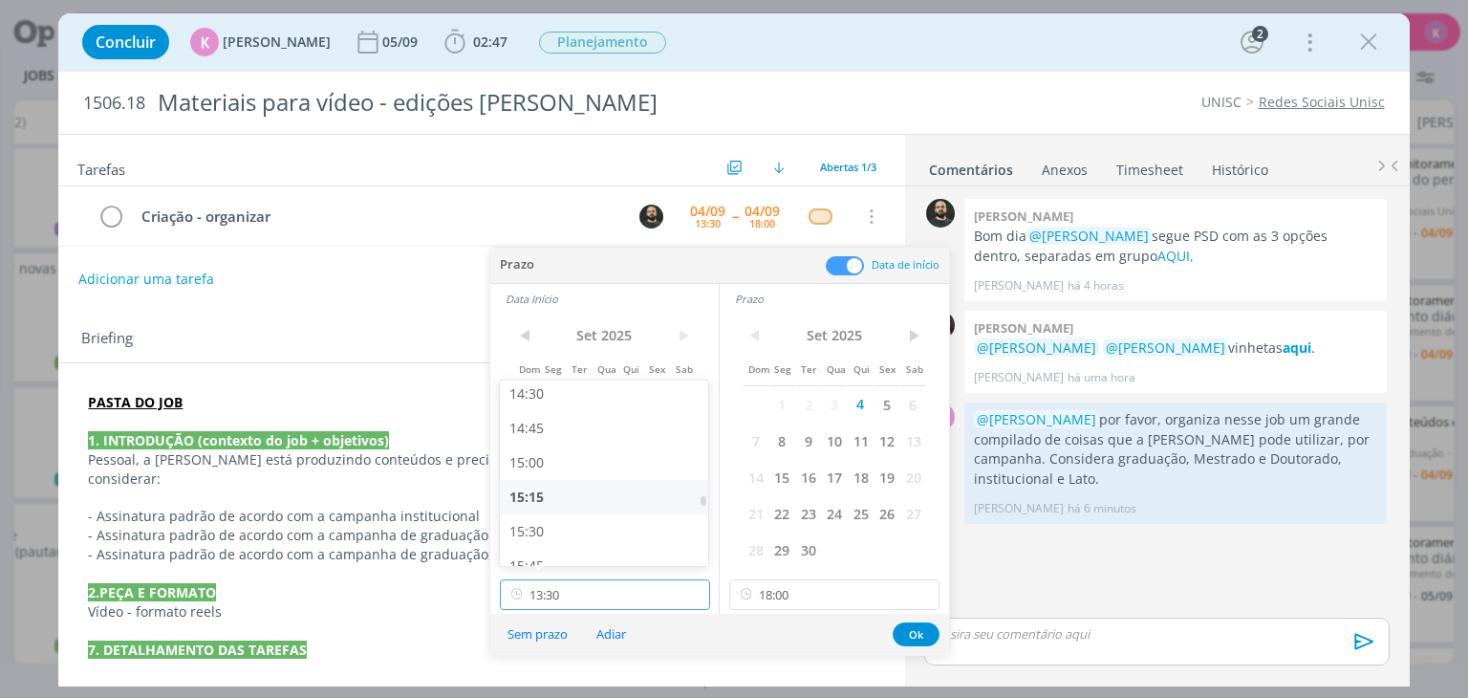
scroll to position [2095, 0]
click at [565, 501] on div "16:00" at bounding box center [607, 504] width 214 height 34
type input "16:00"
click at [917, 622] on button "Ok" at bounding box center [916, 634] width 47 height 24
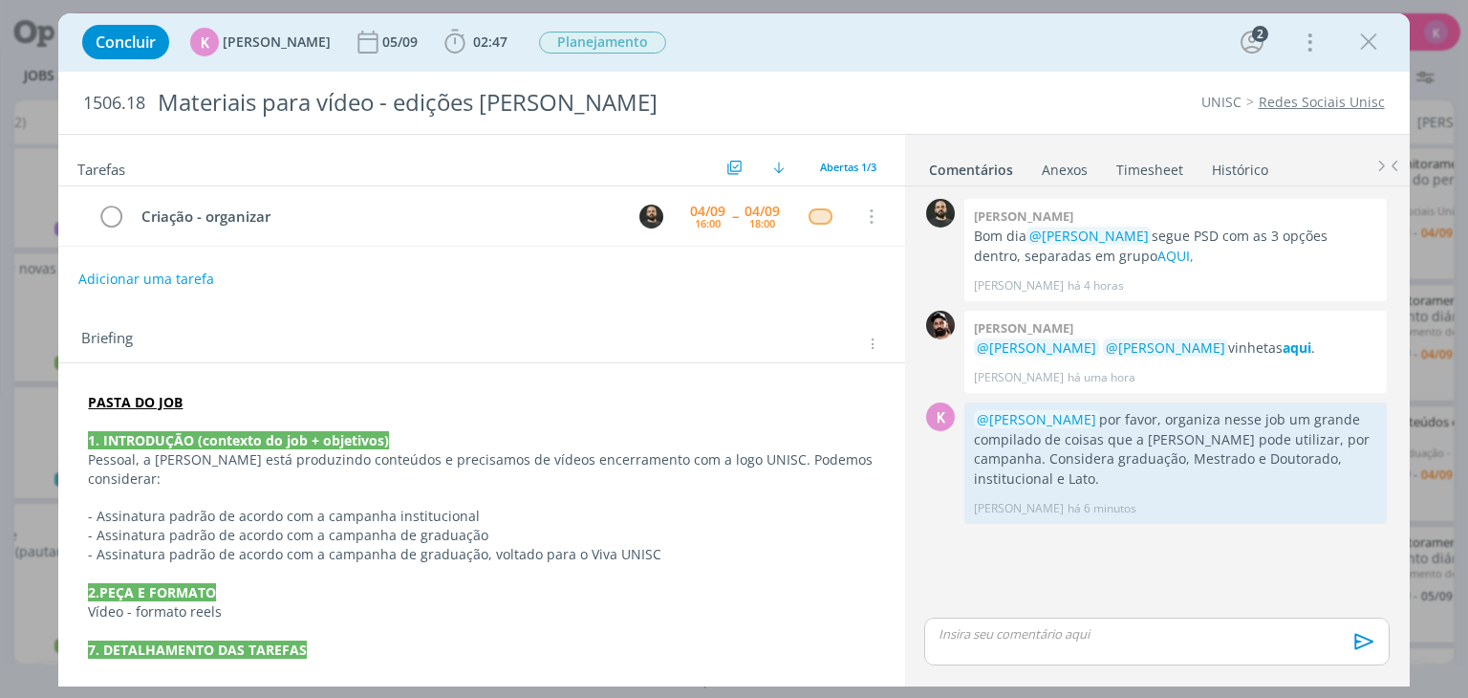
click at [772, 659] on p "dialog" at bounding box center [481, 668] width 787 height 19
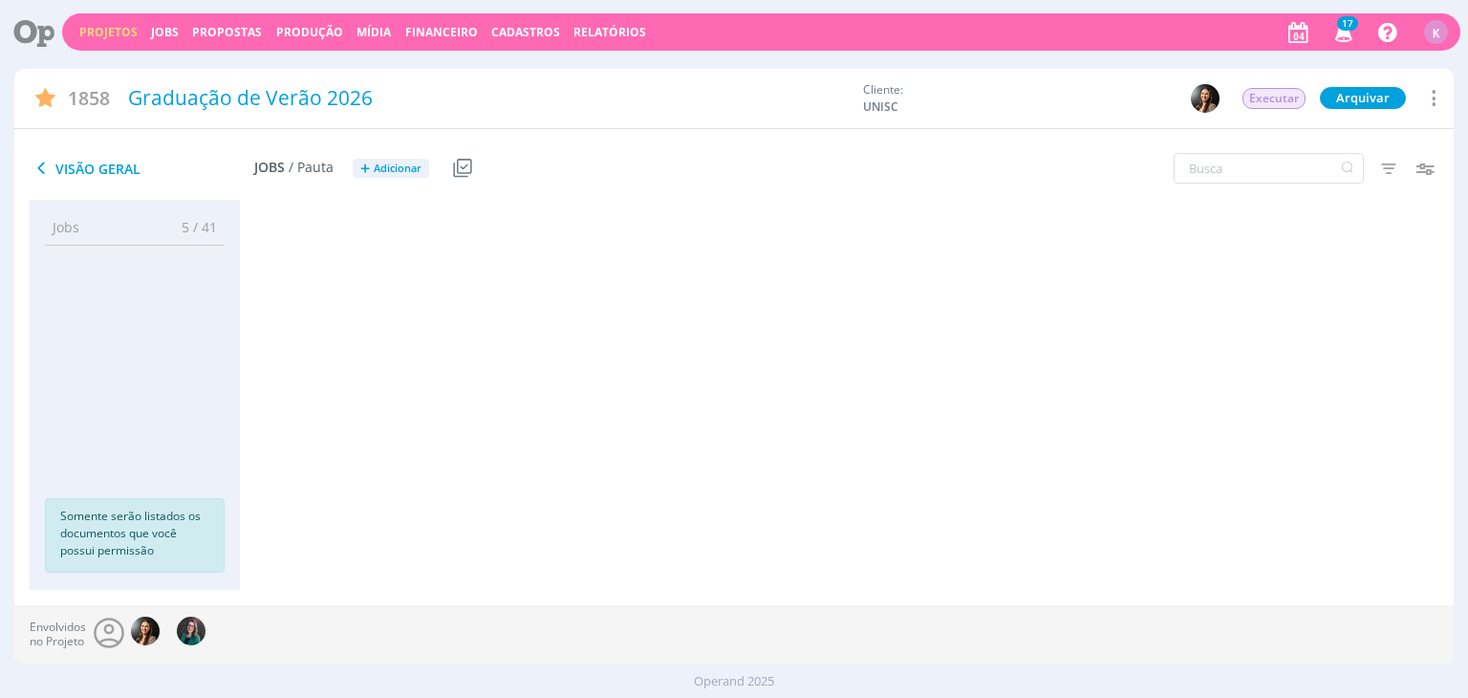
scroll to position [1051, 0]
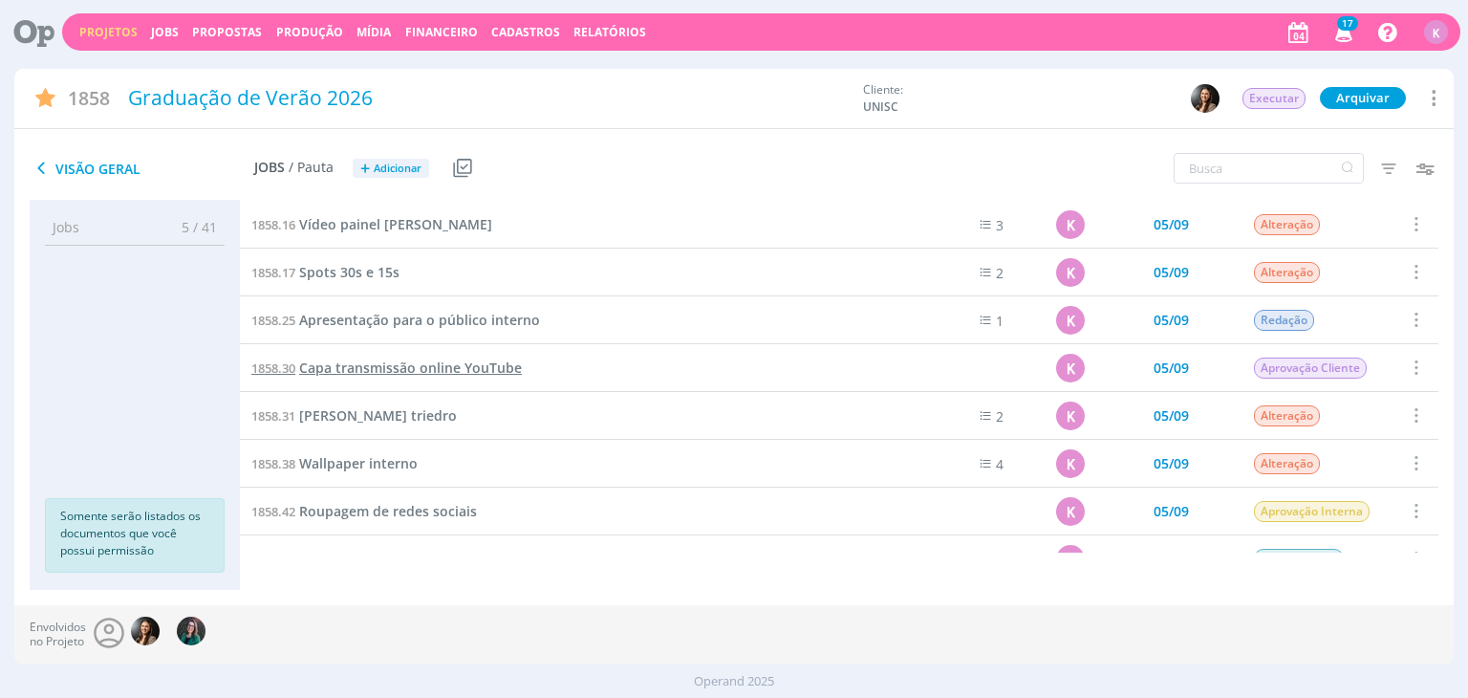
click at [403, 360] on span "Capa transmissão online YouTube" at bounding box center [410, 367] width 223 height 18
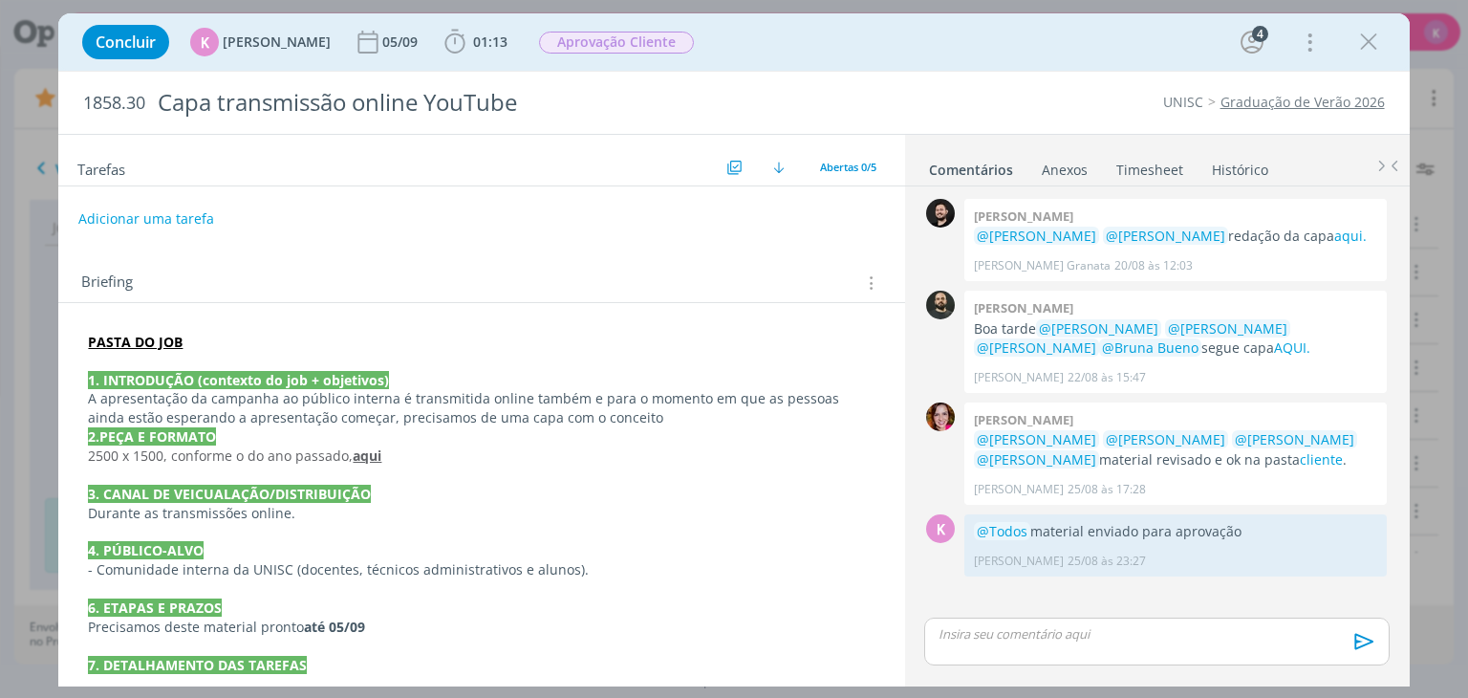
click at [145, 359] on p "dialog" at bounding box center [481, 361] width 787 height 19
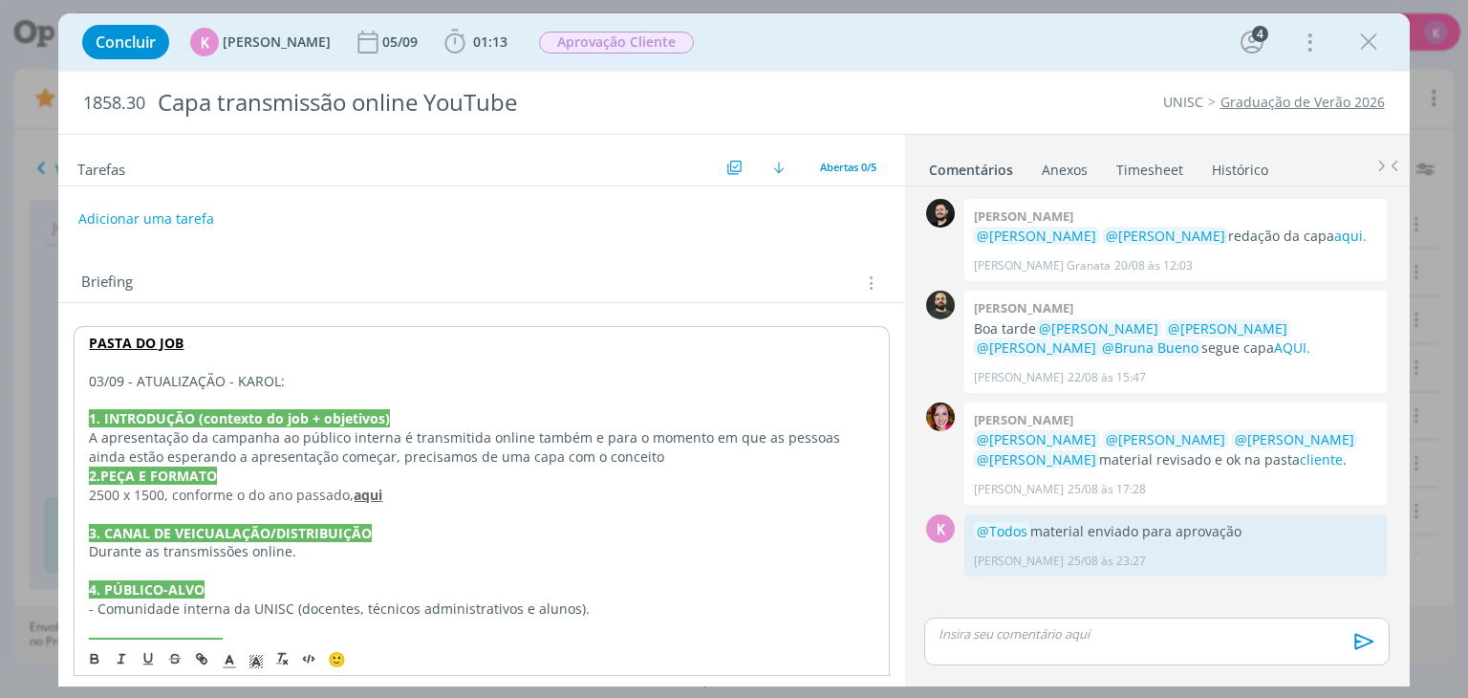
click at [141, 375] on p "03/09 - ATUALIZAÇÃO - KAROL:" at bounding box center [481, 381] width 785 height 19
click at [252, 667] on rect "dialog" at bounding box center [252, 667] width 1 height 1
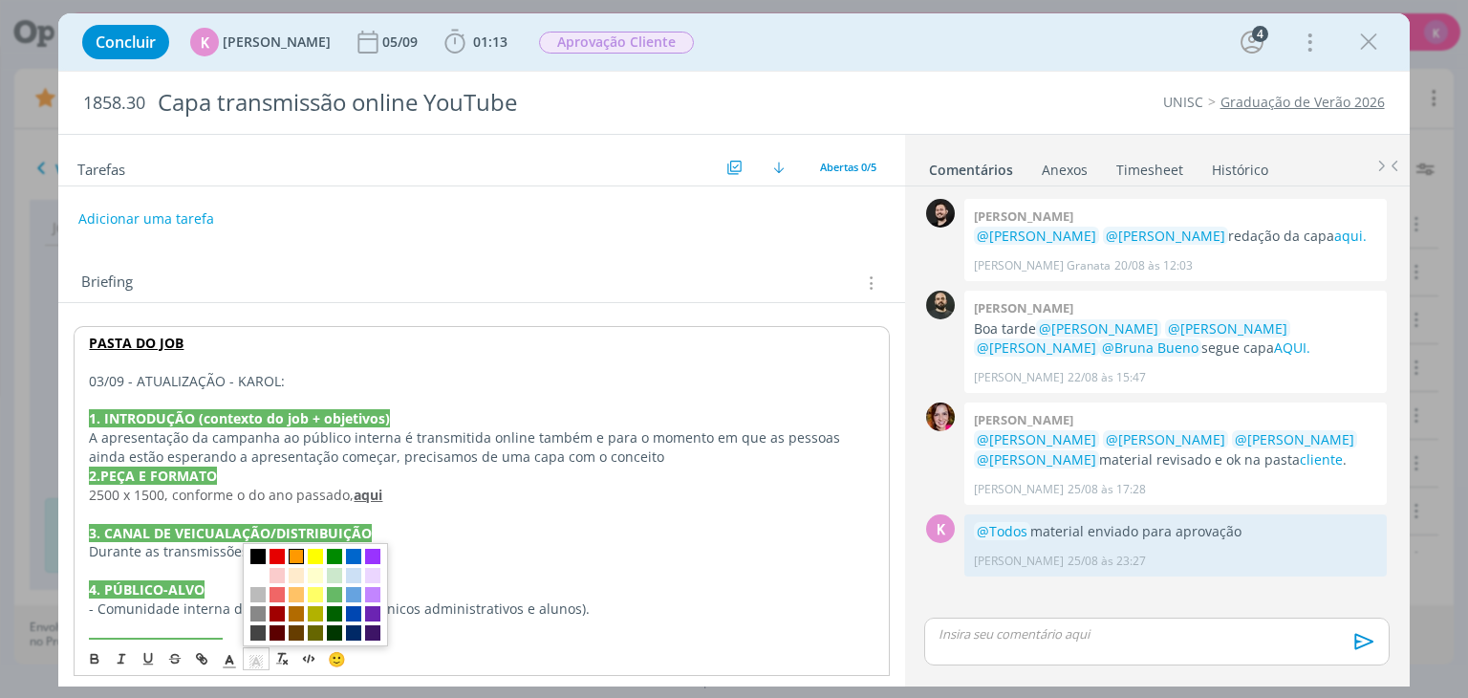
click at [297, 551] on span "dialog" at bounding box center [296, 556] width 15 height 15
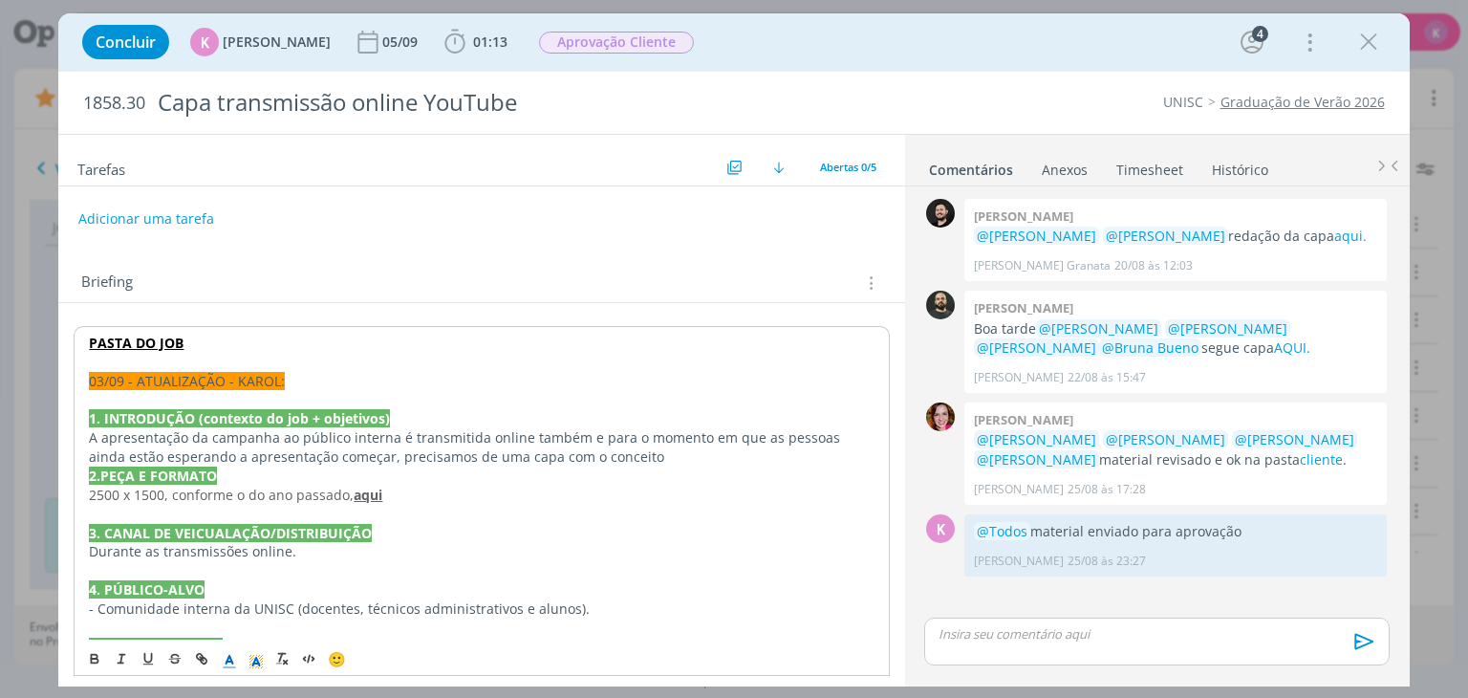
click at [227, 662] on icon "dialog" at bounding box center [229, 661] width 17 height 17
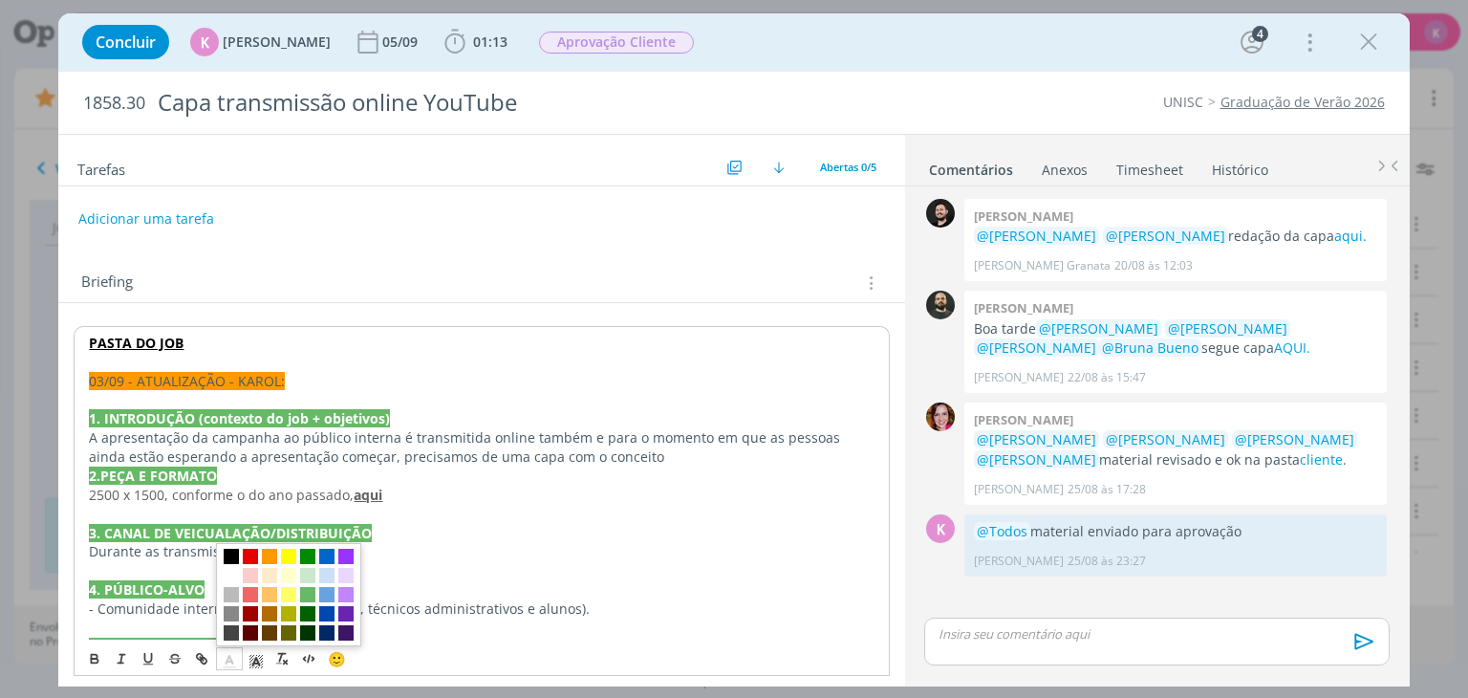
click at [224, 584] on span "dialog" at bounding box center [288, 594] width 145 height 103
click at [227, 578] on span "dialog" at bounding box center [231, 575] width 15 height 15
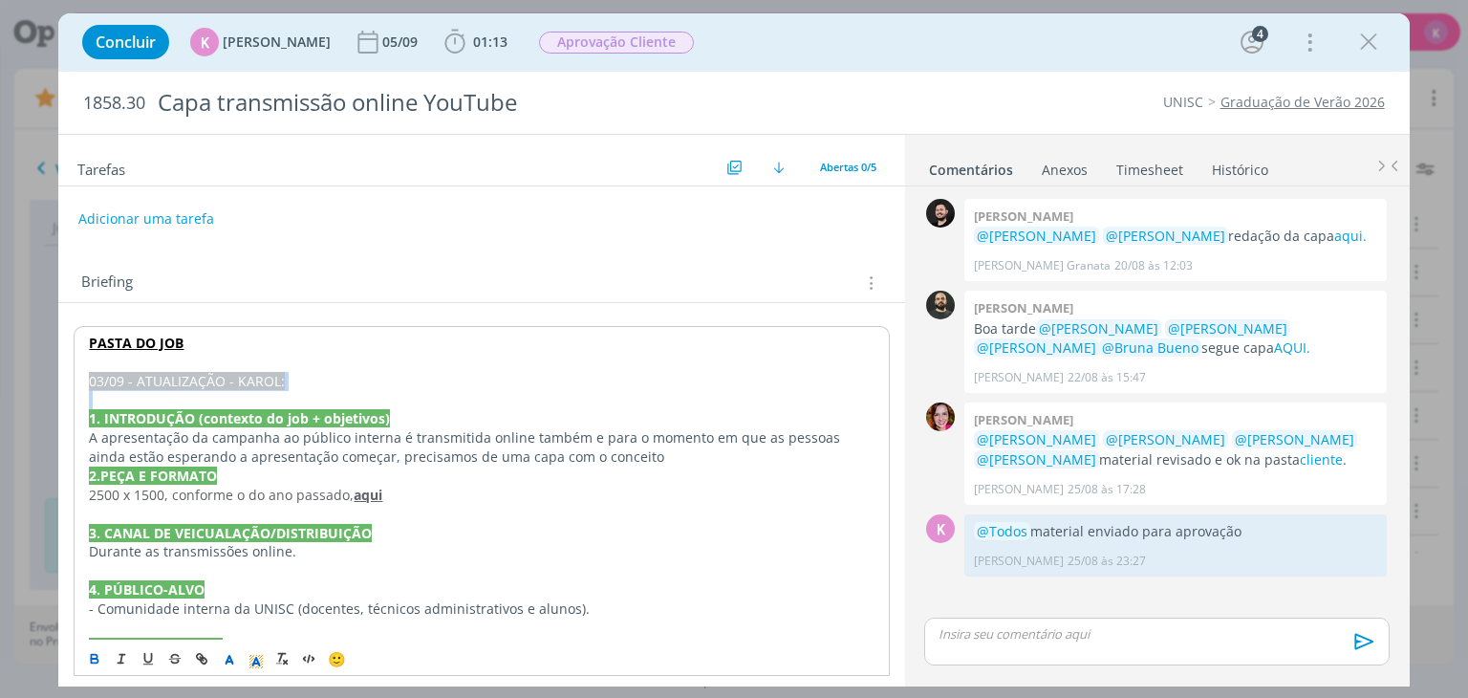
click at [97, 660] on icon "dialog" at bounding box center [94, 658] width 15 height 15
click at [302, 391] on p "dialog" at bounding box center [481, 399] width 785 height 19
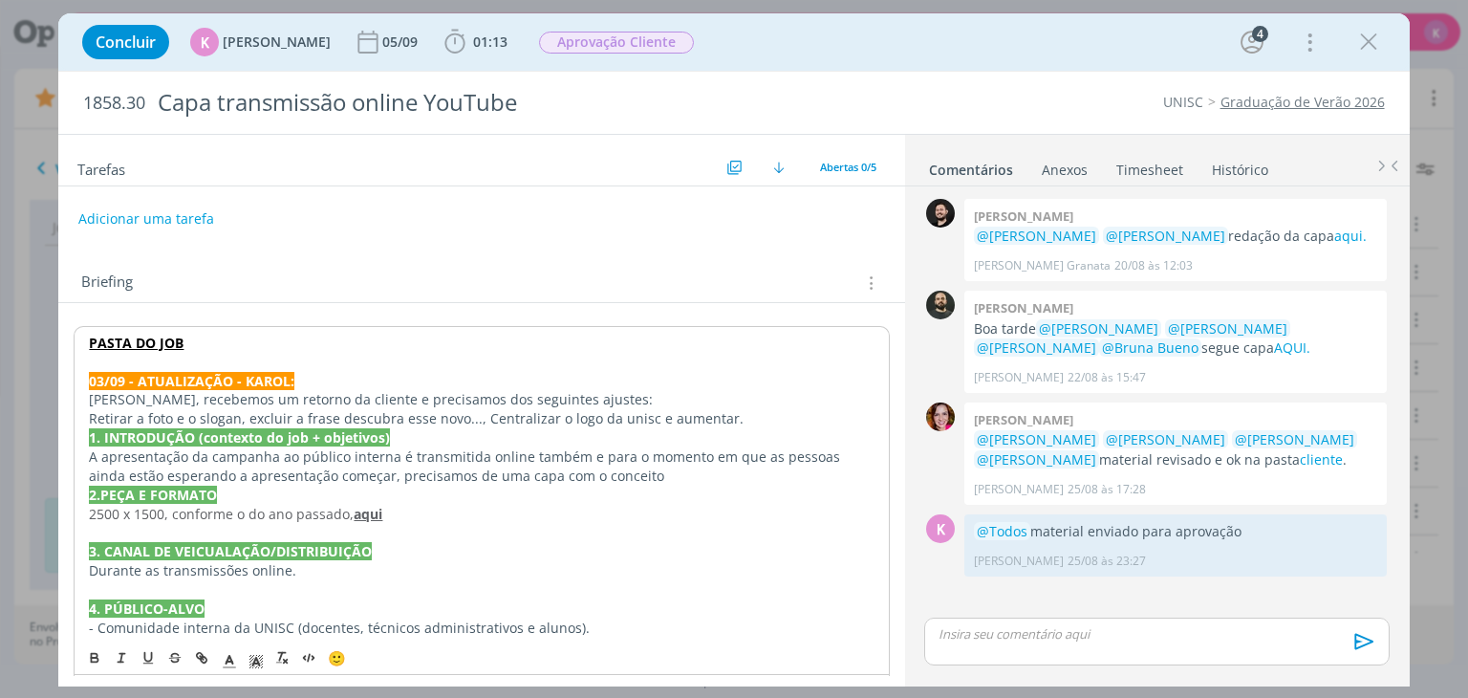
click at [612, 397] on p "Pessoal, recebemos um retorno da cliente e precisamos dos seguintes ajustes:" at bounding box center [481, 399] width 785 height 19
click at [728, 415] on p "Retirar a foto e o slogan, excluir a frase descubra esse novo..., Centralizar o…" at bounding box center [481, 418] width 785 height 19
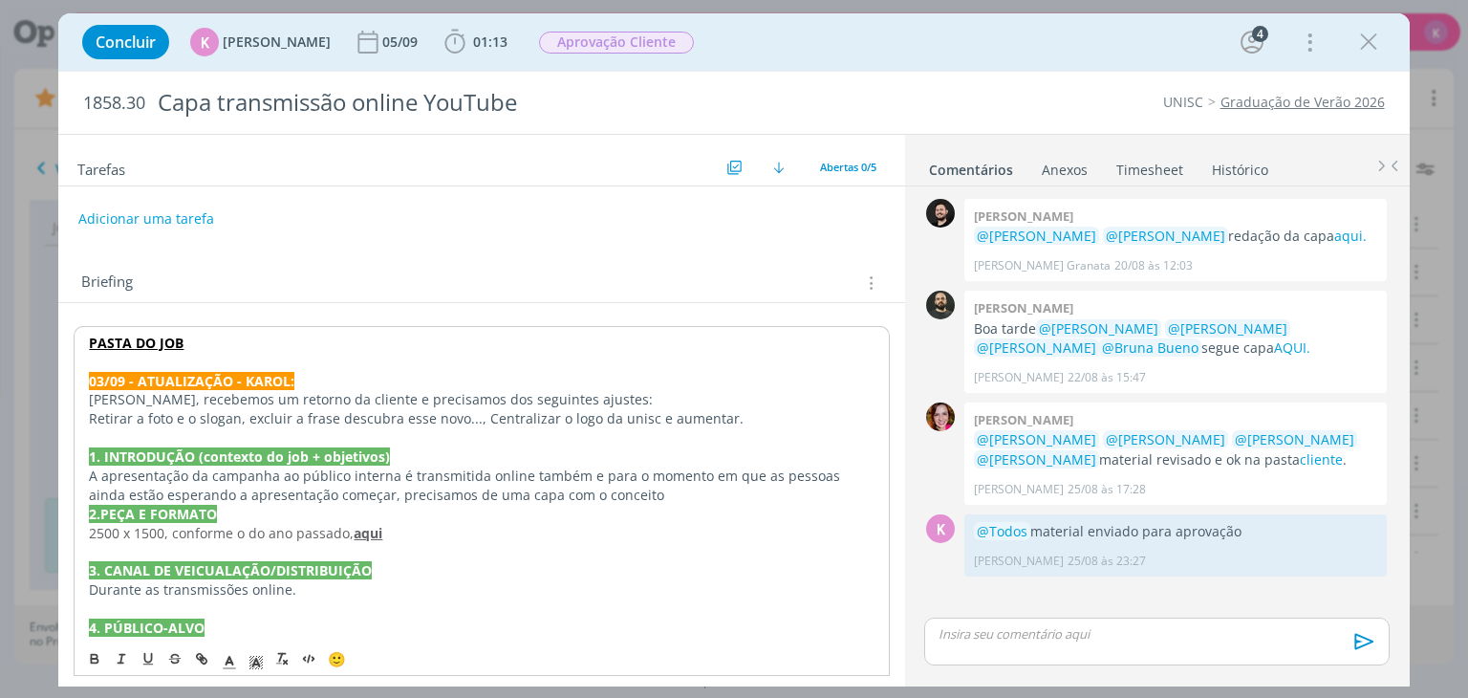
click at [92, 410] on p "Retirar a foto e o slogan, excluir a frase descubra esse novo..., Centralizar o…" at bounding box center [481, 418] width 785 height 19
click at [255, 422] on p "- Retirar a foto e o slogan, excluir a frase descubra esse novo..., Centralizar…" at bounding box center [481, 418] width 785 height 19
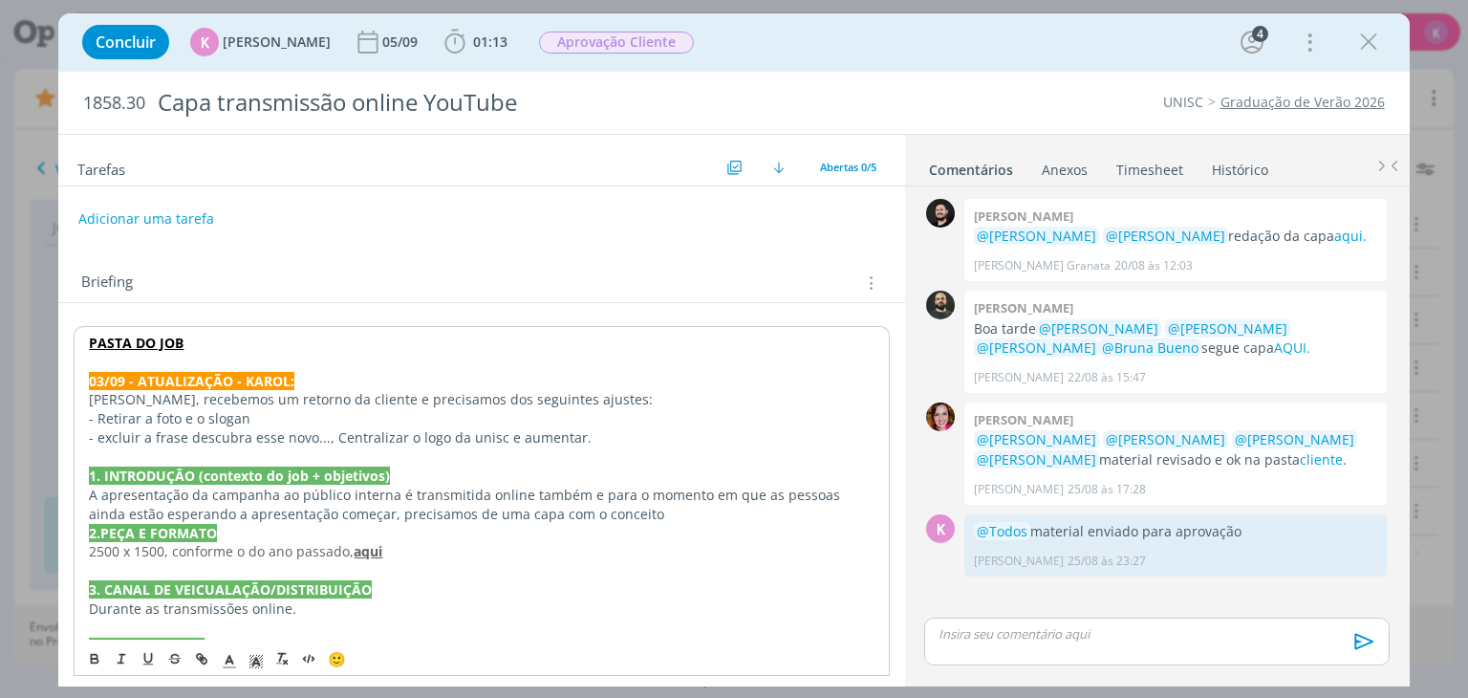
click at [329, 431] on p "- excluir a frase descubra esse novo..., Centralizar o logo da unisc e aumentar." at bounding box center [481, 437] width 785 height 19
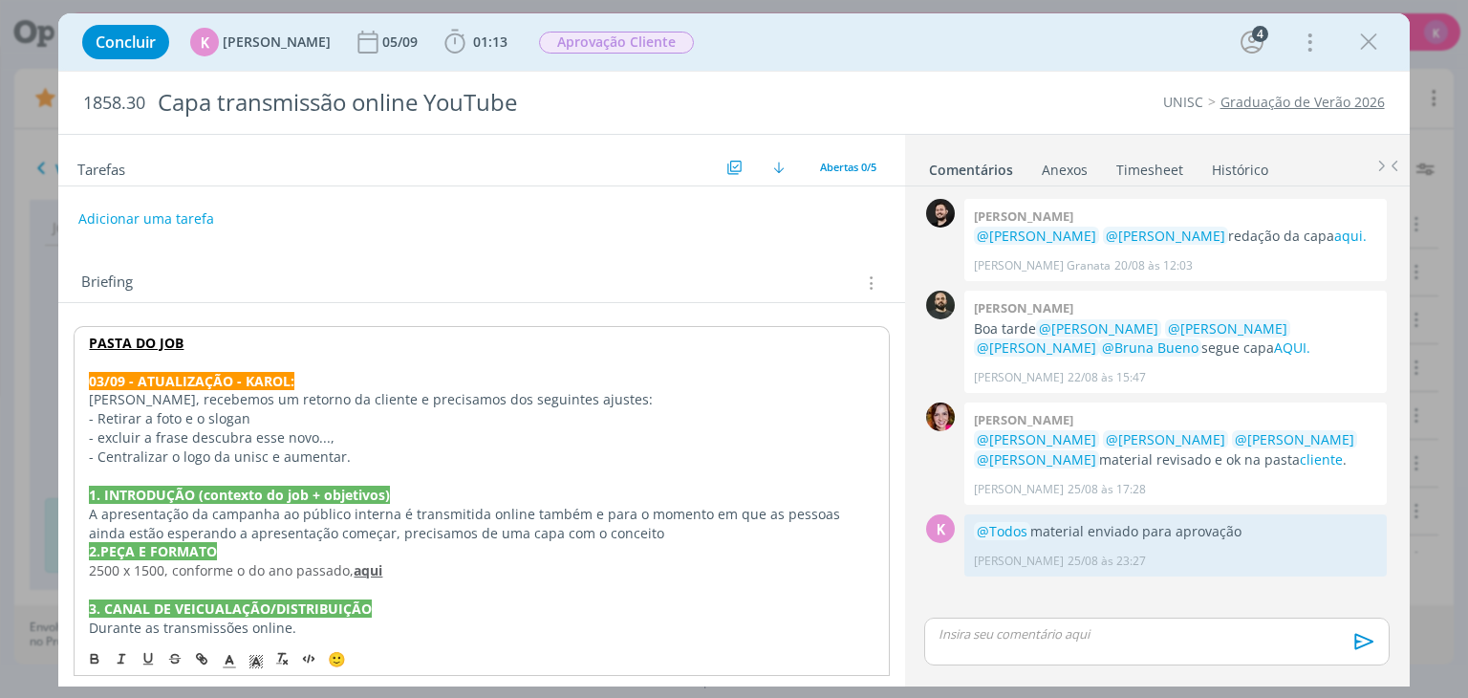
click at [101, 439] on p "- excluir a frase descubra esse novo...," at bounding box center [481, 437] width 785 height 19
click at [241, 461] on p "- Centralizar o logo da unisc e aumentar." at bounding box center [481, 456] width 785 height 19
click at [242, 460] on p "- Centralizar o logo da unisc e aumentar." at bounding box center [481, 456] width 785 height 19
click at [225, 410] on p "- Retirar a foto e o slogan" at bounding box center [481, 417] width 787 height 19
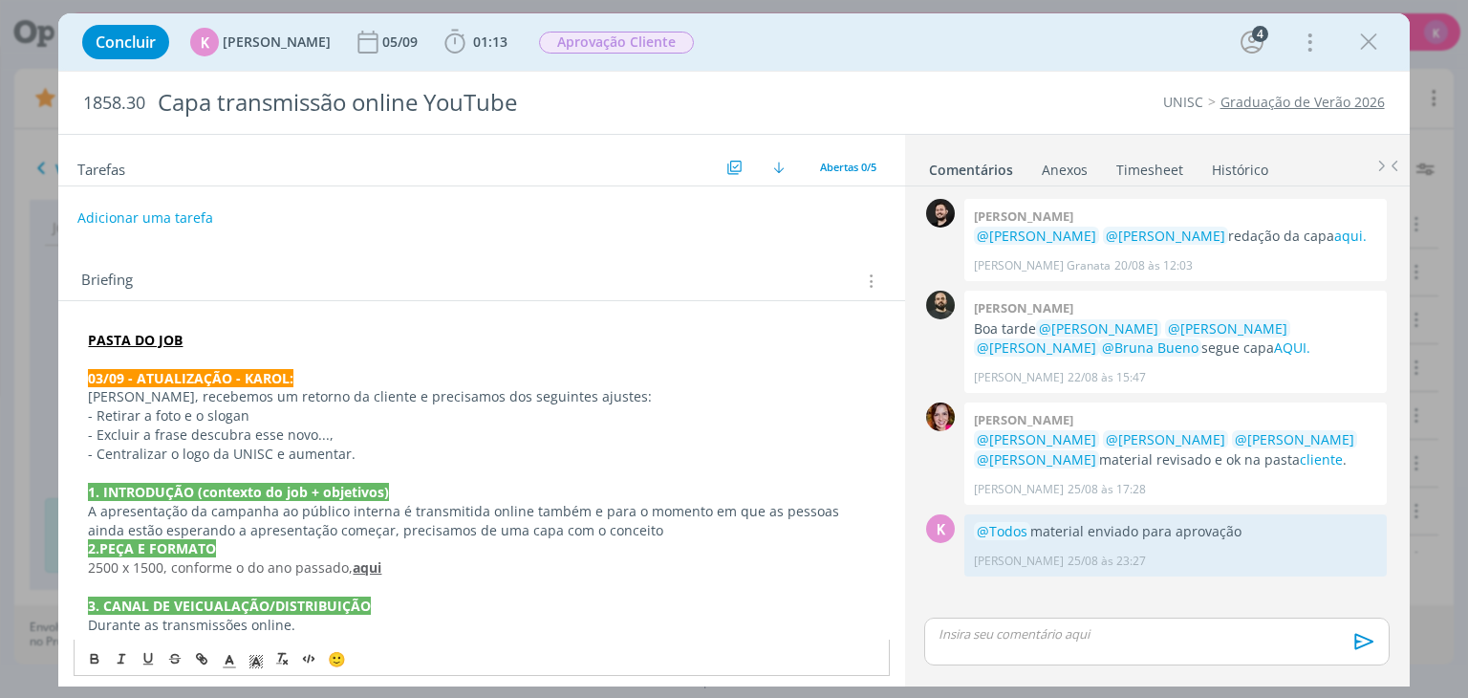
click at [141, 226] on button "Adicionar uma tarefa" at bounding box center [145, 218] width 136 height 32
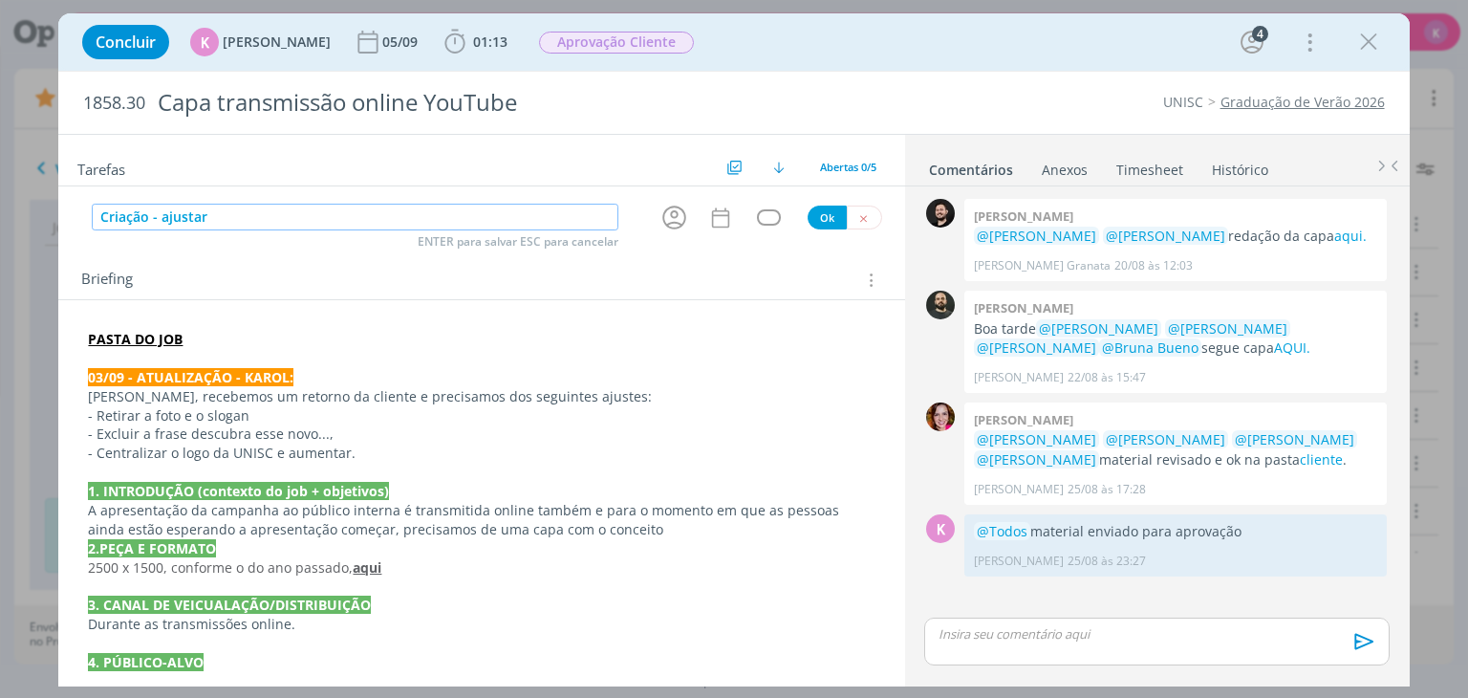
type input "Criação - ajustar"
click at [670, 213] on icon "dialog" at bounding box center [675, 218] width 30 height 30
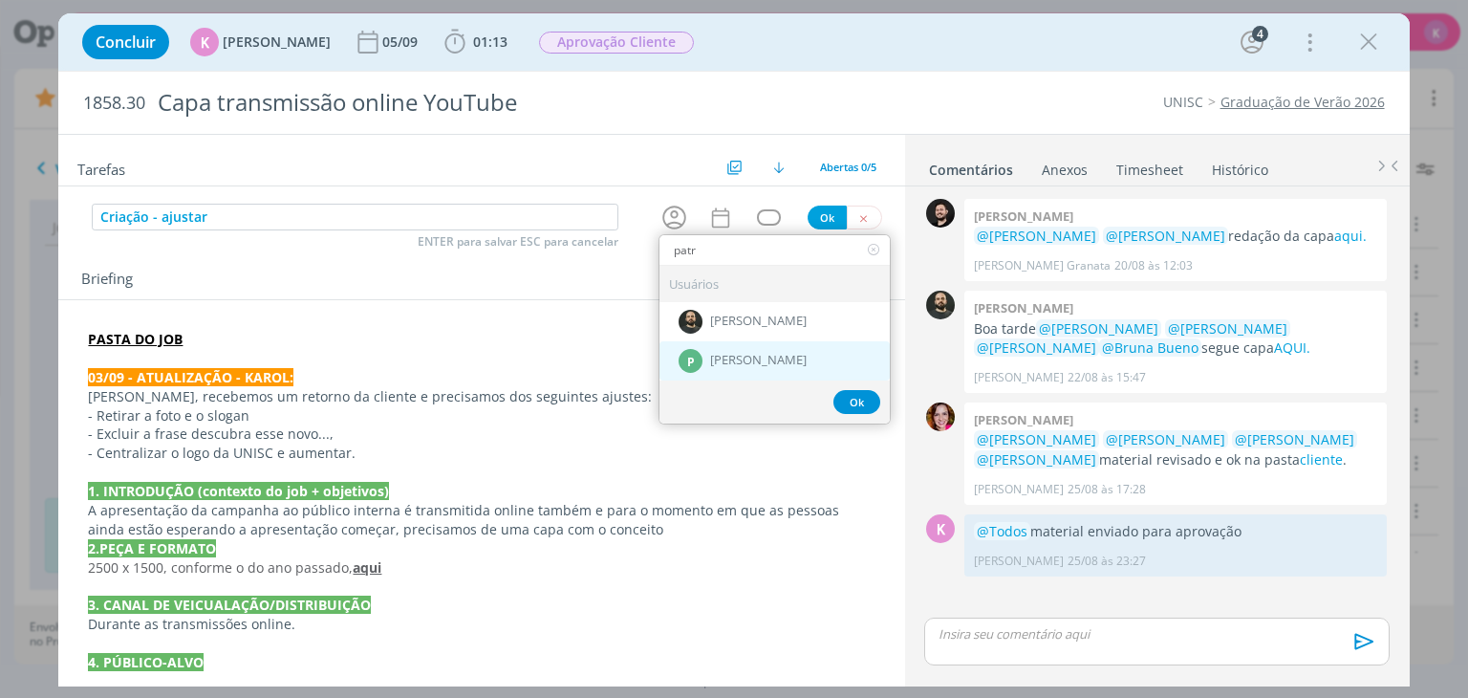
type input "patr"
click at [753, 354] on span "[PERSON_NAME]" at bounding box center [758, 361] width 97 height 15
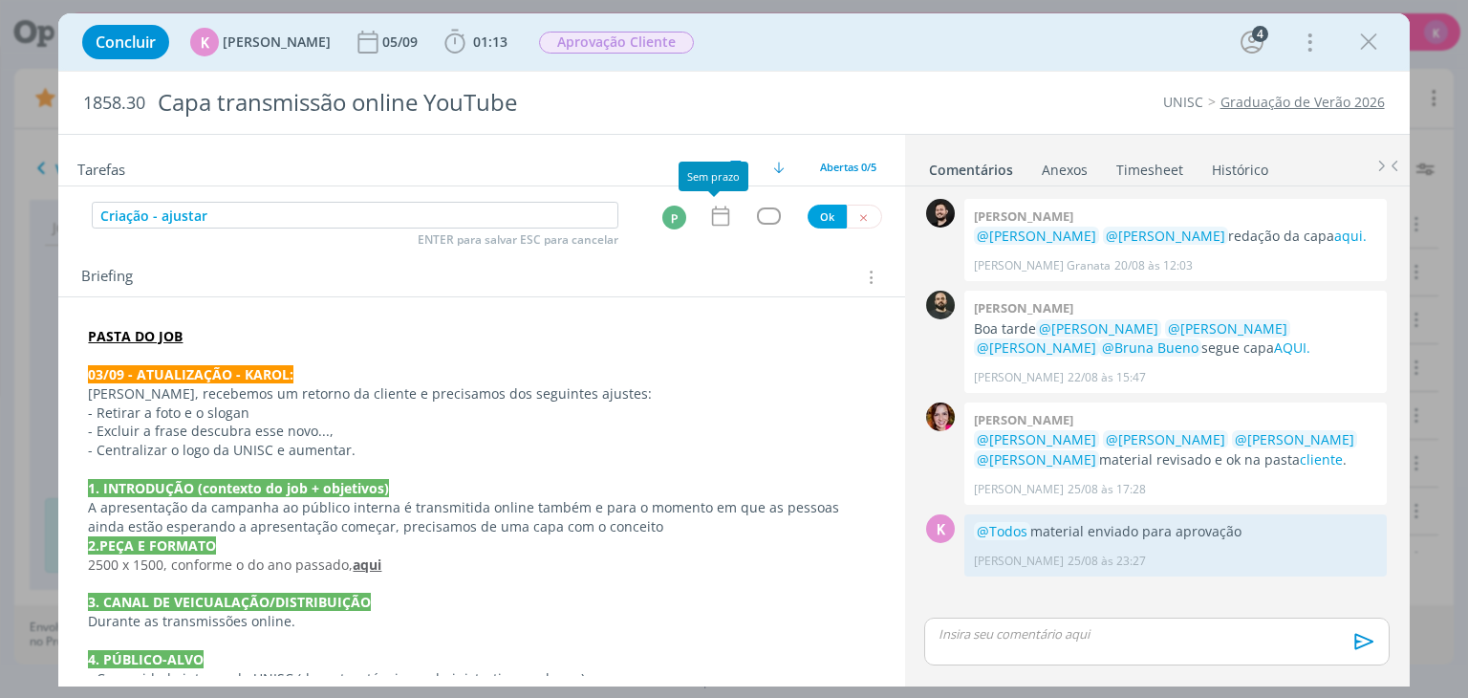
click at [708, 209] on icon "dialog" at bounding box center [720, 216] width 25 height 25
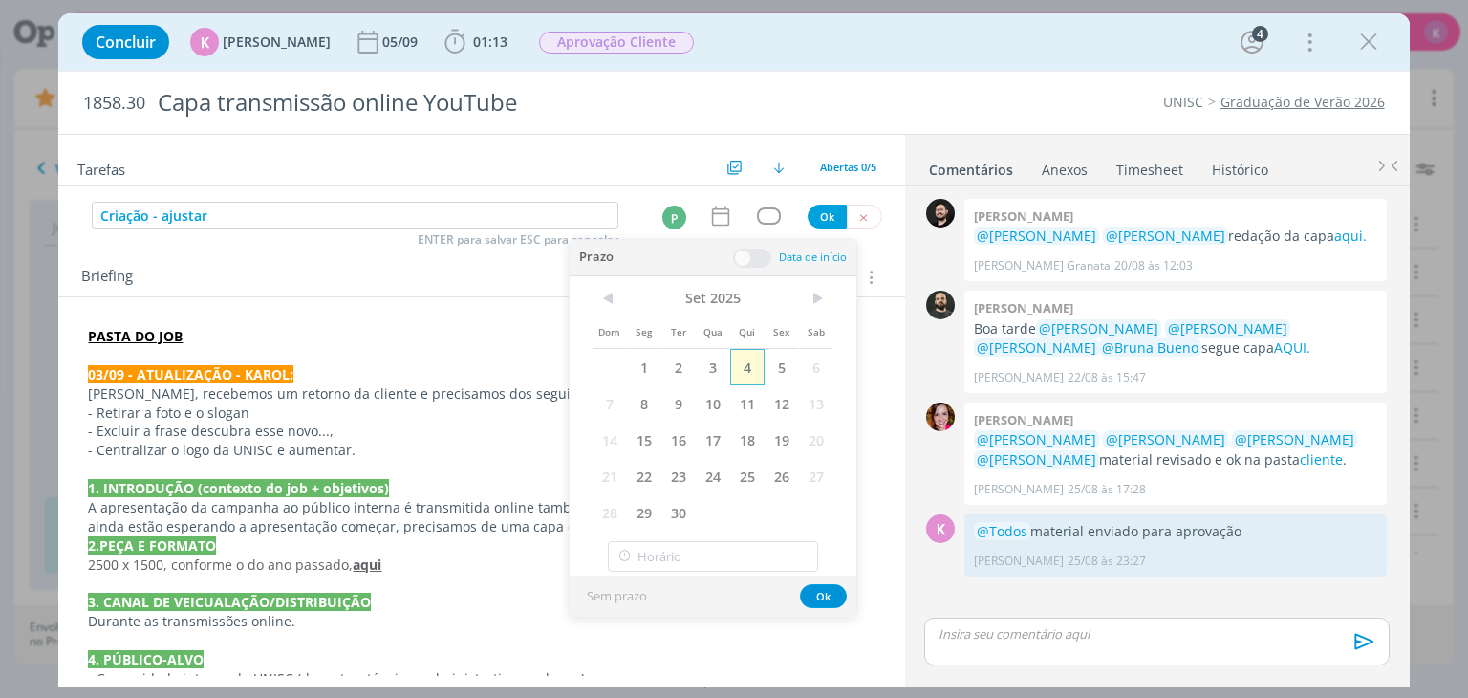
drag, startPoint x: 749, startPoint y: 357, endPoint x: 766, endPoint y: 288, distance: 70.7
click at [749, 357] on span "4" at bounding box center [747, 367] width 34 height 36
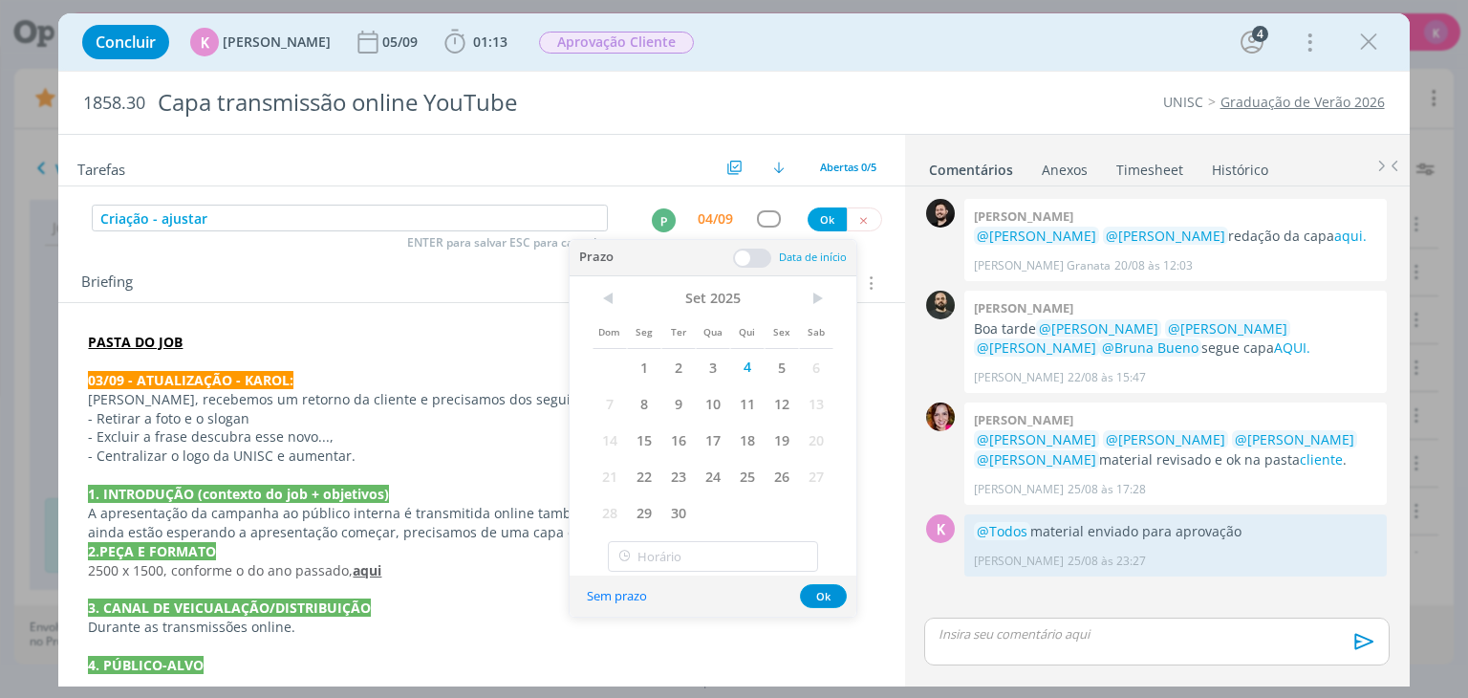
click at [757, 261] on span at bounding box center [752, 258] width 38 height 19
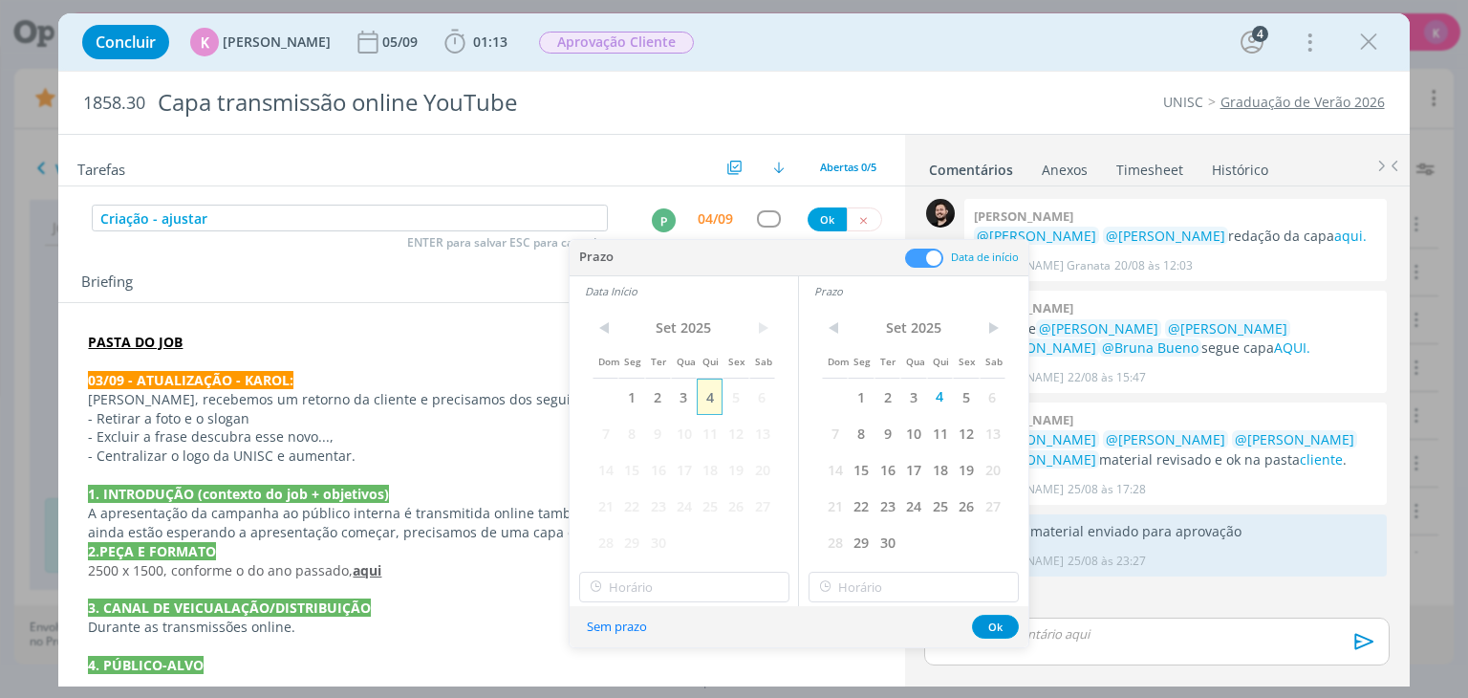
click at [712, 391] on span "4" at bounding box center [710, 396] width 26 height 36
click at [686, 582] on input "14:00" at bounding box center [684, 587] width 210 height 31
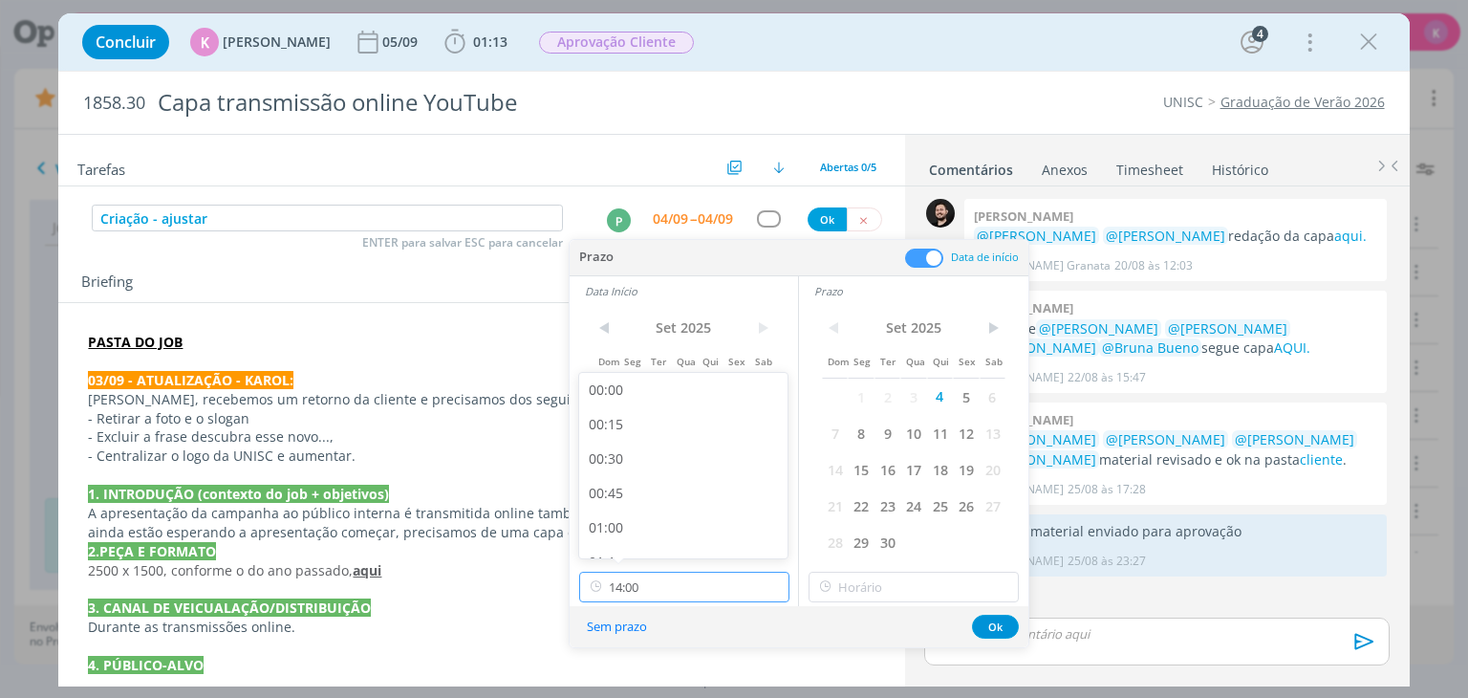
scroll to position [1782, 0]
click at [645, 469] on div "13:30" at bounding box center [686, 466] width 214 height 34
type input "13:30"
type input "14:00"
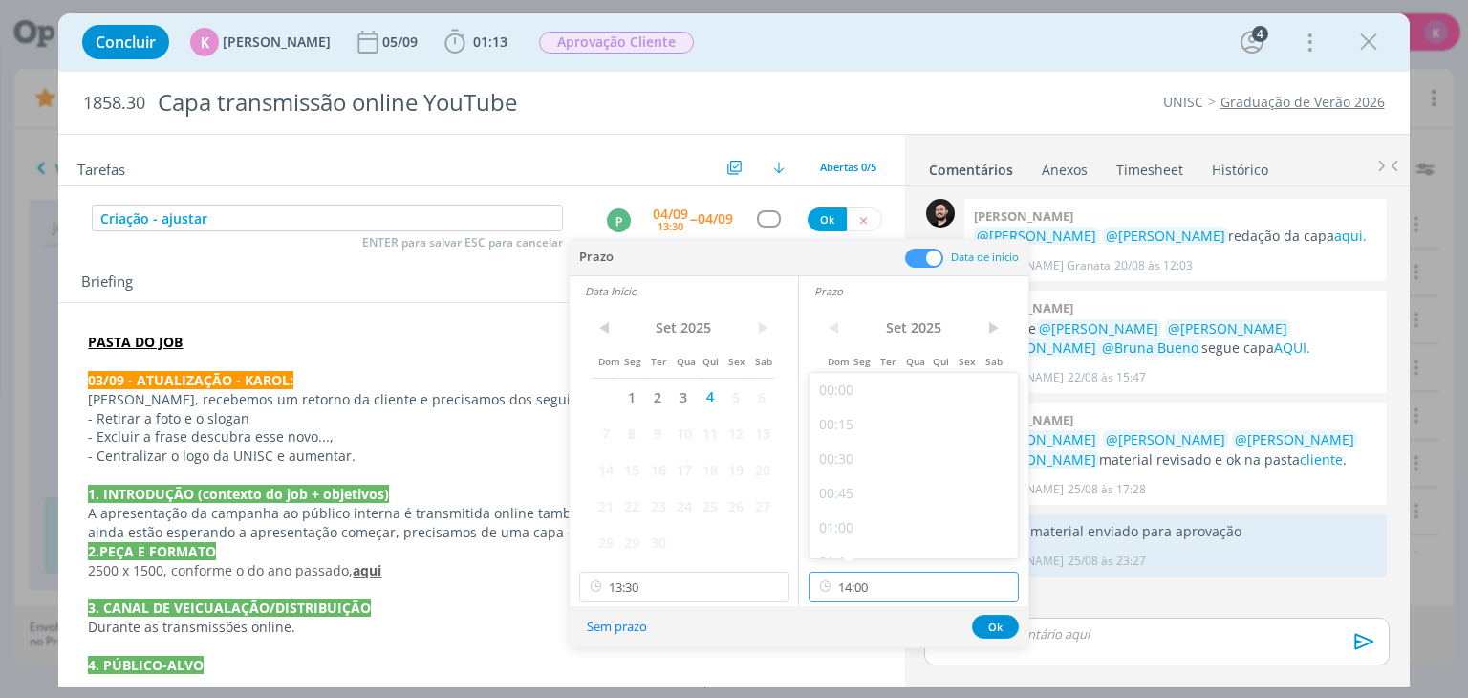
click at [857, 584] on input "14:00" at bounding box center [914, 587] width 210 height 31
click at [863, 540] on div "14:00" at bounding box center [917, 535] width 214 height 34
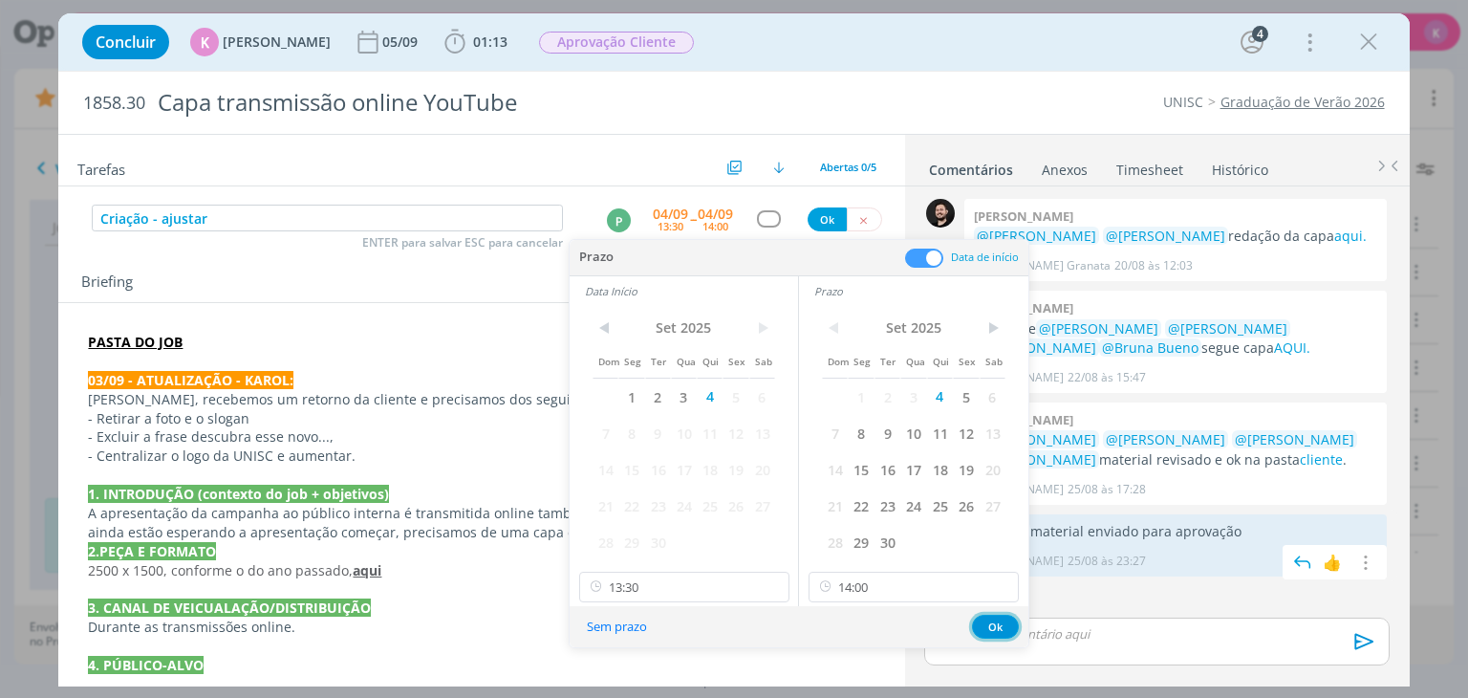
drag, startPoint x: 1006, startPoint y: 628, endPoint x: 962, endPoint y: 574, distance: 69.3
click at [1004, 628] on button "Ok" at bounding box center [995, 627] width 47 height 24
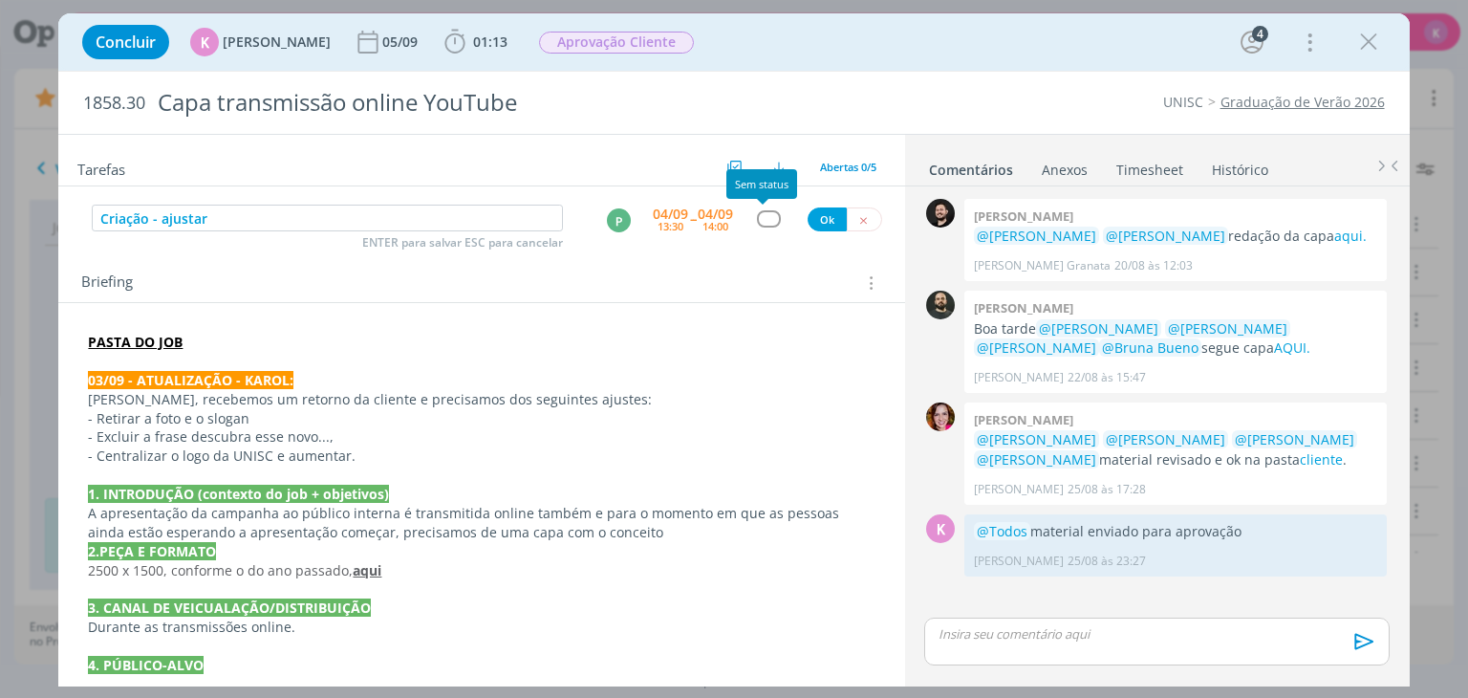
click at [762, 219] on div "dialog" at bounding box center [769, 218] width 24 height 16
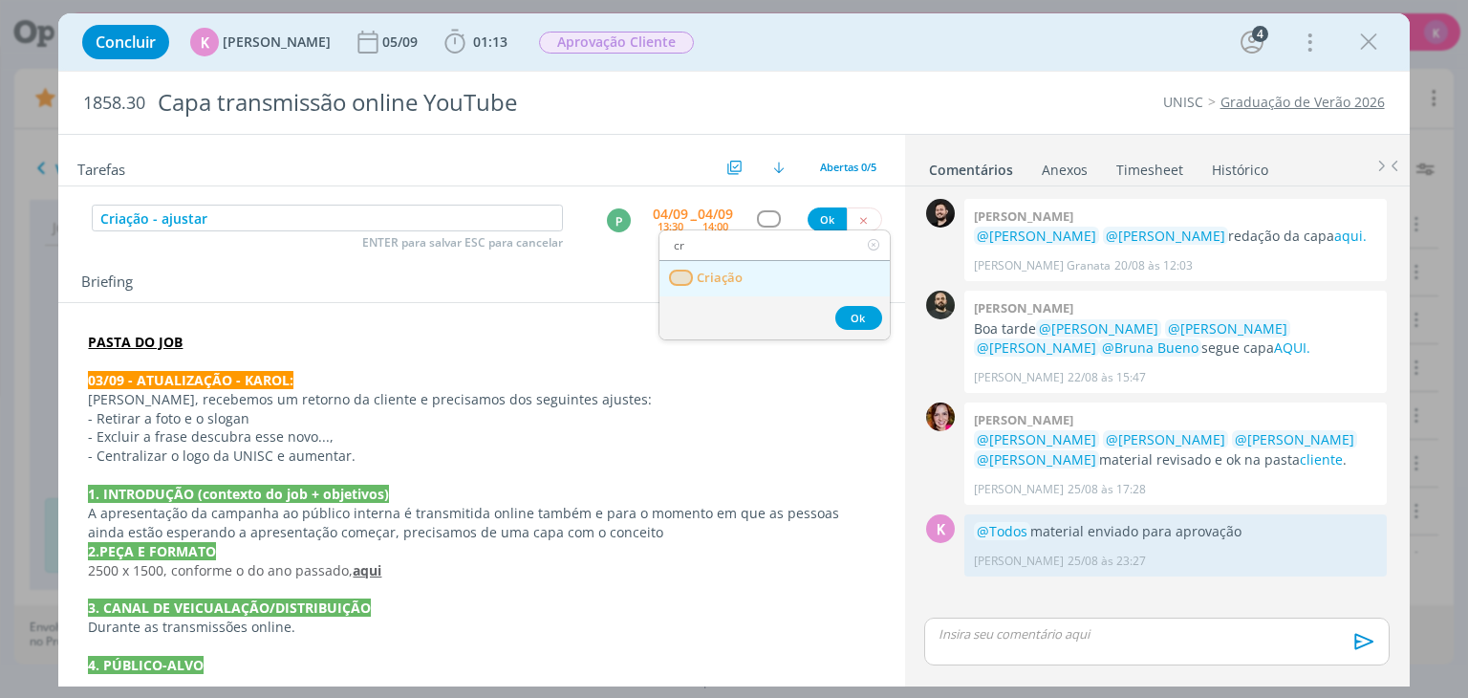
type input "cr"
click at [754, 276] on link "Criação" at bounding box center [775, 278] width 230 height 35
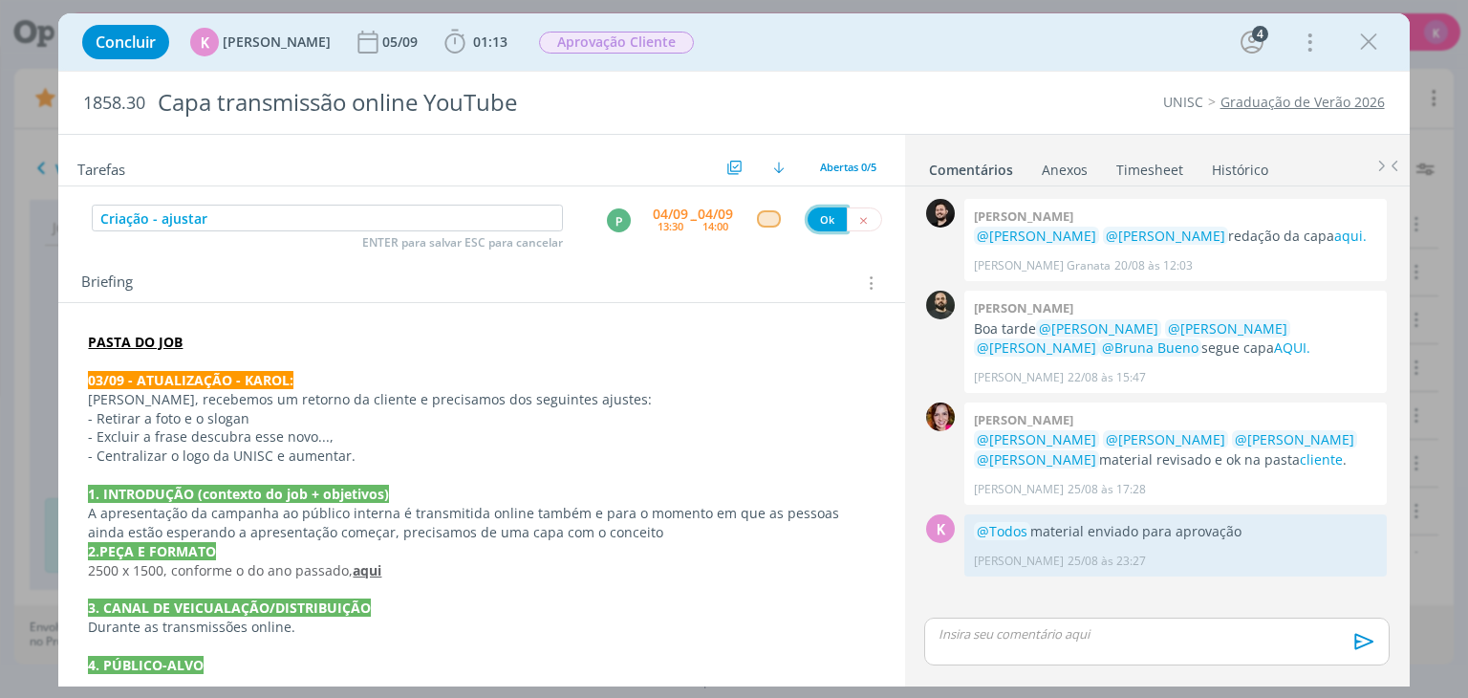
click at [815, 214] on button "Ok" at bounding box center [827, 219] width 39 height 24
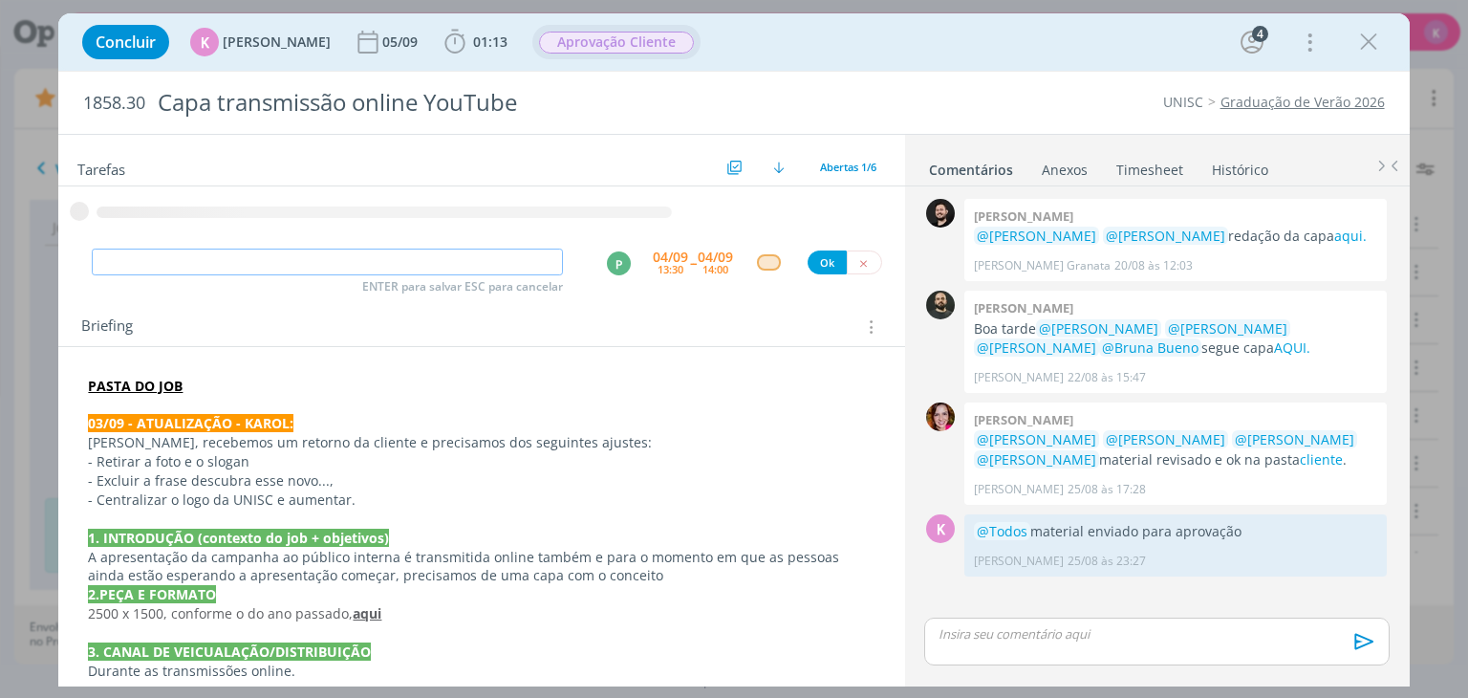
click at [628, 32] on span "Aprovação Cliente" at bounding box center [616, 43] width 155 height 22
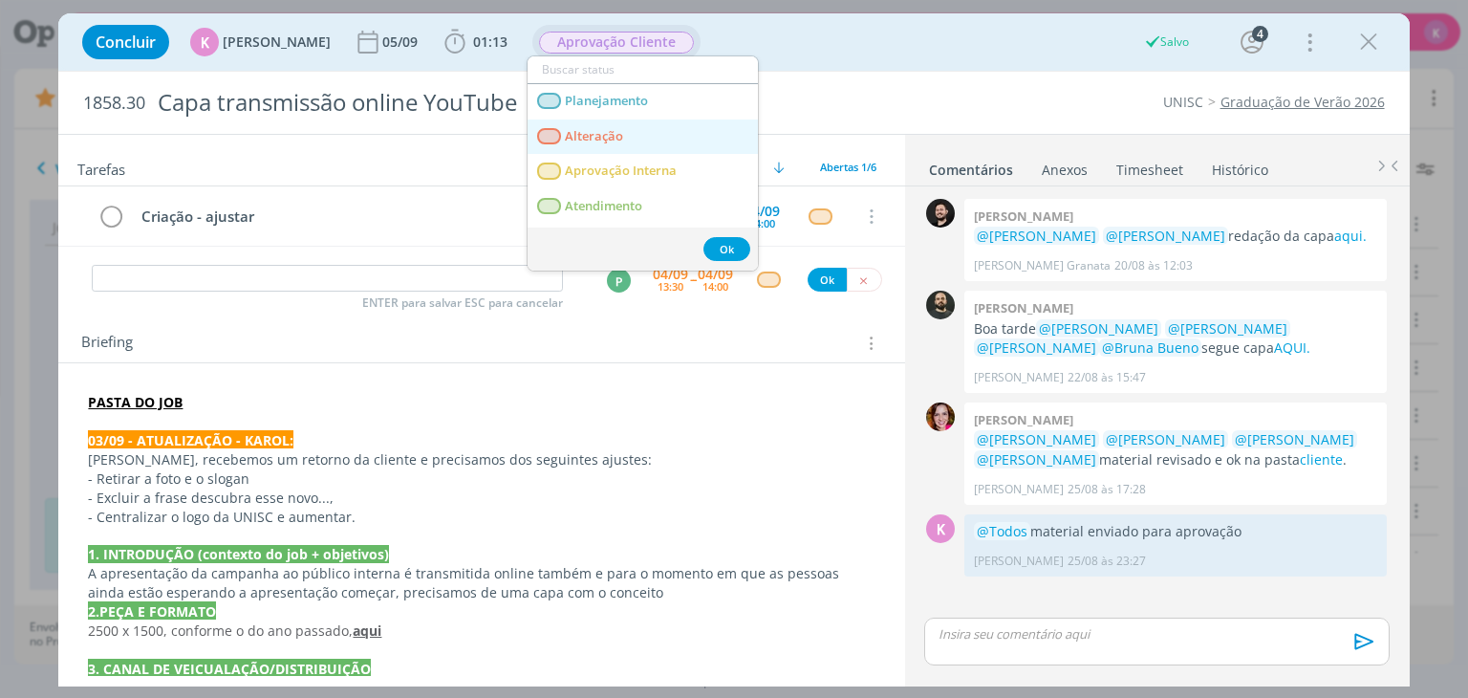
click at [636, 135] on link "Alteração" at bounding box center [643, 136] width 230 height 35
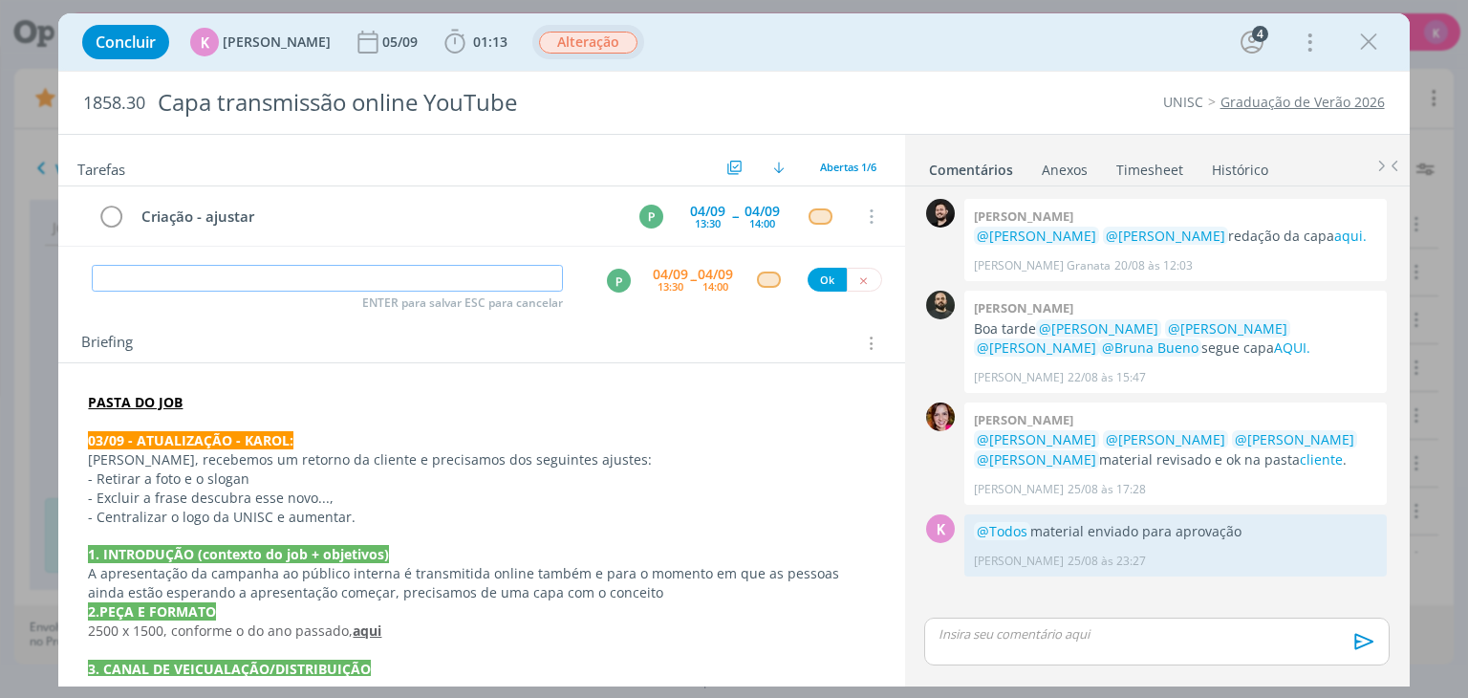
click at [138, 283] on input "dialog" at bounding box center [327, 278] width 471 height 27
drag, startPoint x: 135, startPoint y: 400, endPoint x: 167, endPoint y: 416, distance: 35.9
click at [136, 399] on strong "PASTA DO JOB" at bounding box center [135, 402] width 95 height 18
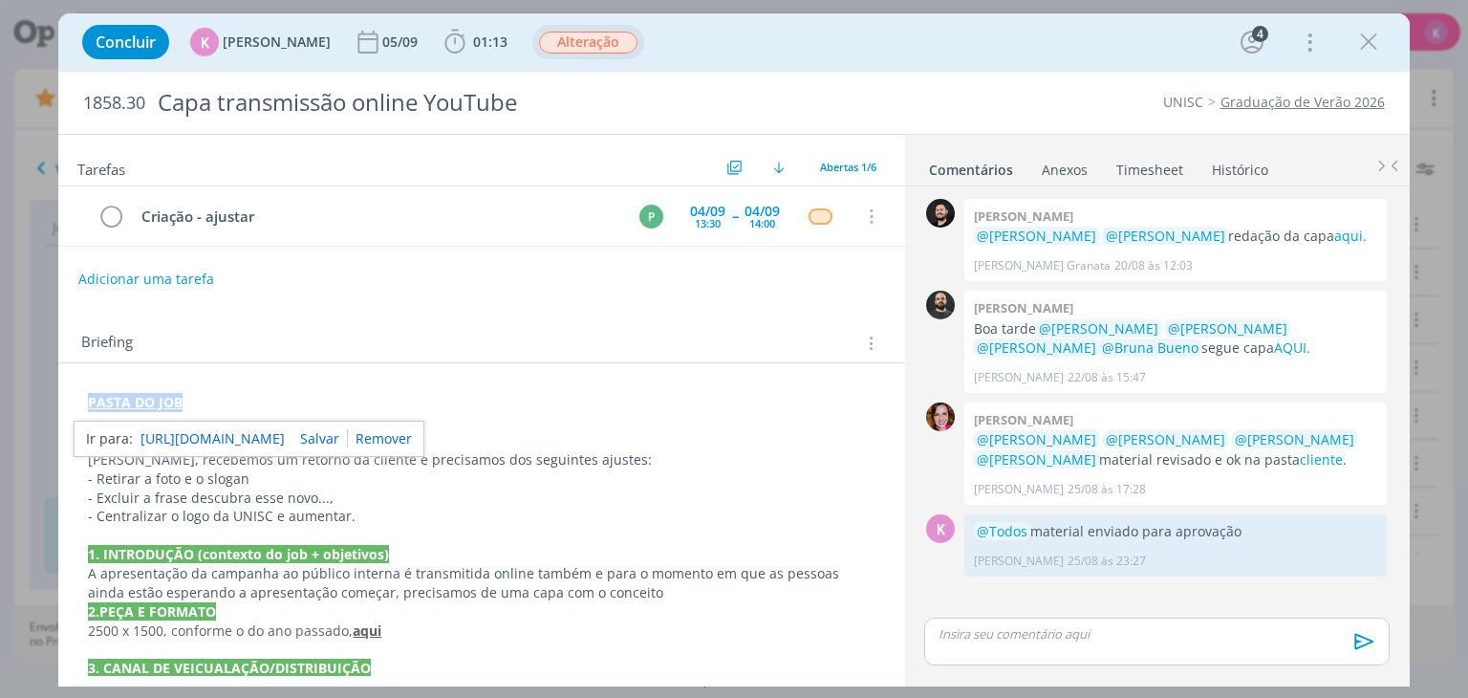
click at [234, 447] on link "https://sobeae.sharepoint.com/:f:/s/SOBEAE/EhkZhfCv-ShBh4zZtK0Cu5IBSqkPJAFyCXyC…" at bounding box center [213, 438] width 144 height 25
click at [1372, 36] on icon "dialog" at bounding box center [1368, 42] width 29 height 29
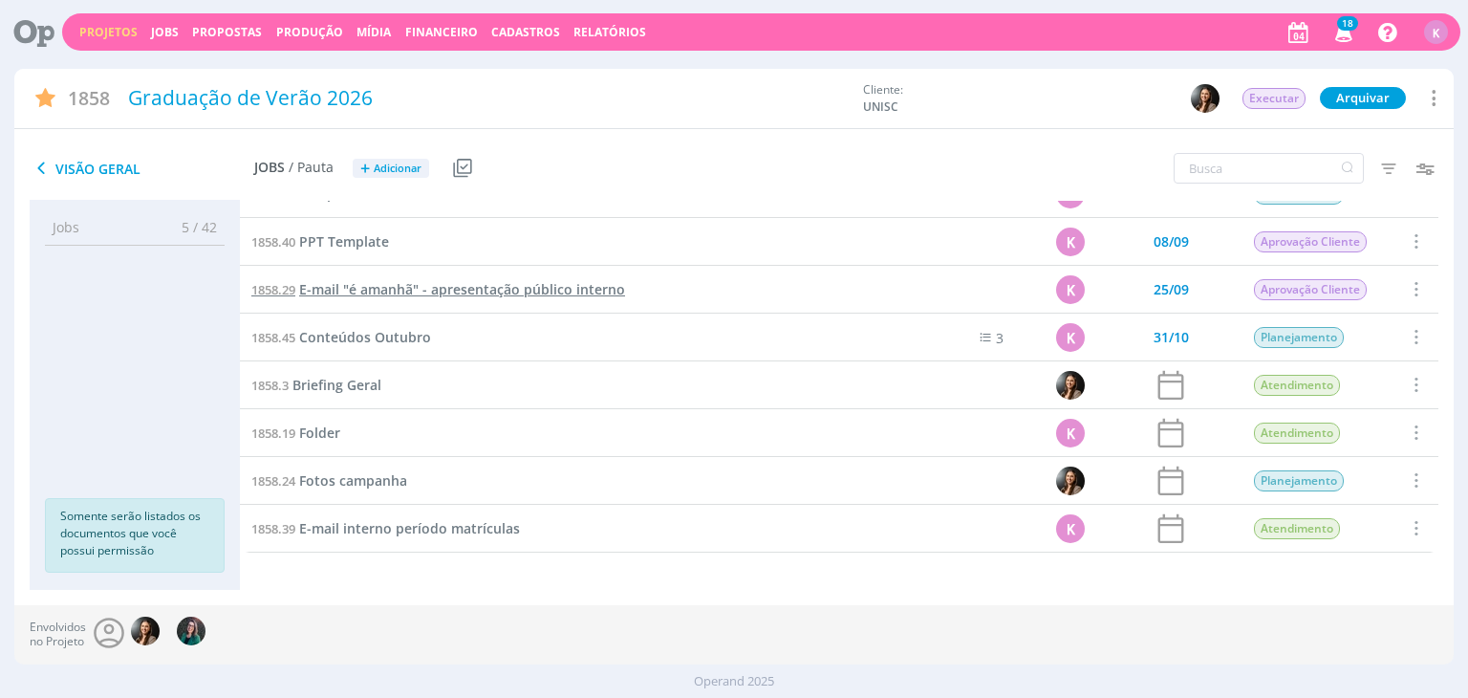
scroll to position [1225, 0]
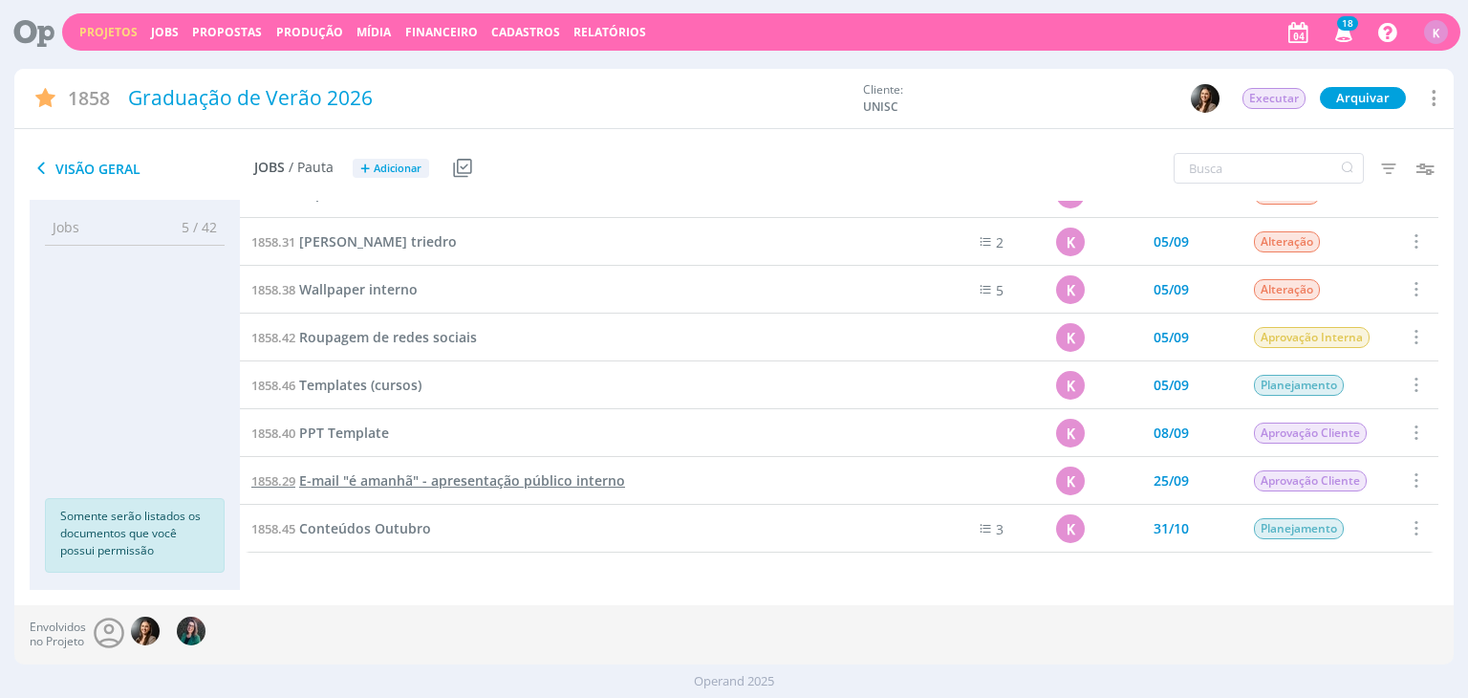
click at [367, 483] on span "E-mail "é amanhã" - apresentação público interno" at bounding box center [462, 480] width 326 height 18
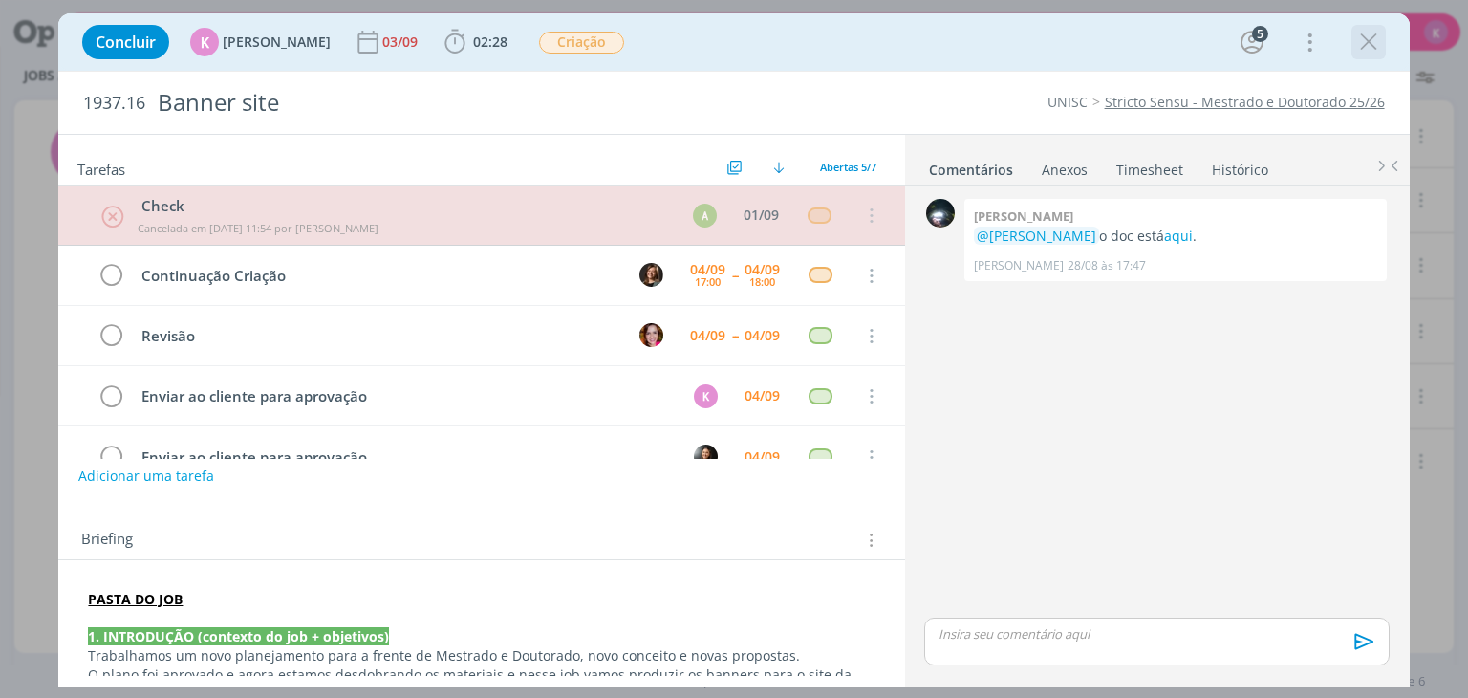
click at [1374, 48] on icon "dialog" at bounding box center [1368, 42] width 29 height 29
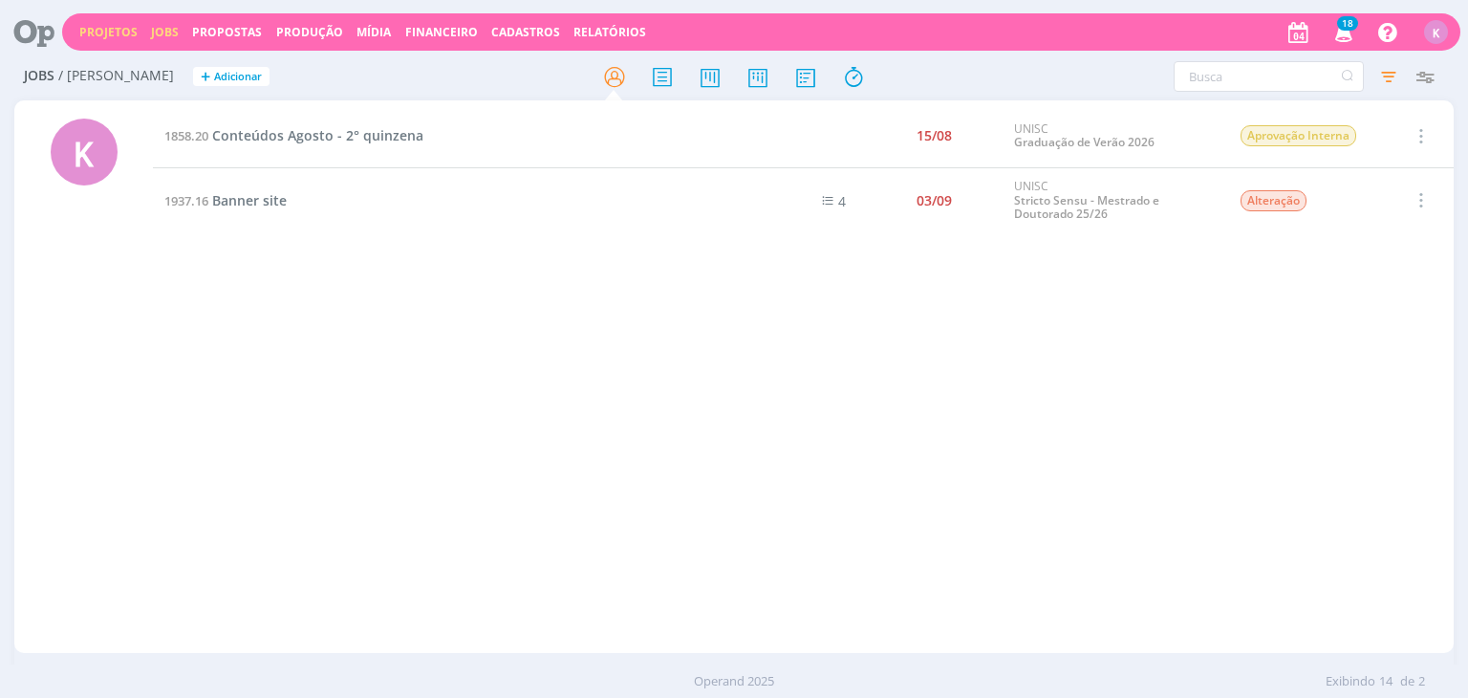
click at [111, 35] on link "Projetos" at bounding box center [108, 32] width 58 height 16
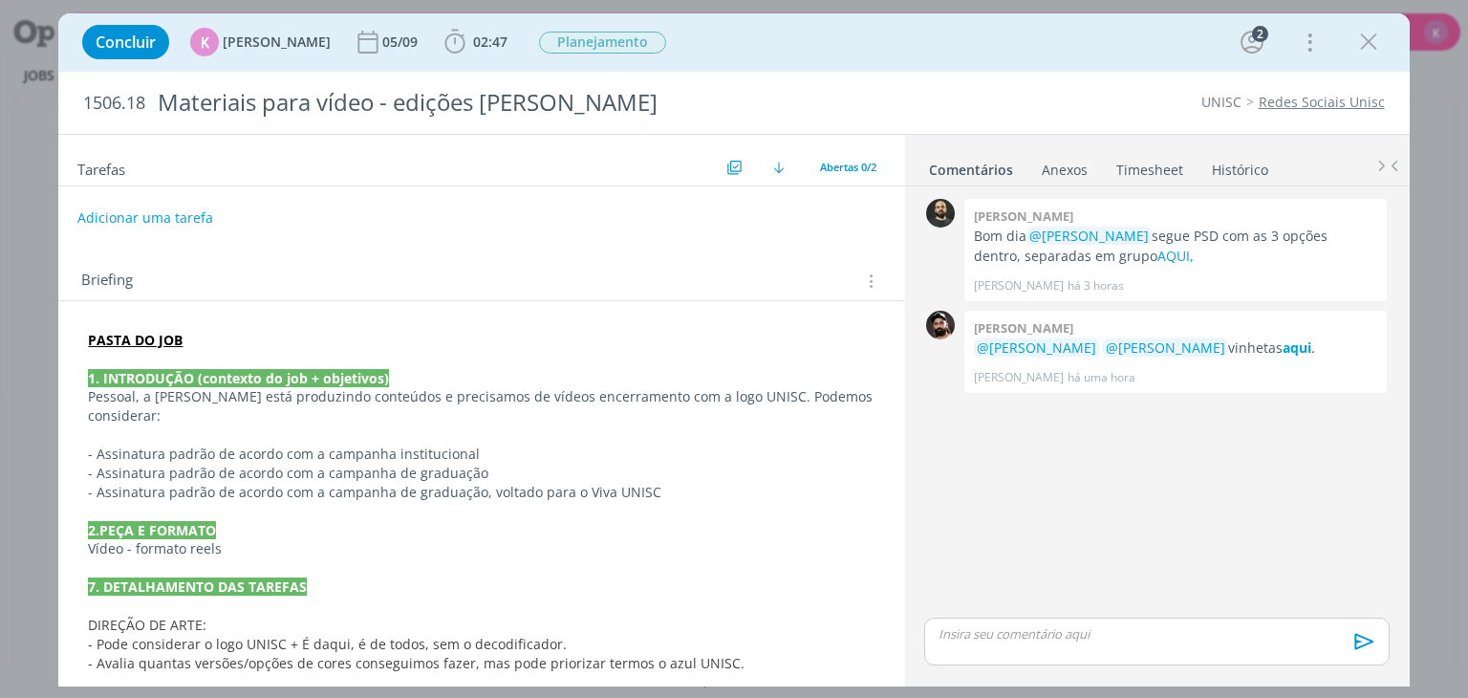
click at [139, 213] on button "Adicionar uma tarefa" at bounding box center [145, 218] width 136 height 32
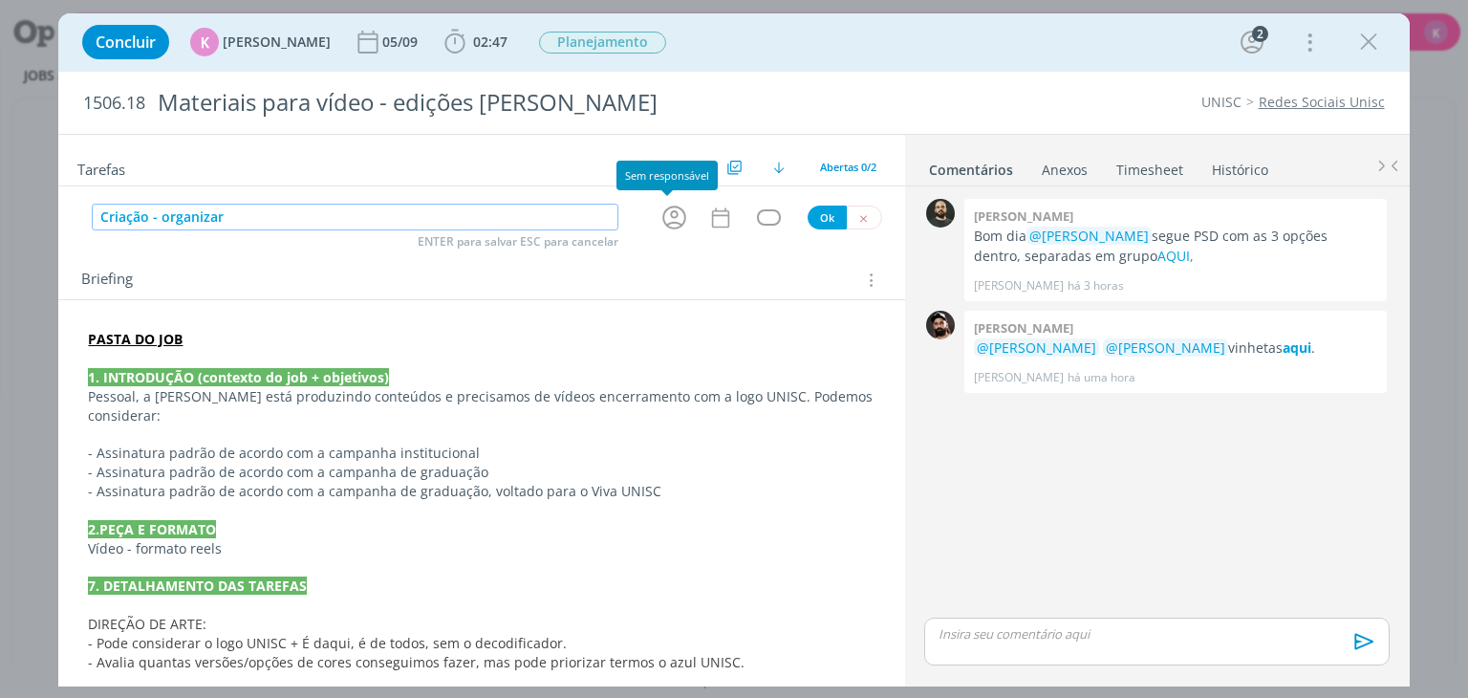
click at [663, 213] on icon "dialog" at bounding box center [674, 217] width 24 height 24
type input "Criação - organizar"
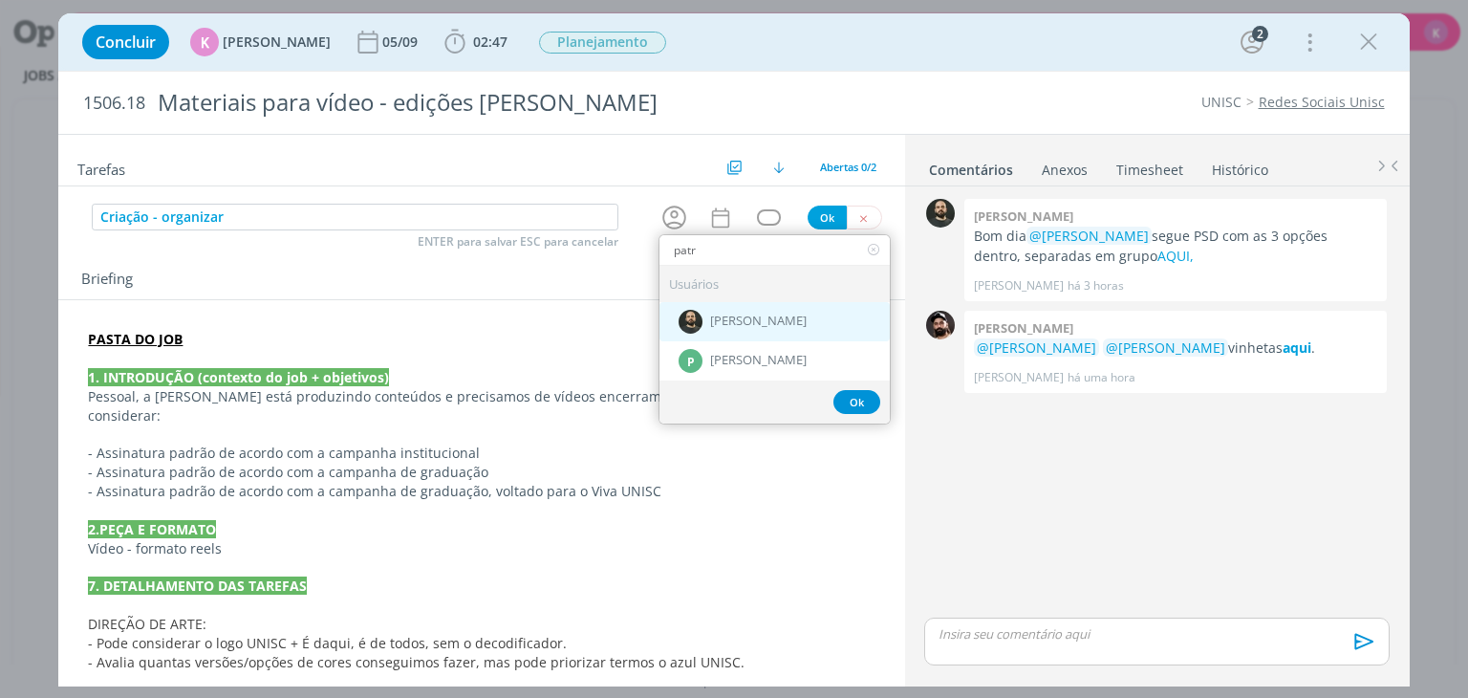
type input "patr"
click at [756, 326] on span "[PERSON_NAME]" at bounding box center [758, 321] width 97 height 15
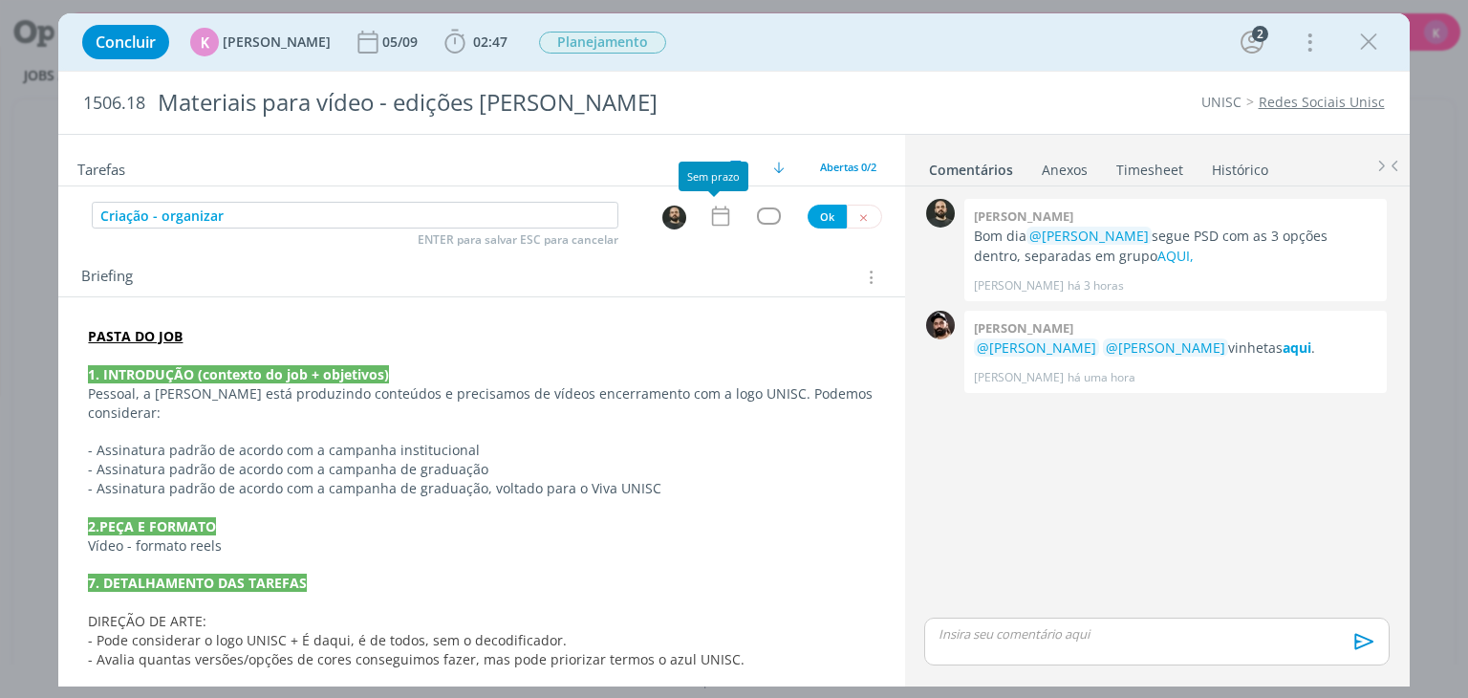
click at [708, 214] on icon "dialog" at bounding box center [720, 216] width 25 height 25
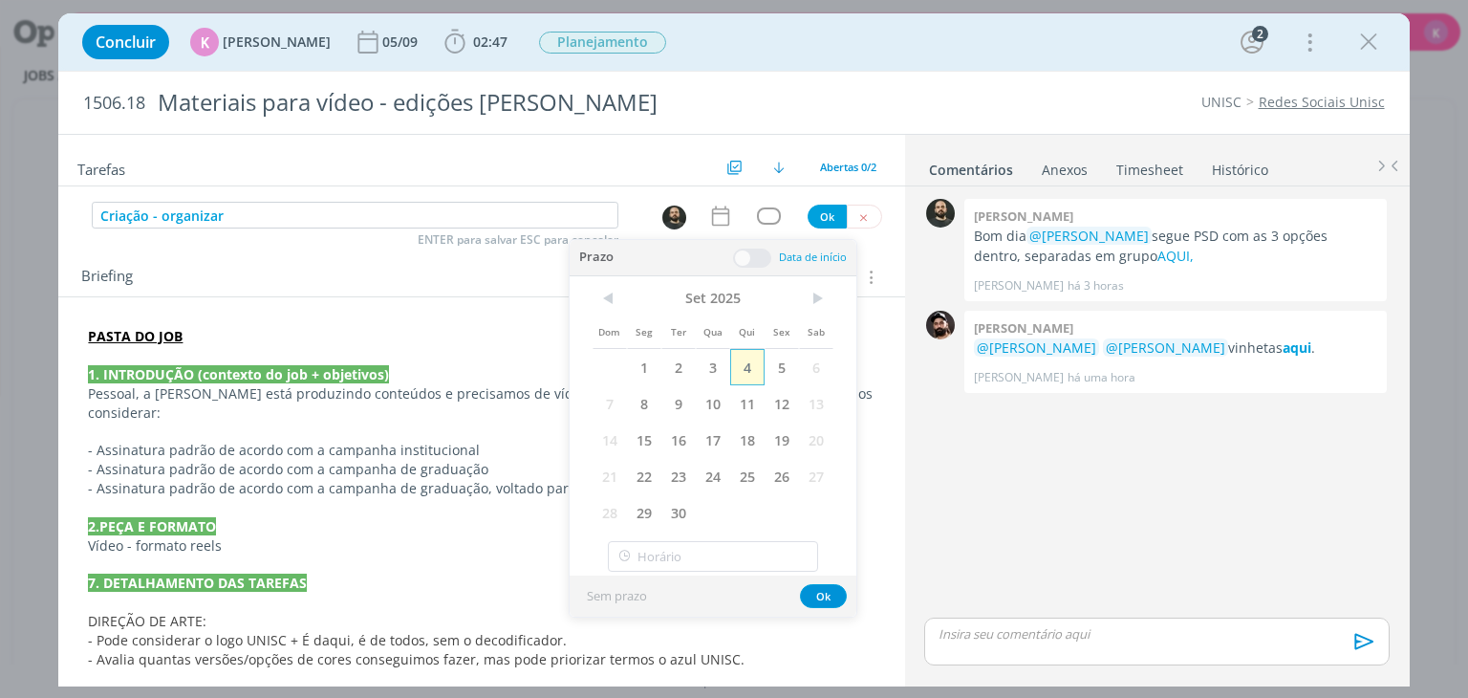
click at [752, 362] on span "4" at bounding box center [747, 367] width 34 height 36
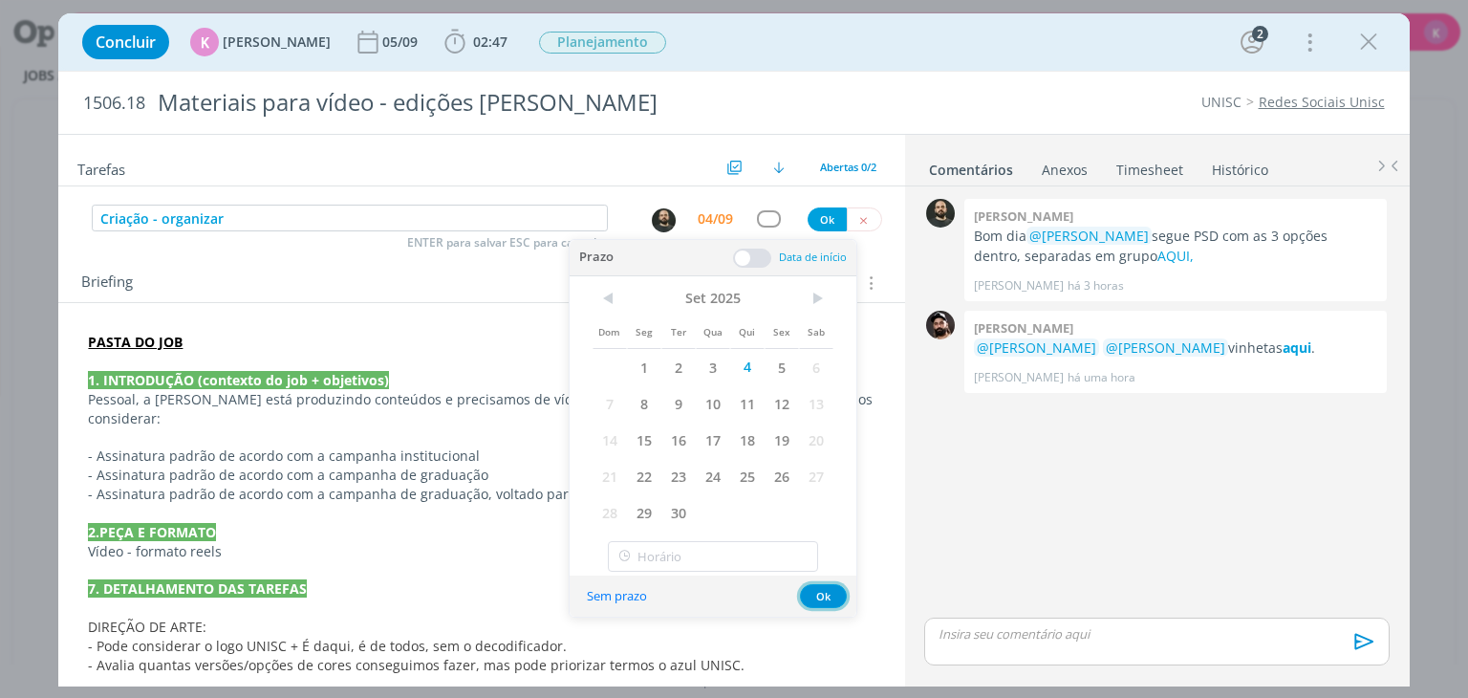
click at [833, 589] on button "Ok" at bounding box center [823, 596] width 47 height 24
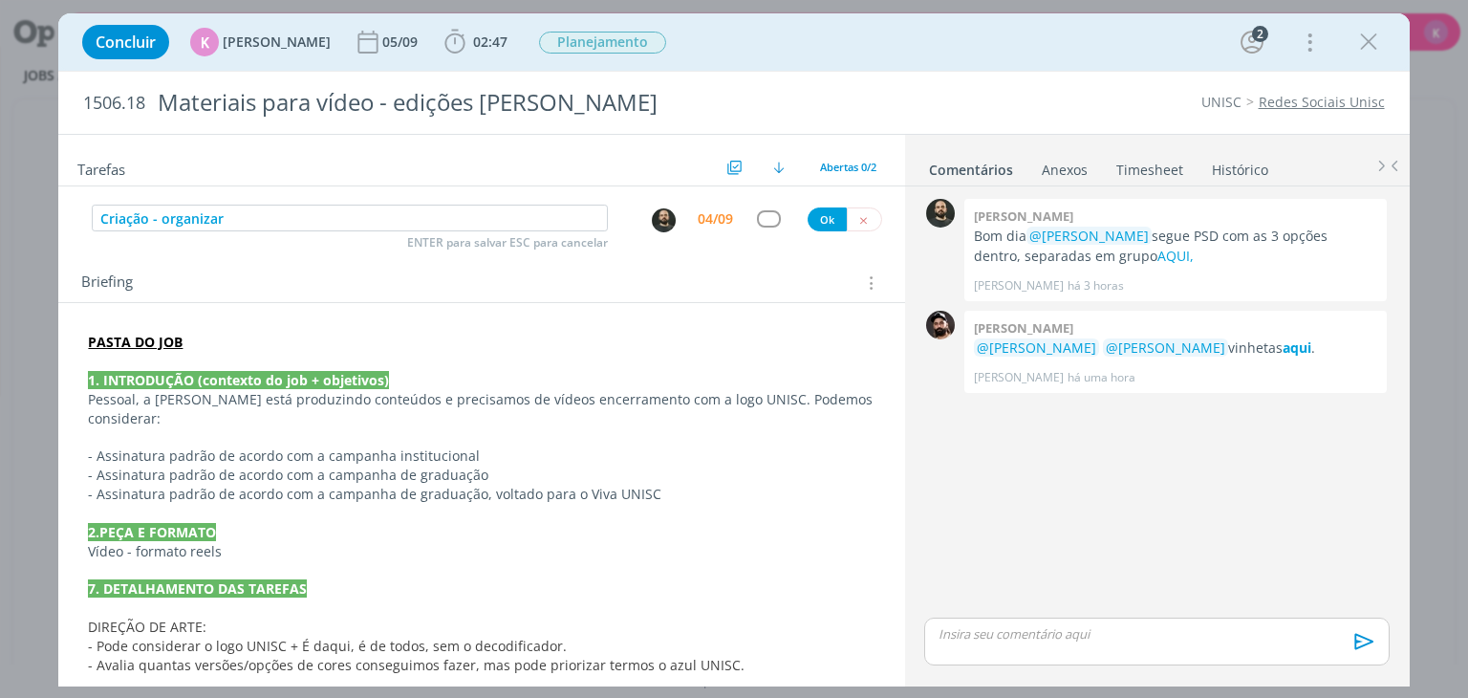
click at [768, 219] on div "dialog" at bounding box center [769, 218] width 24 height 16
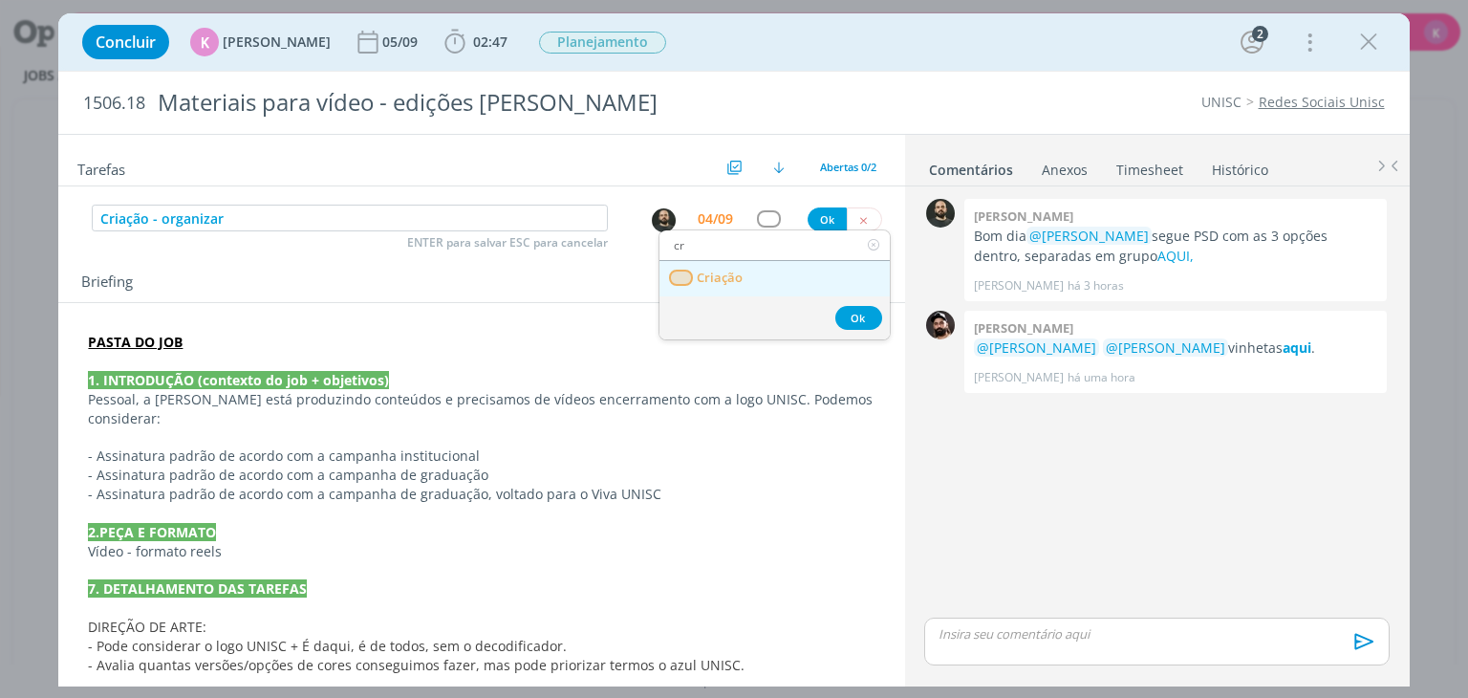
type input "cr"
click at [742, 270] on span "Criação" at bounding box center [721, 277] width 46 height 15
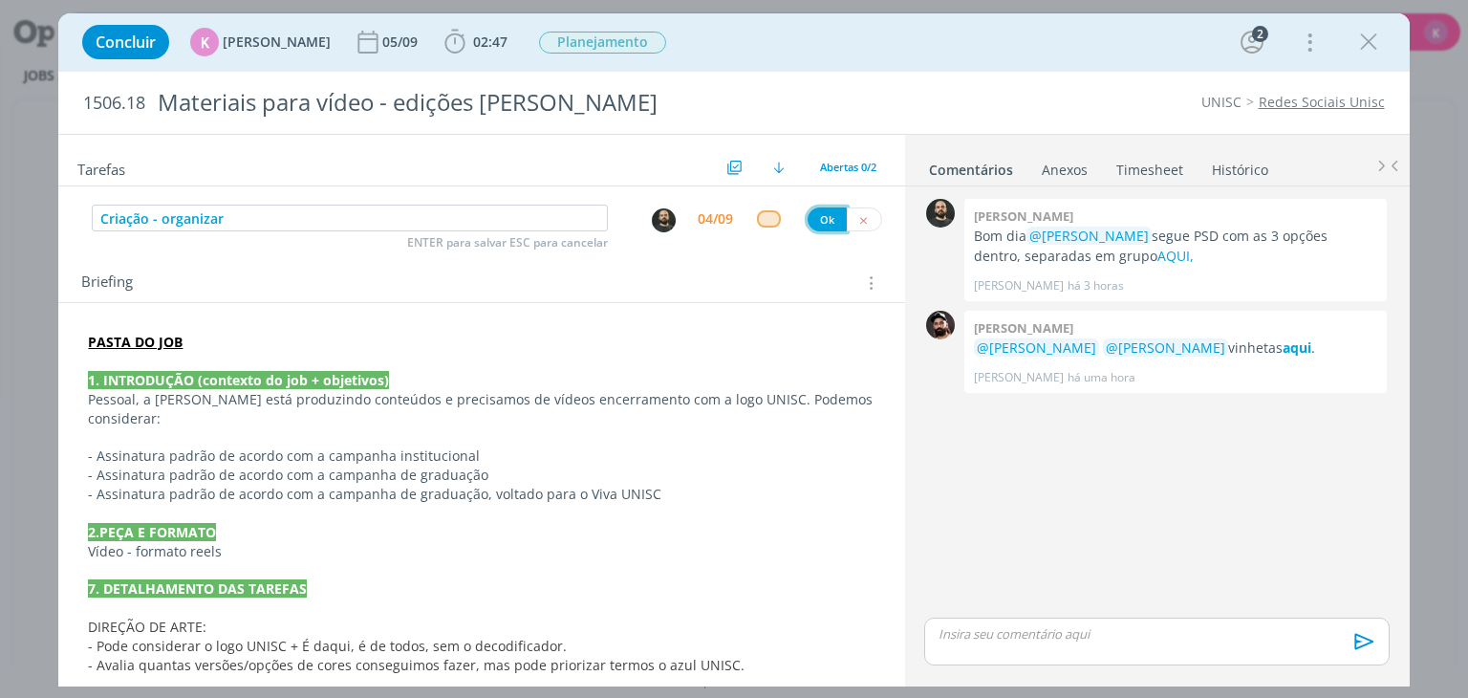
click at [818, 215] on button "Ok" at bounding box center [827, 219] width 39 height 24
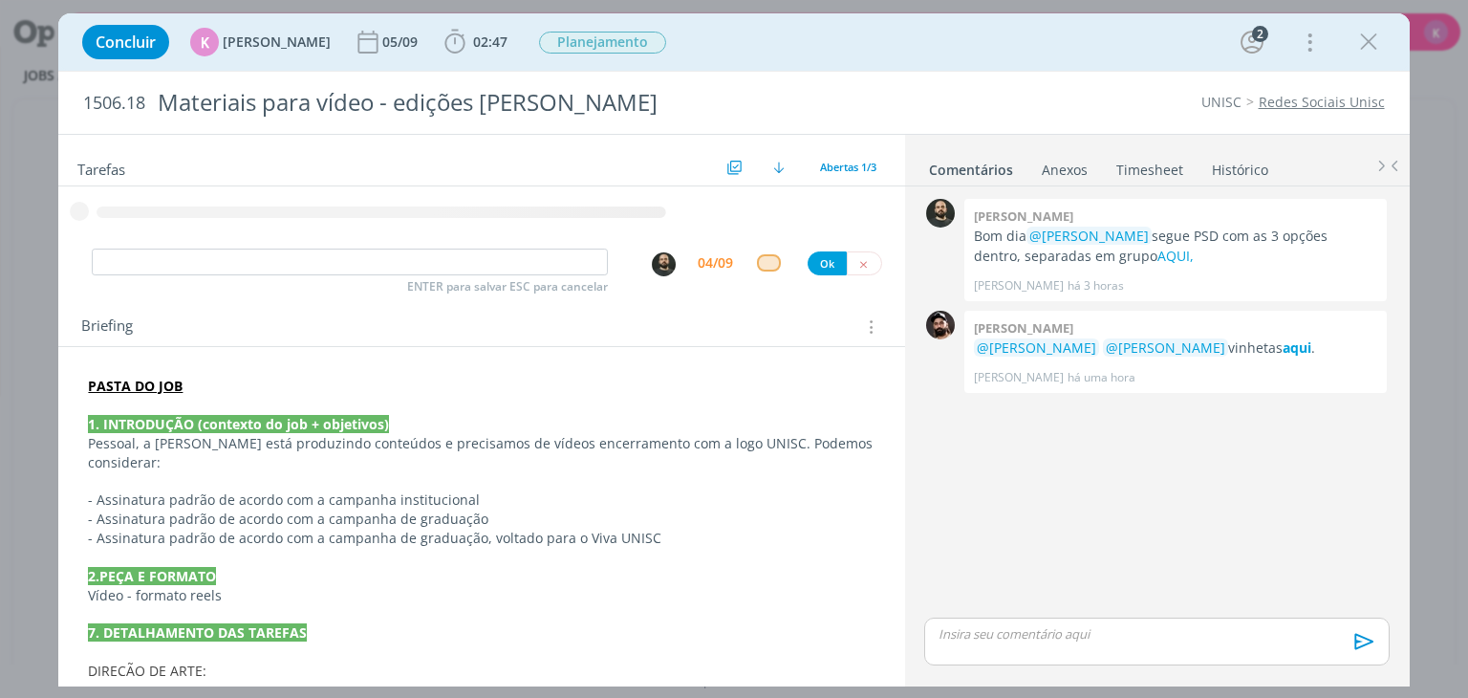
click at [1014, 635] on p "dialog" at bounding box center [1157, 633] width 434 height 17
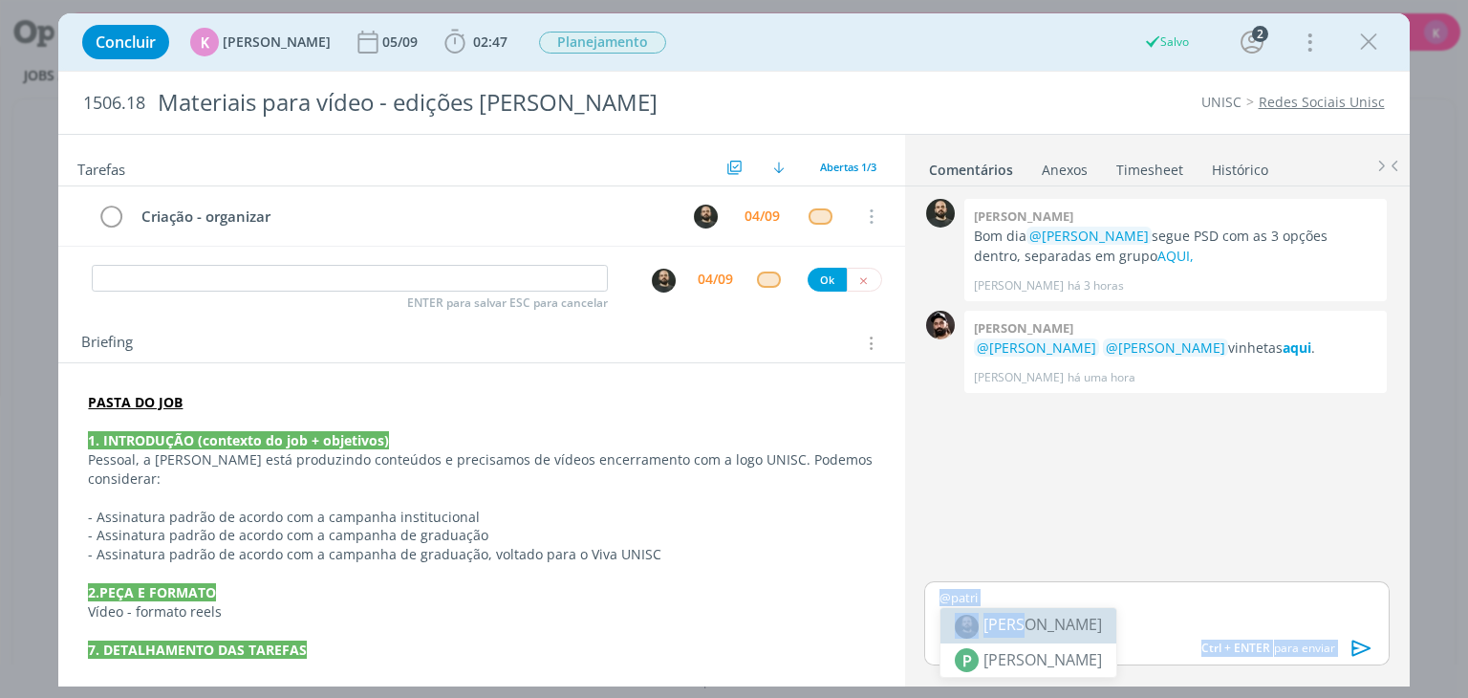
click at [1055, 587] on body "Projetos Jobs Propostas Produção Mídia Financeiro Cadastros Relatórios 17 Notif…" at bounding box center [734, 349] width 1468 height 698
click at [1032, 595] on p "@patri" at bounding box center [1157, 597] width 434 height 17
click at [1028, 625] on span "[PERSON_NAME]" at bounding box center [1043, 624] width 119 height 21
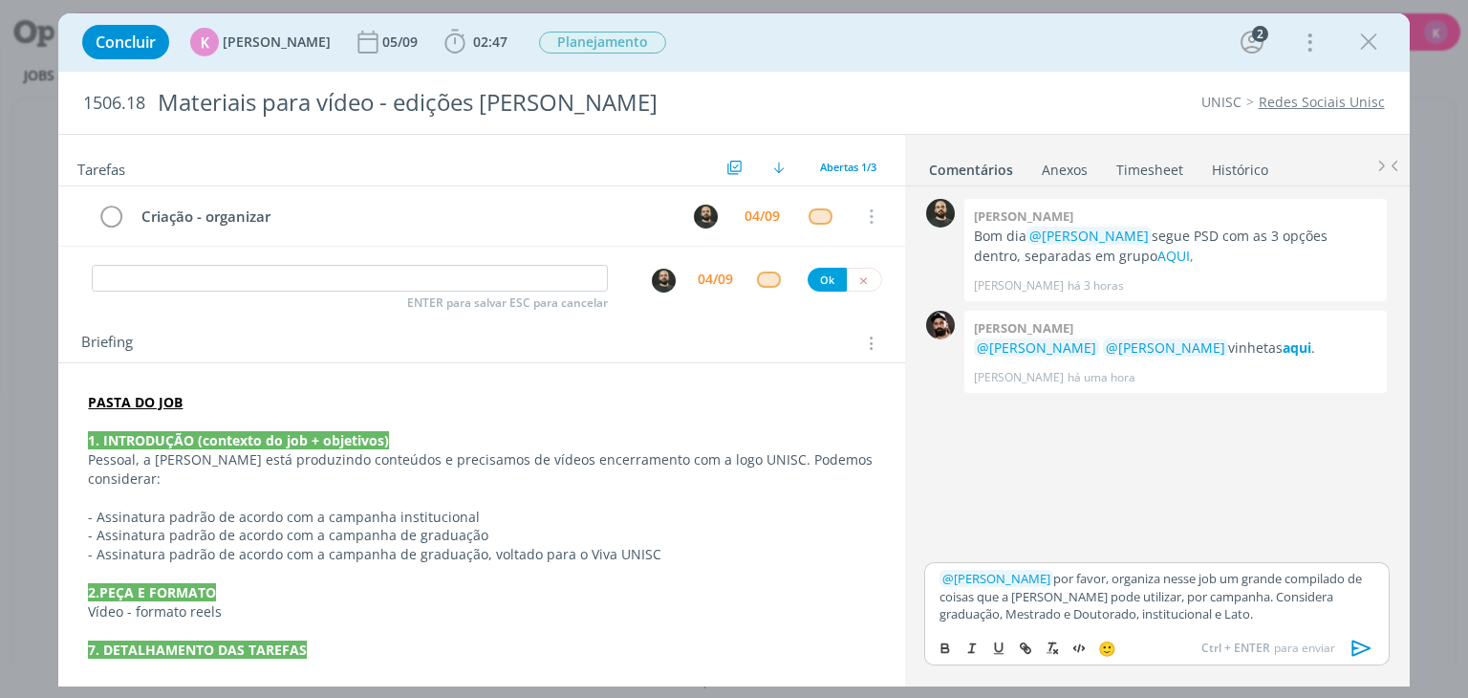
click at [1352, 650] on icon "dialog" at bounding box center [1361, 648] width 19 height 16
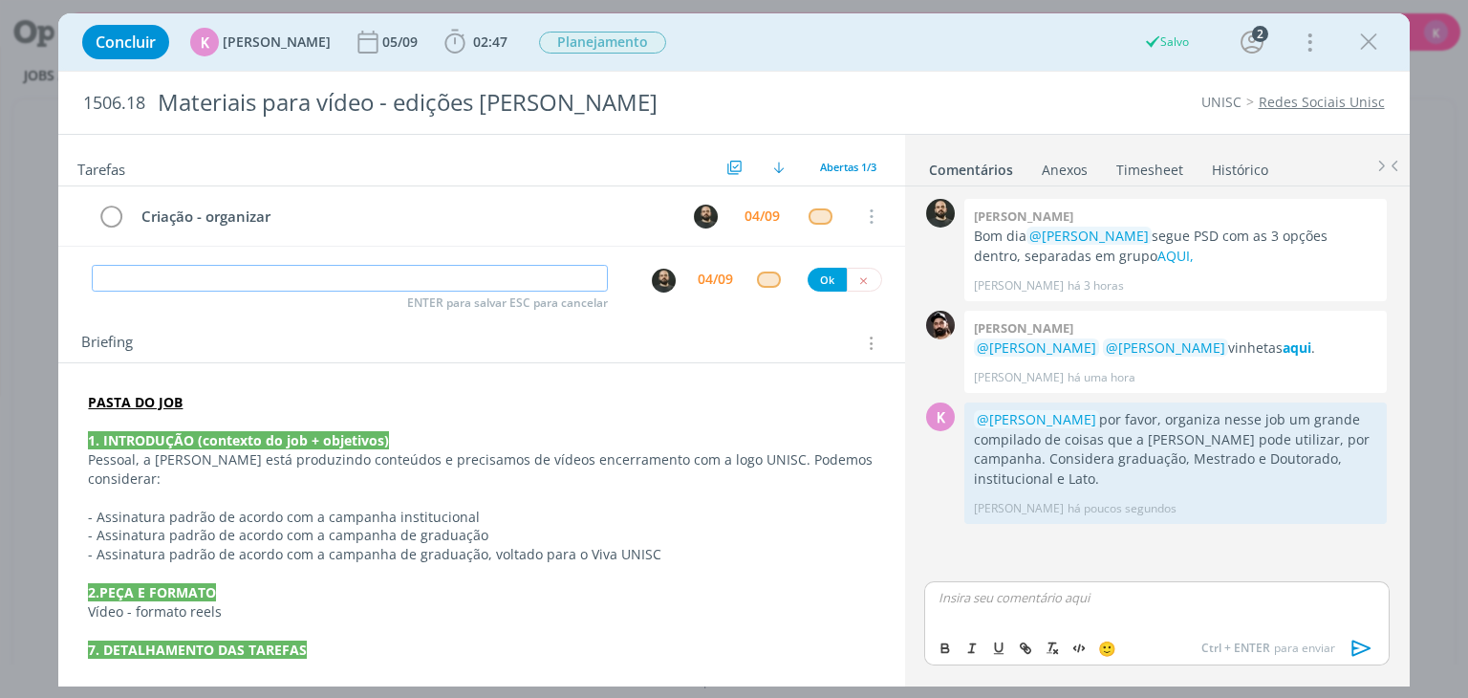
click at [227, 277] on input "dialog" at bounding box center [350, 278] width 516 height 27
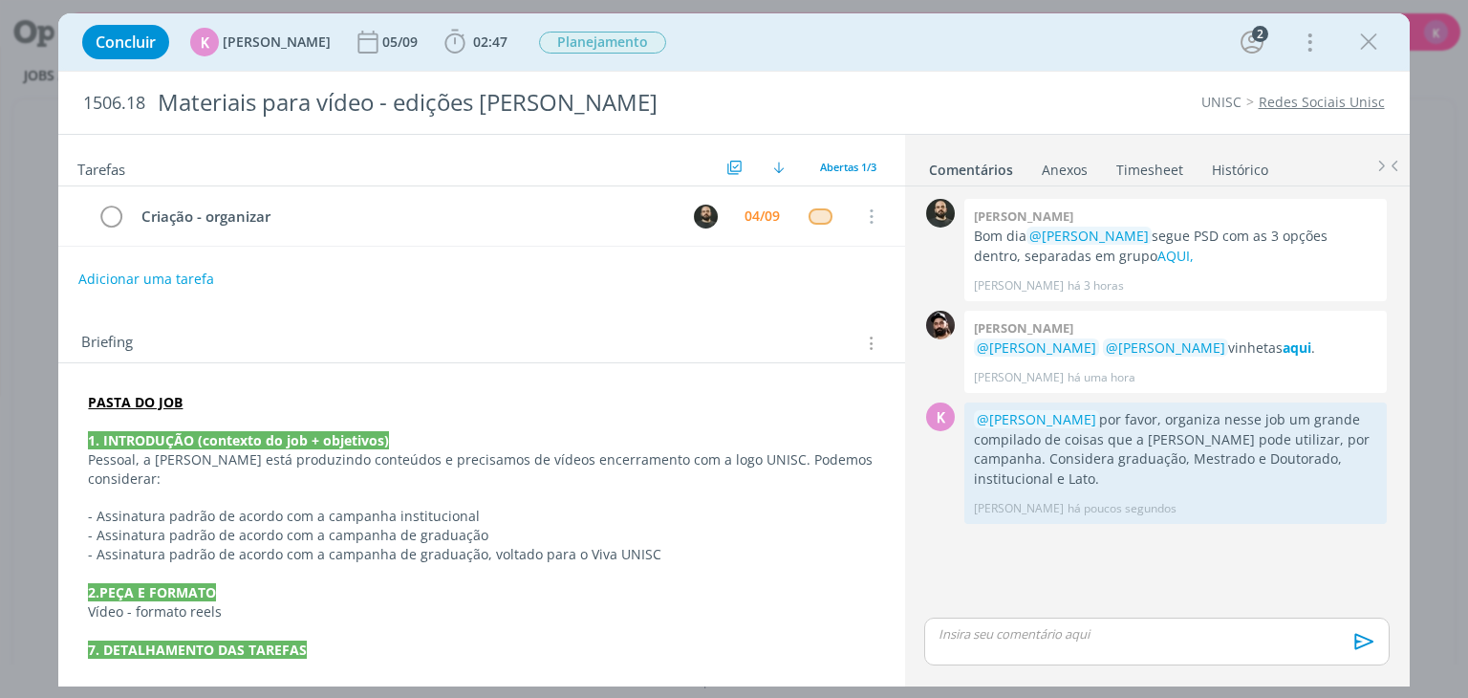
click at [639, 659] on p "dialog" at bounding box center [481, 668] width 787 height 19
click at [757, 215] on div "04/09" at bounding box center [762, 215] width 35 height 13
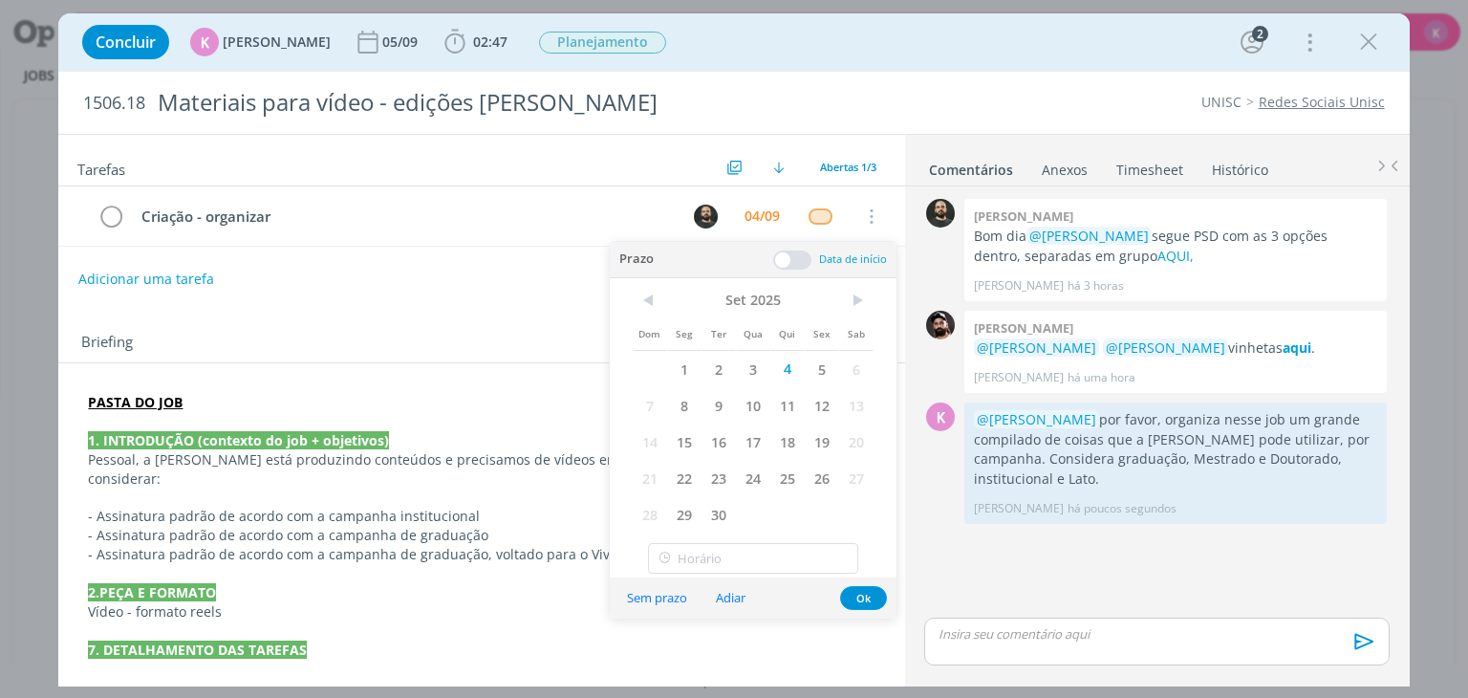
click at [800, 261] on span at bounding box center [792, 259] width 38 height 19
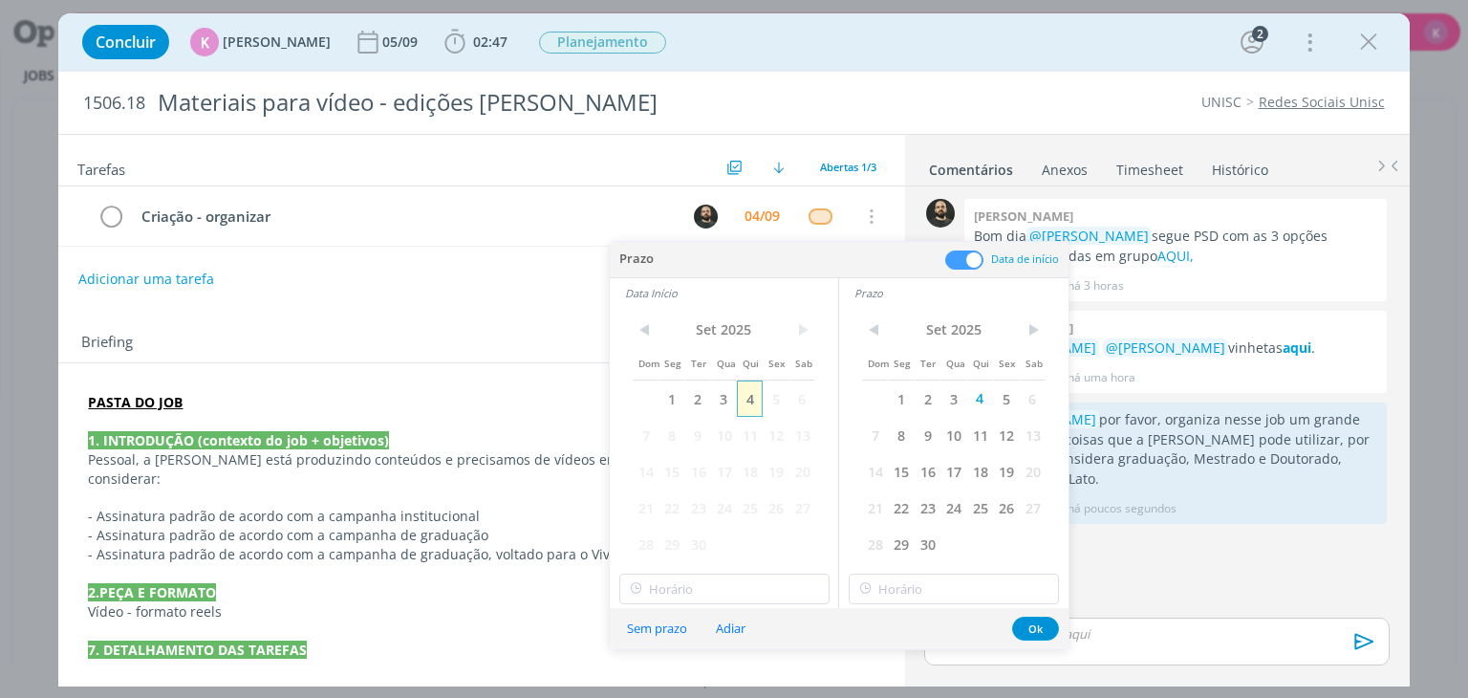
click at [752, 391] on span "4" at bounding box center [750, 398] width 26 height 36
click at [739, 578] on input "14:00" at bounding box center [724, 588] width 210 height 31
click at [663, 459] on div "13:30" at bounding box center [726, 468] width 214 height 34
type input "13:30"
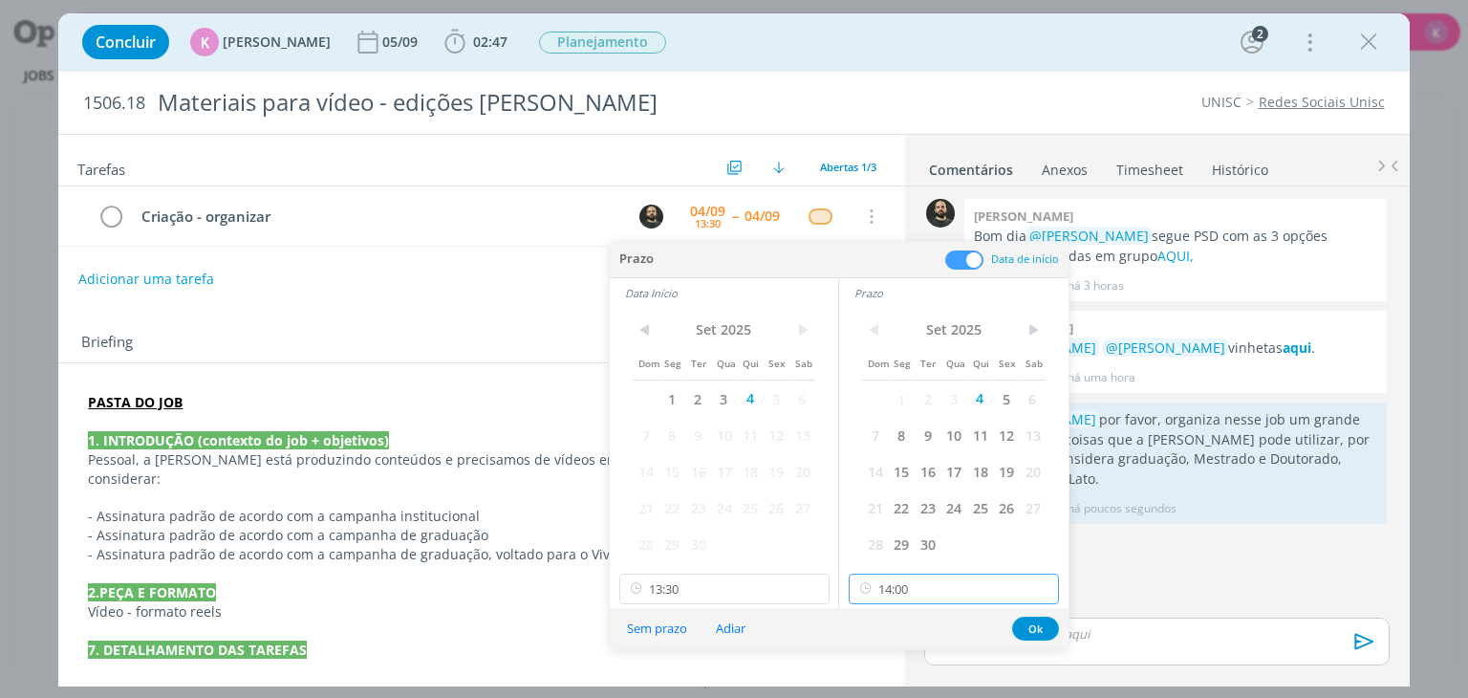
click at [934, 582] on input "14:00" at bounding box center [954, 588] width 210 height 31
drag, startPoint x: 907, startPoint y: 506, endPoint x: 955, endPoint y: 538, distance: 57.8
click at [906, 506] on div "14:30" at bounding box center [957, 510] width 214 height 34
type input "14:30"
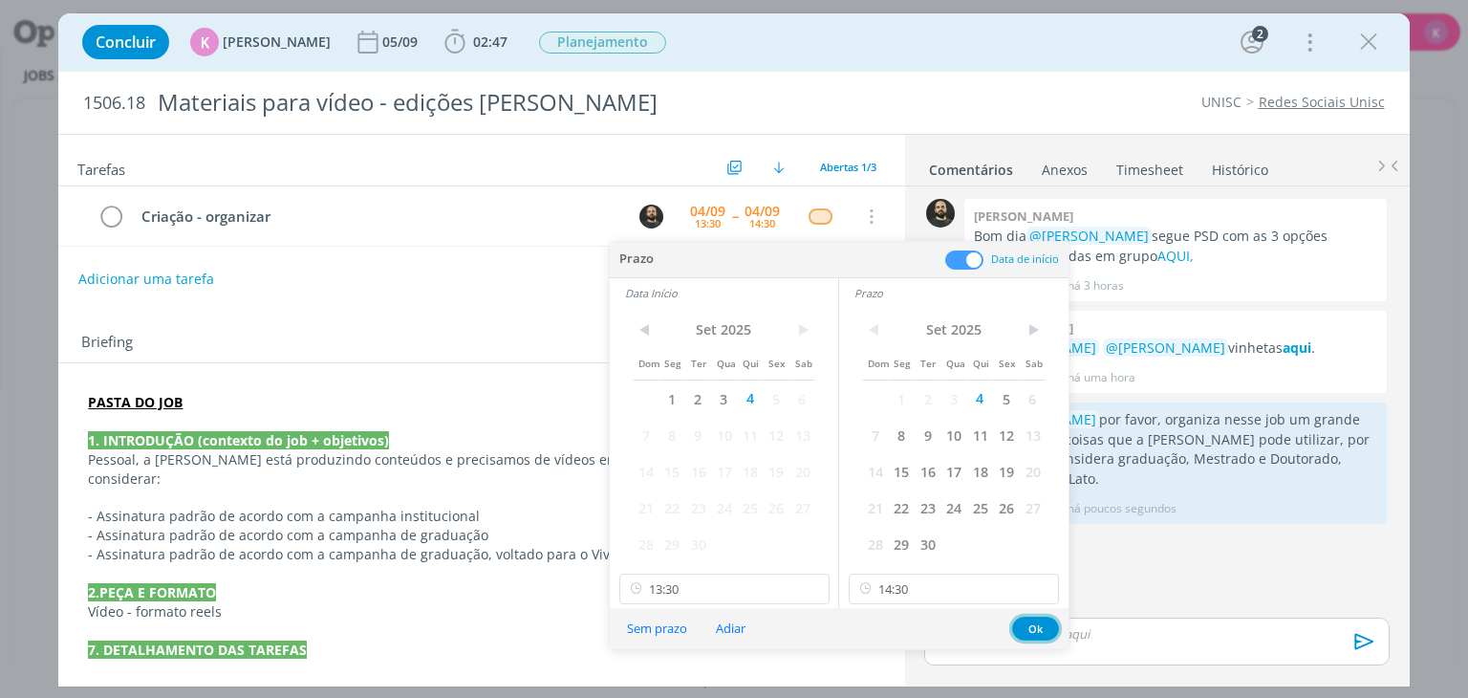
click at [1041, 620] on button "Ok" at bounding box center [1035, 628] width 47 height 24
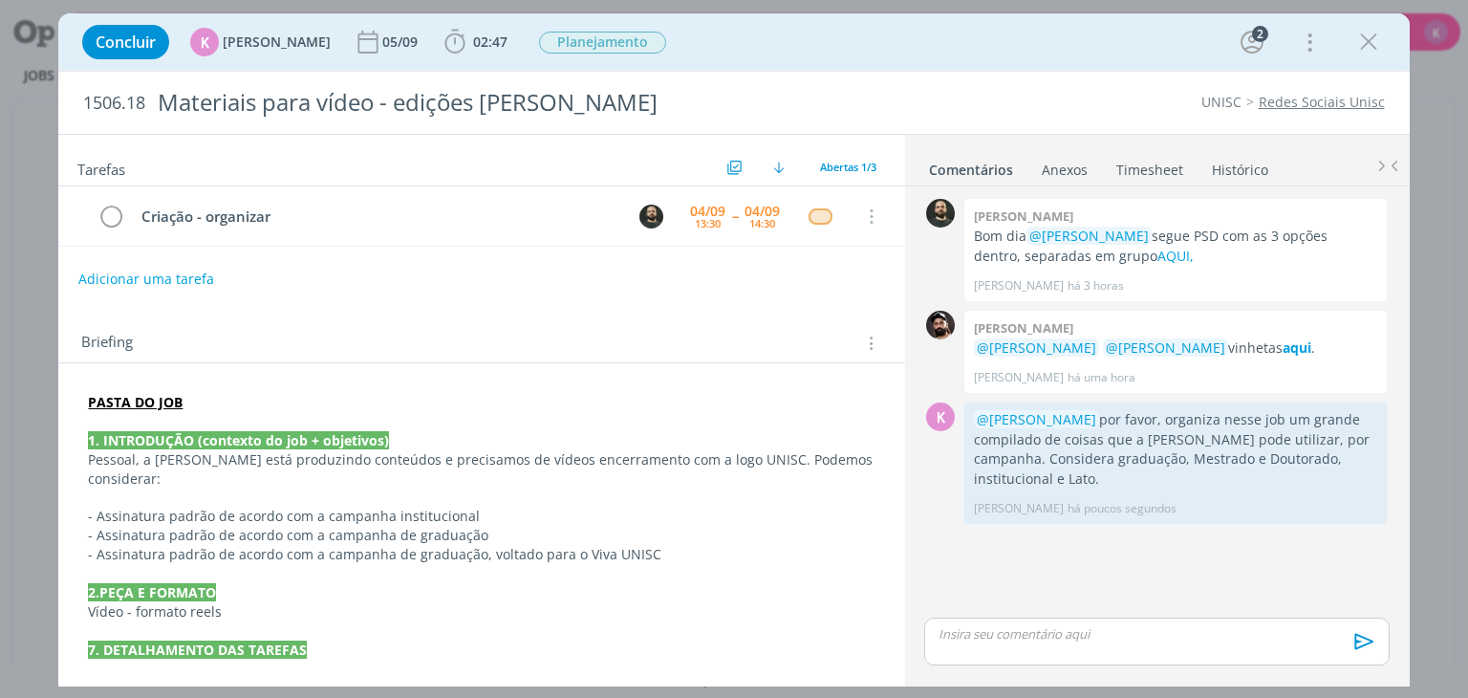
scroll to position [0, 0]
click at [621, 321] on div "Briefing Briefings Predefinidos Versões do Briefing Ver Briefing do Projeto" at bounding box center [481, 338] width 846 height 52
click at [155, 395] on strong "PASTA DO JOB" at bounding box center [135, 402] width 95 height 18
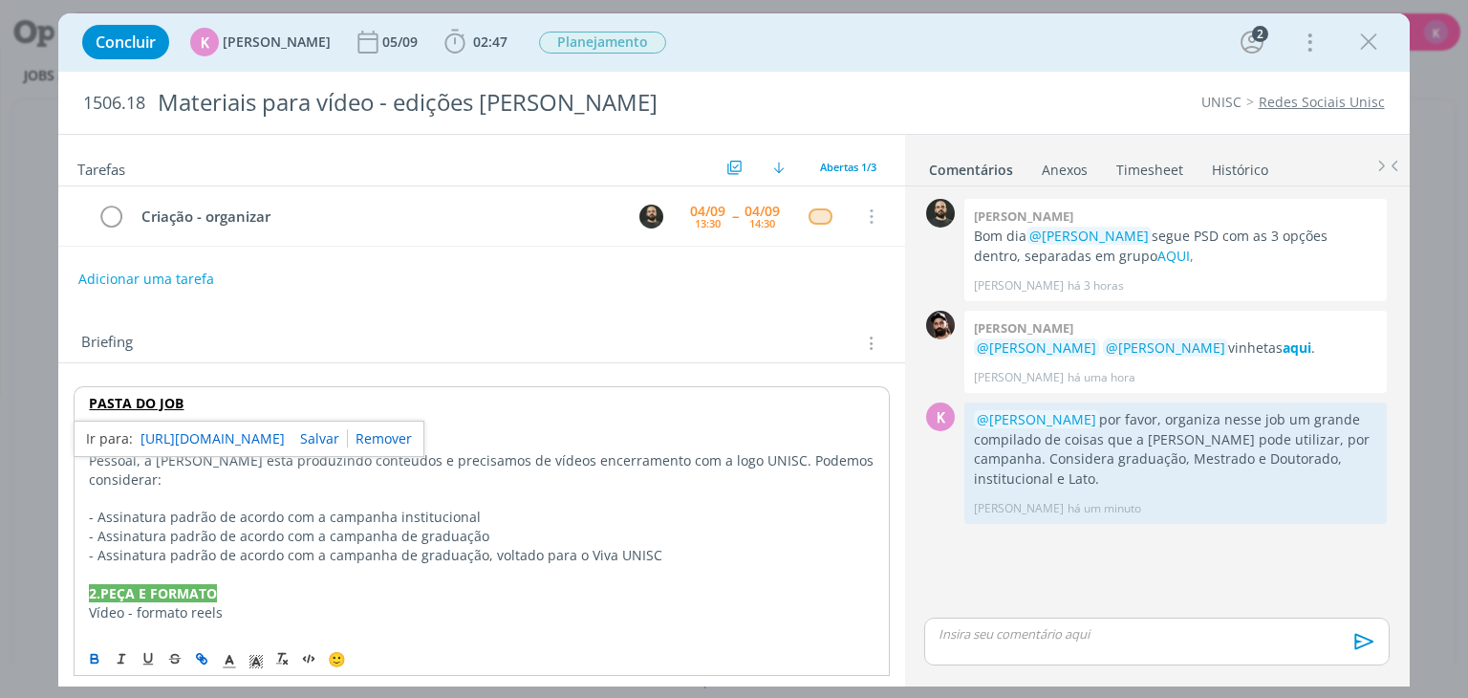
click at [201, 443] on link "https://sobeae.sharepoint.com/:f:/s/SOBEAE/EmchebT-YvpBsNeAUZstICkBLkkXPlwwowNW…" at bounding box center [213, 438] width 144 height 25
click at [558, 314] on div "Briefing Briefings Predefinidos Versões do Briefing Ver Briefing do Projeto" at bounding box center [481, 338] width 846 height 52
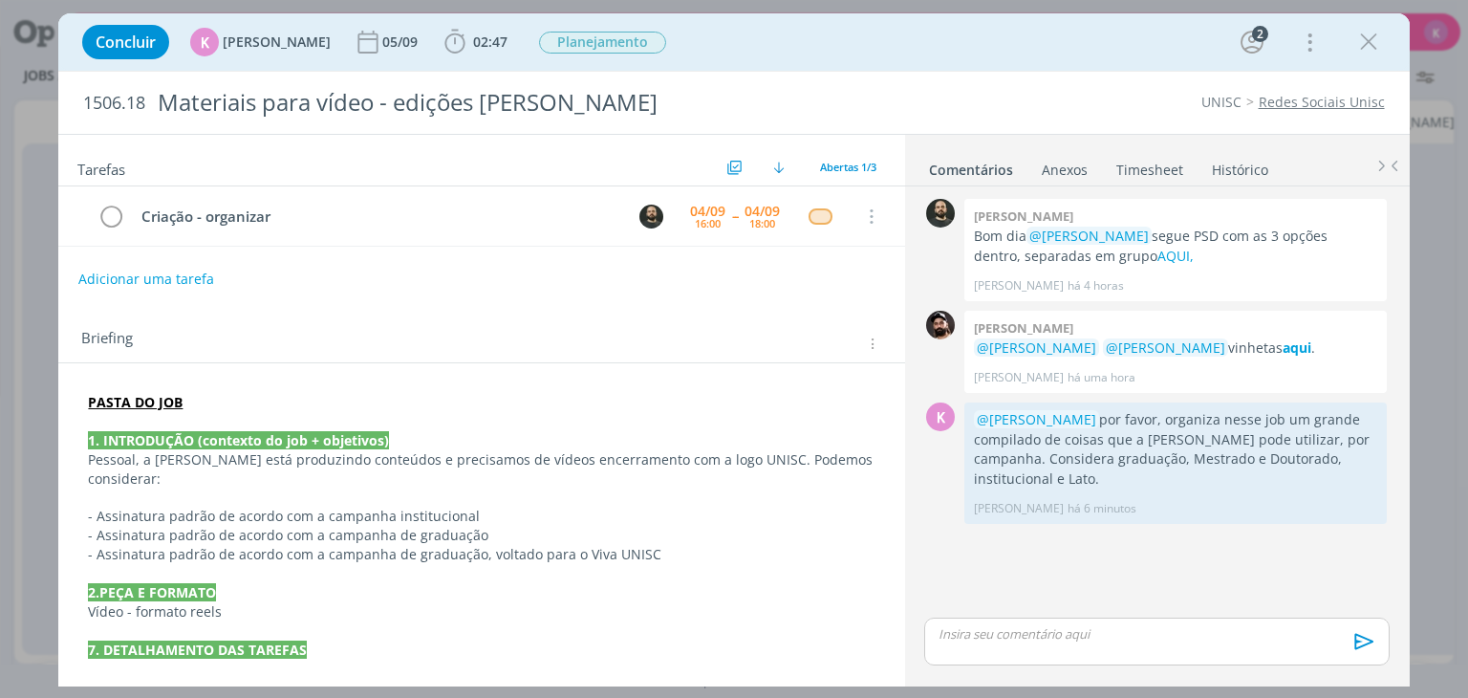
scroll to position [0, 4827]
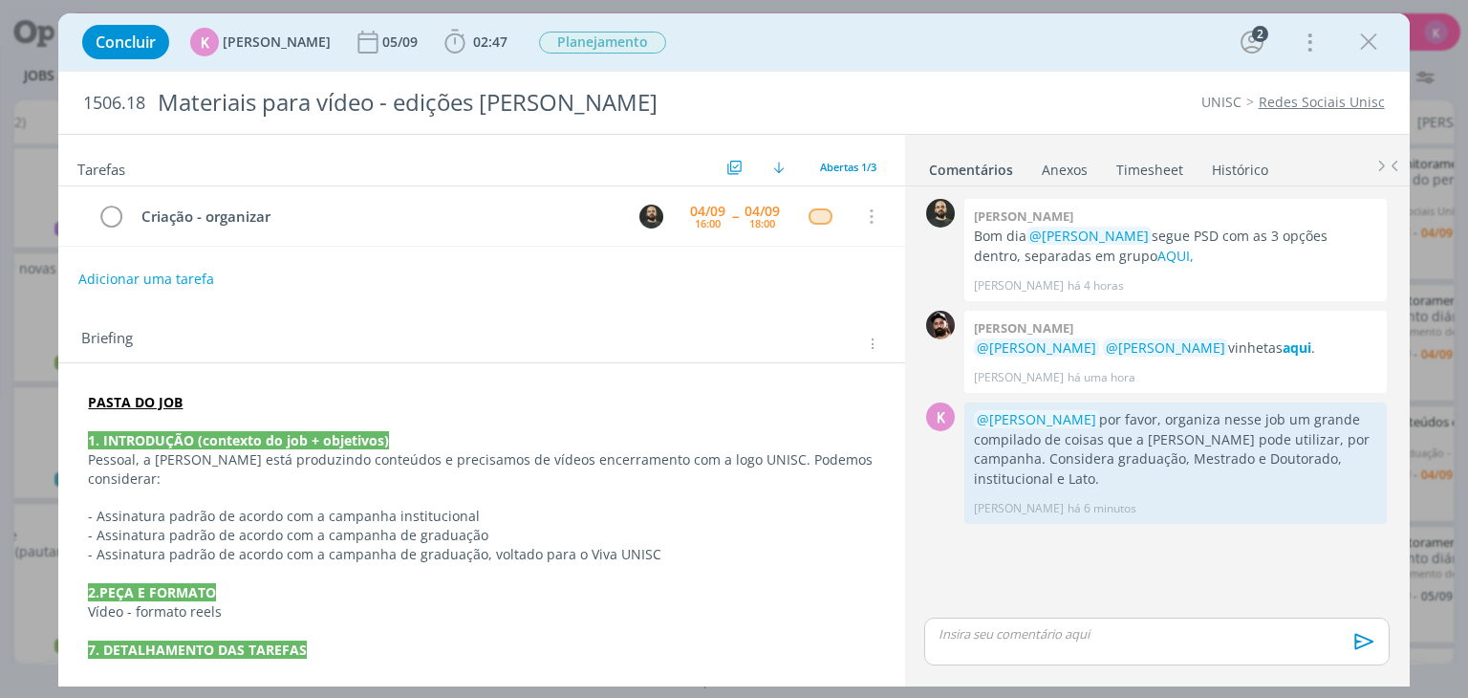
click at [1127, 159] on link "Timesheet" at bounding box center [1149, 166] width 69 height 28
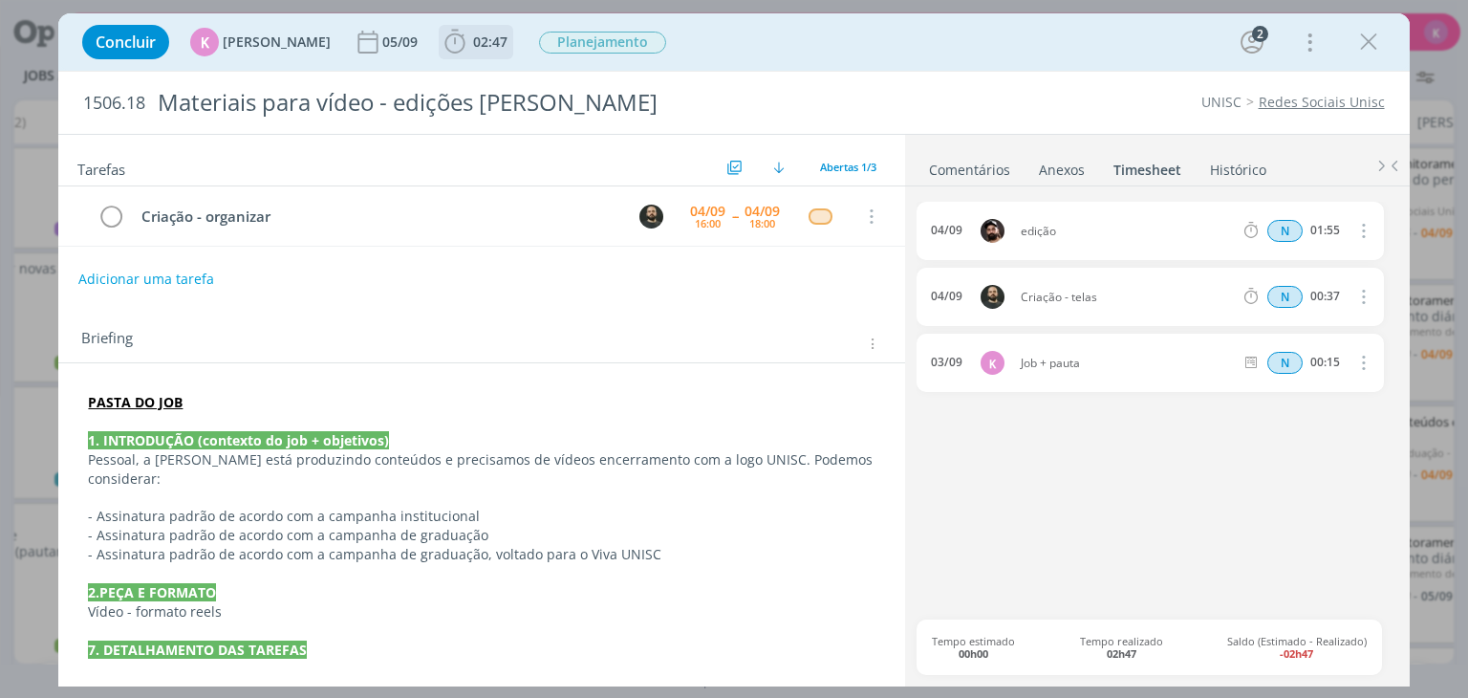
click at [474, 35] on span "02:47" at bounding box center [490, 41] width 34 height 18
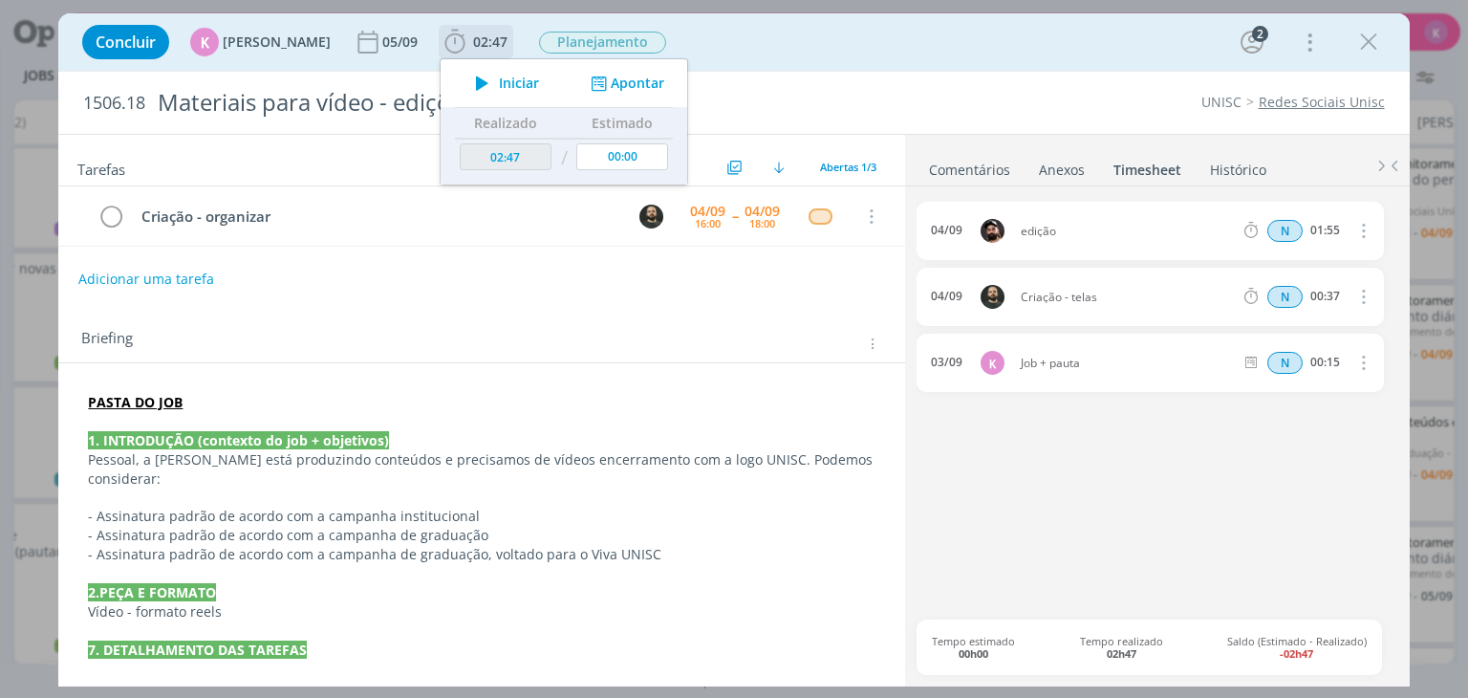
click at [608, 89] on button "Apontar" at bounding box center [625, 84] width 79 height 20
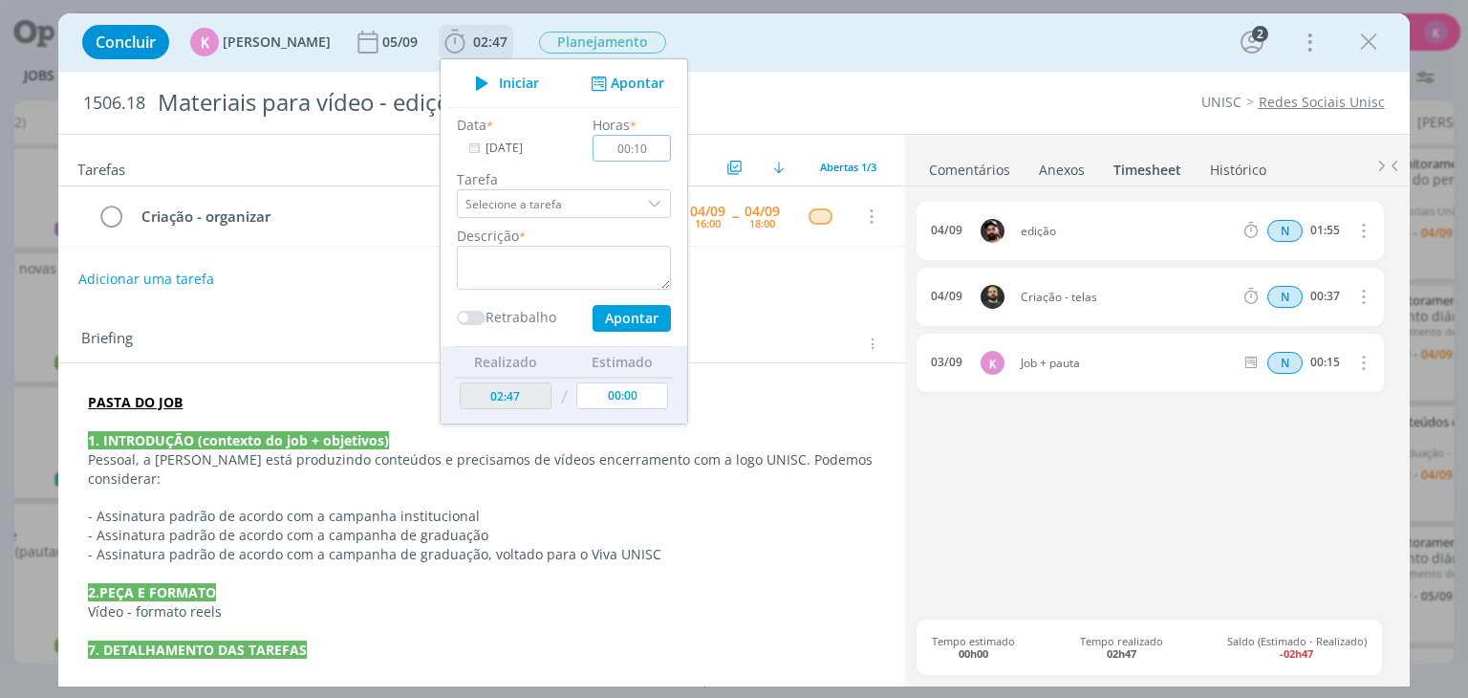
type input "00:10"
click at [582, 269] on textarea "dialog" at bounding box center [564, 268] width 214 height 44
type textarea "Pauta de novas peças"
click at [626, 325] on button "Apontar" at bounding box center [632, 318] width 78 height 27
type input "02:57"
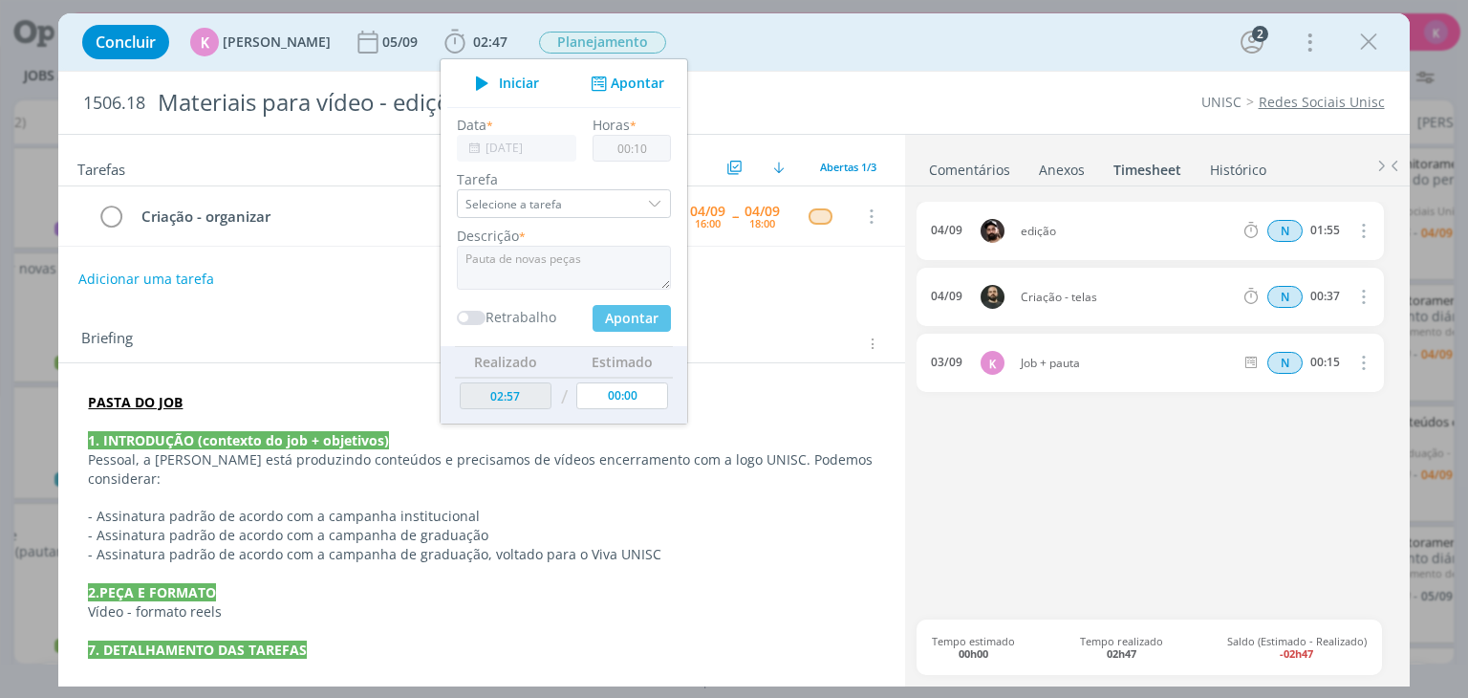
type input "00:00"
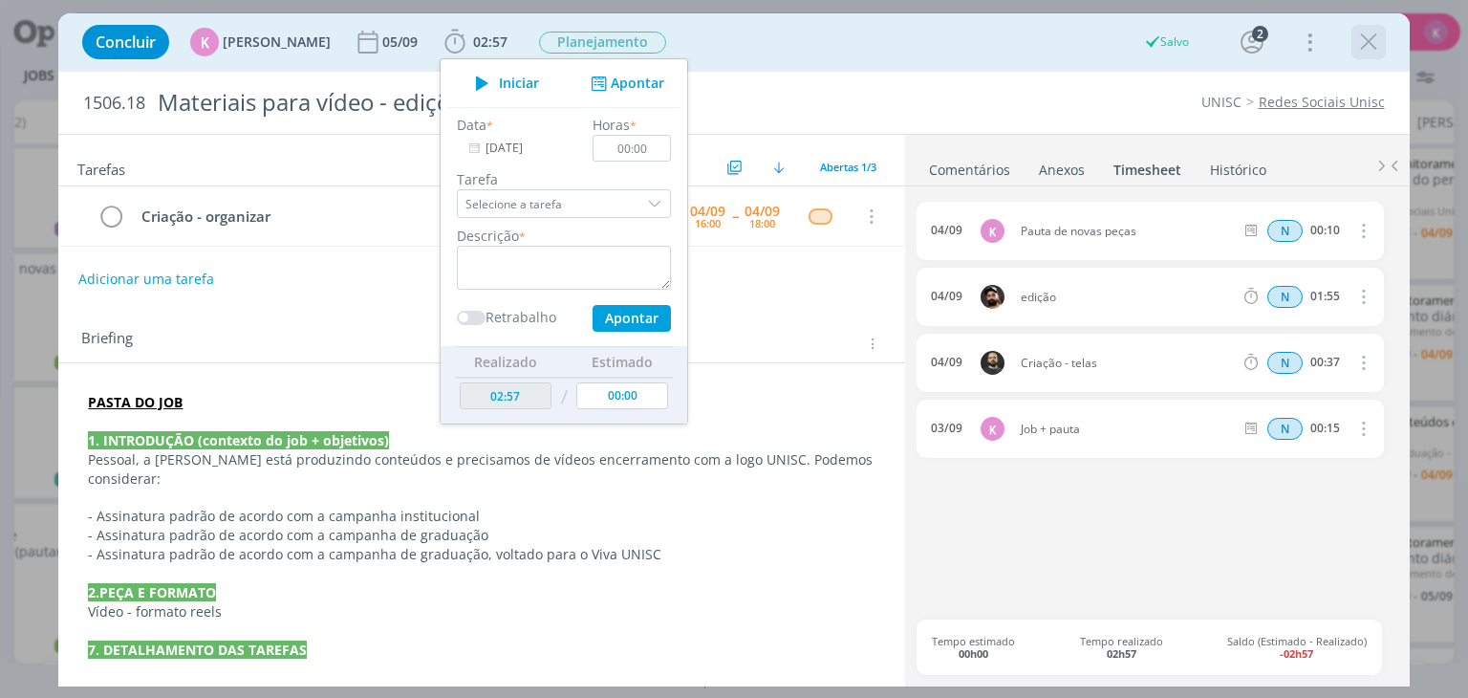
click at [1380, 54] on icon "dialog" at bounding box center [1368, 42] width 29 height 29
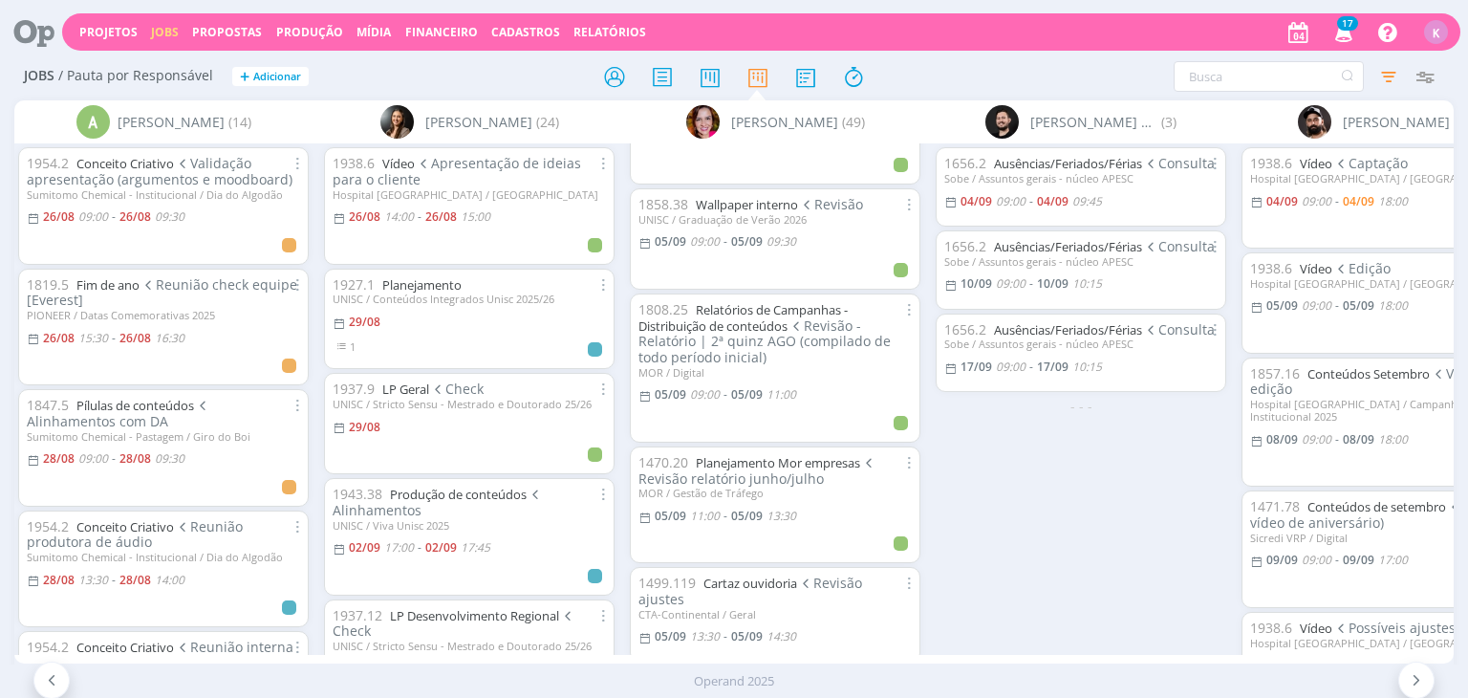
scroll to position [1725, 0]
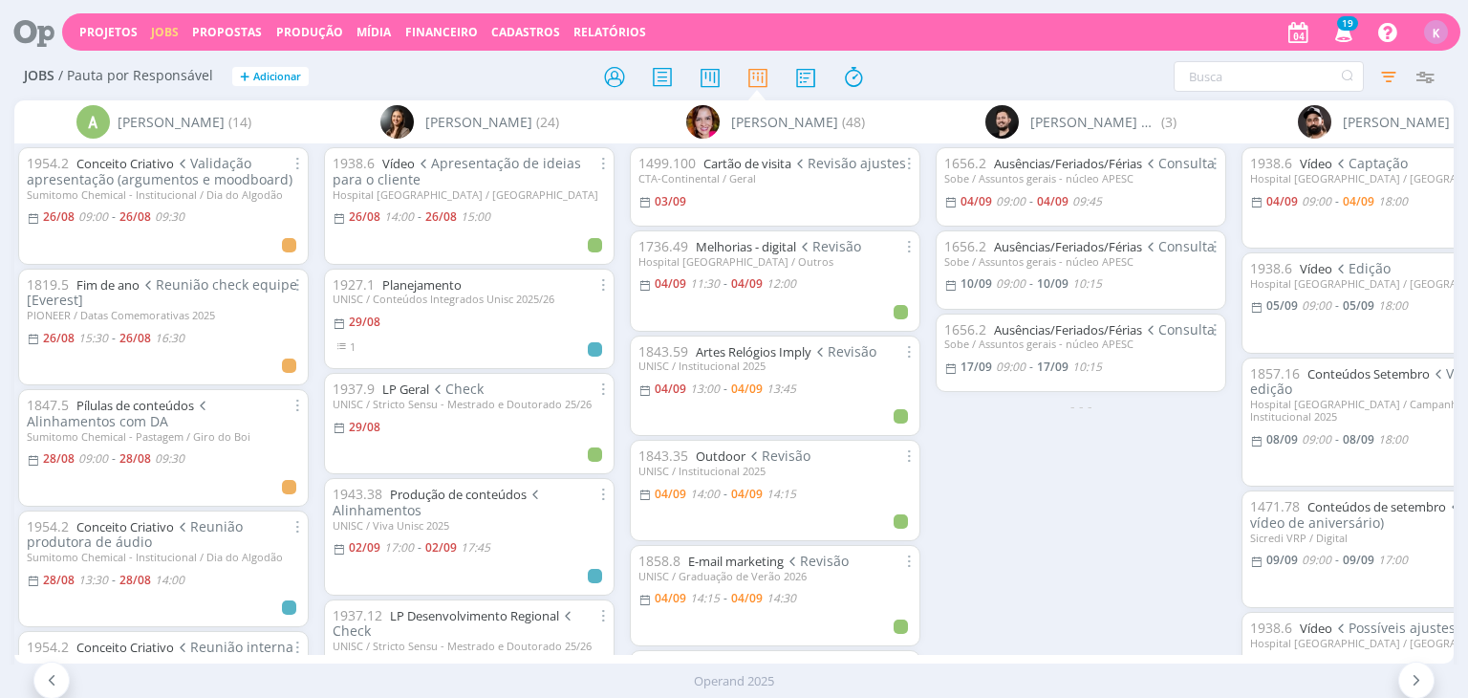
scroll to position [2332, 0]
